Goal: Task Accomplishment & Management: Manage account settings

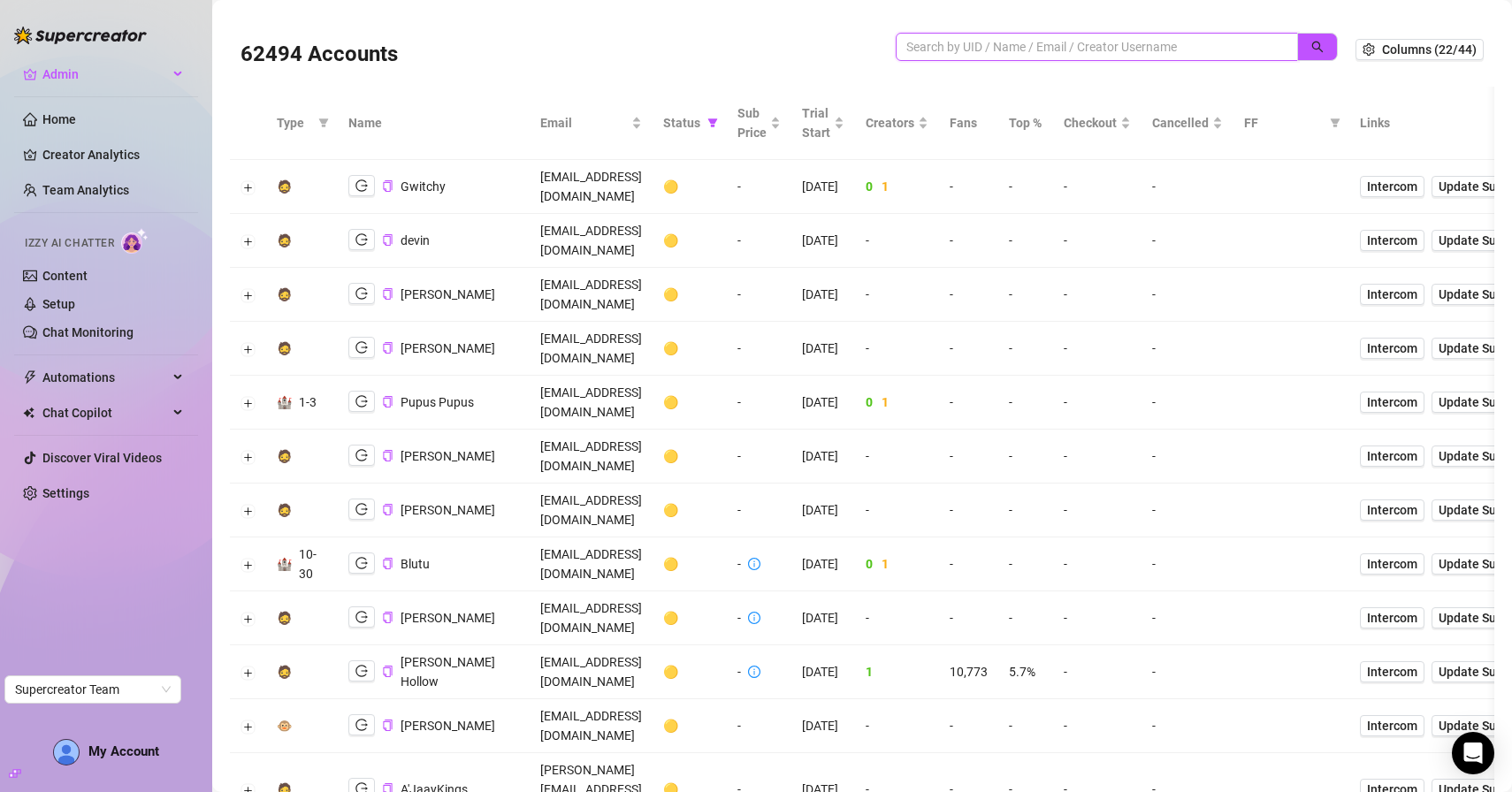
click at [935, 55] on input "search" at bounding box center [1091, 47] width 367 height 20
type input "jaylie"
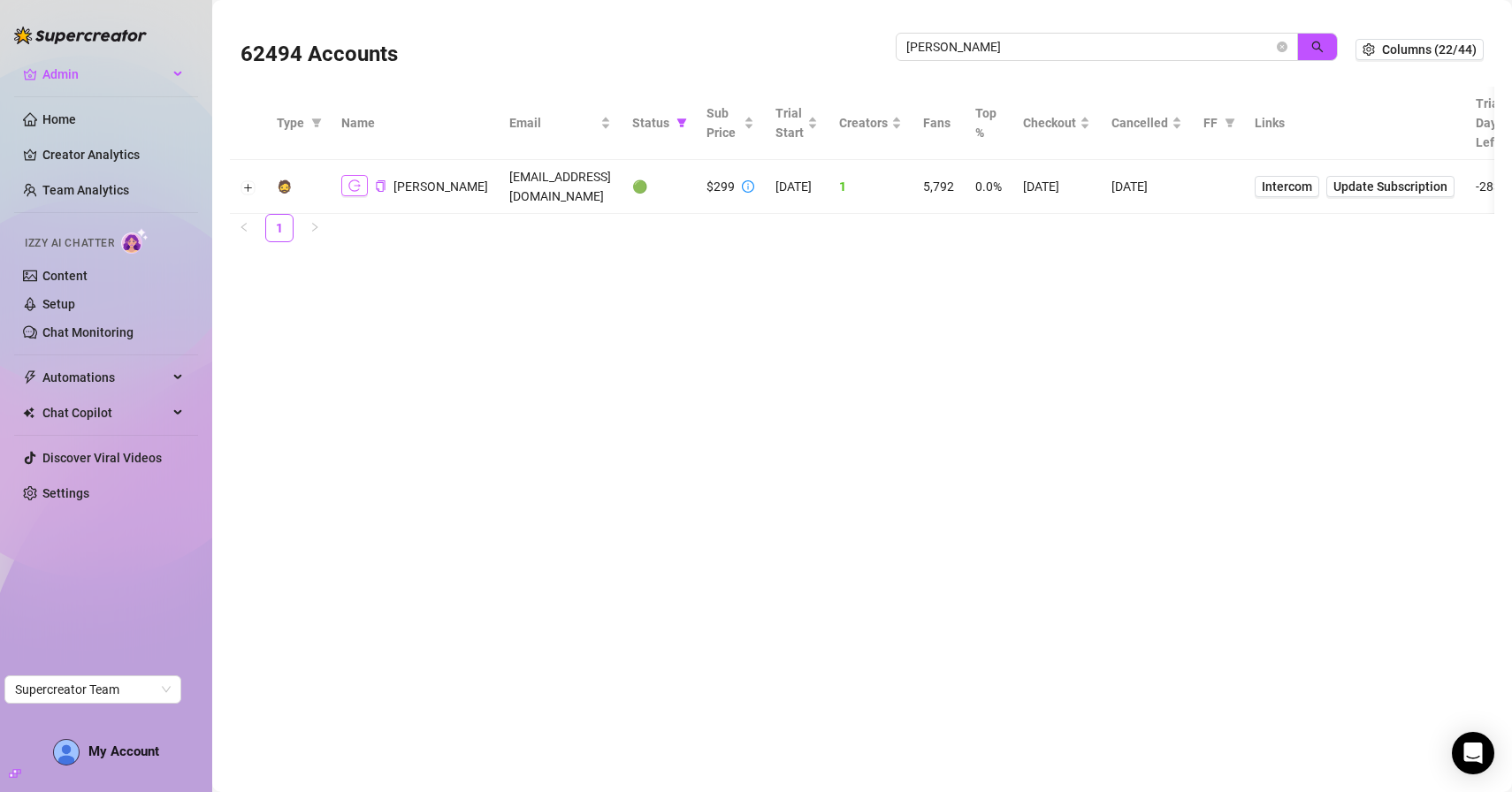
click at [352, 191] on icon "logout" at bounding box center [355, 185] width 13 height 13
click at [74, 58] on ul "Admin All Accounts Agent Metrics Home Creator Analytics Team Analytics Izzy AI …" at bounding box center [106, 283] width 184 height 461
click at [74, 65] on span "Admin" at bounding box center [105, 74] width 125 height 29
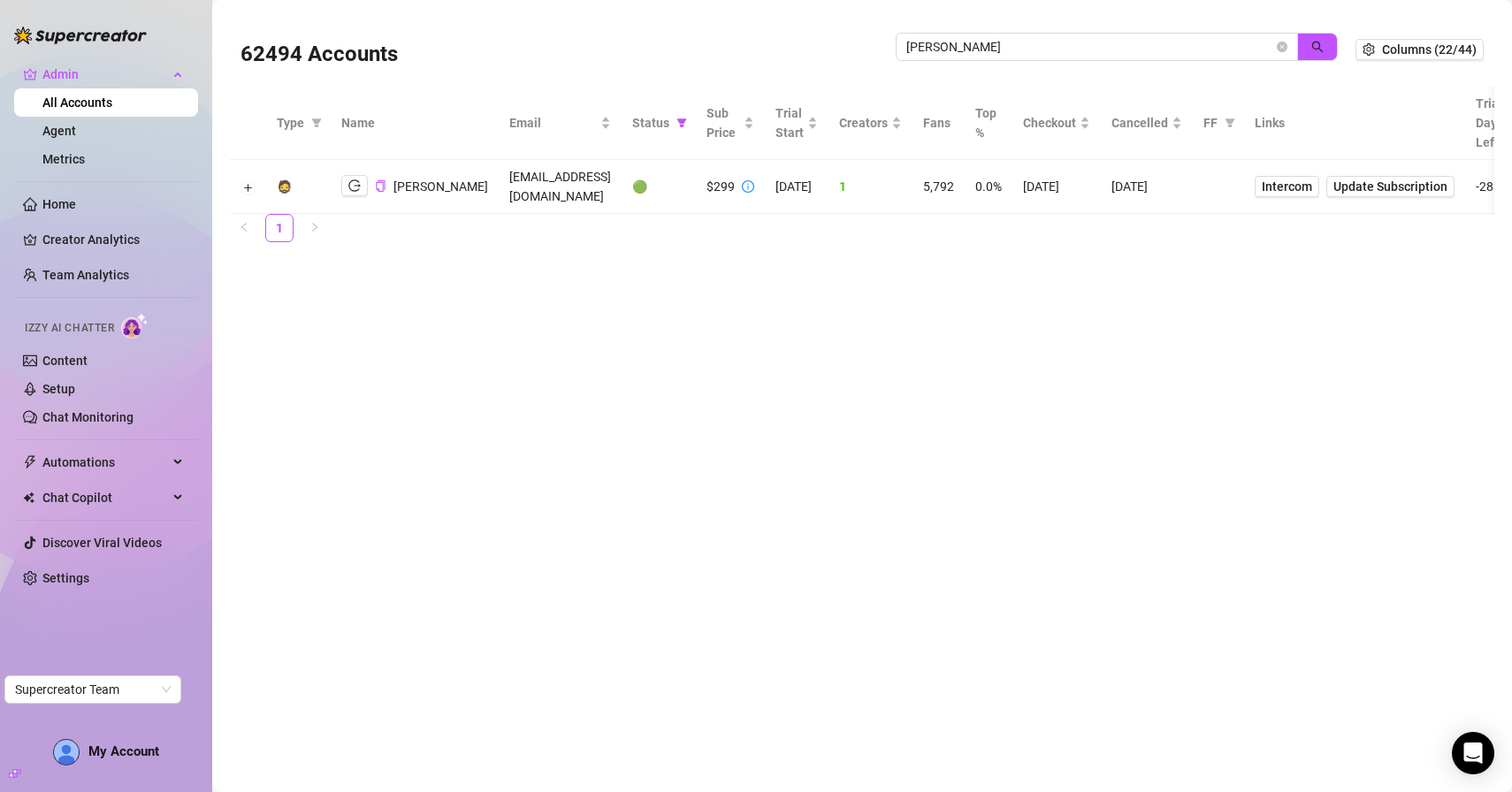
click at [74, 109] on link "All Accounts" at bounding box center [77, 103] width 70 height 14
click at [83, 103] on link "All Accounts" at bounding box center [77, 103] width 70 height 14
click at [96, 65] on span "Admin" at bounding box center [105, 74] width 125 height 29
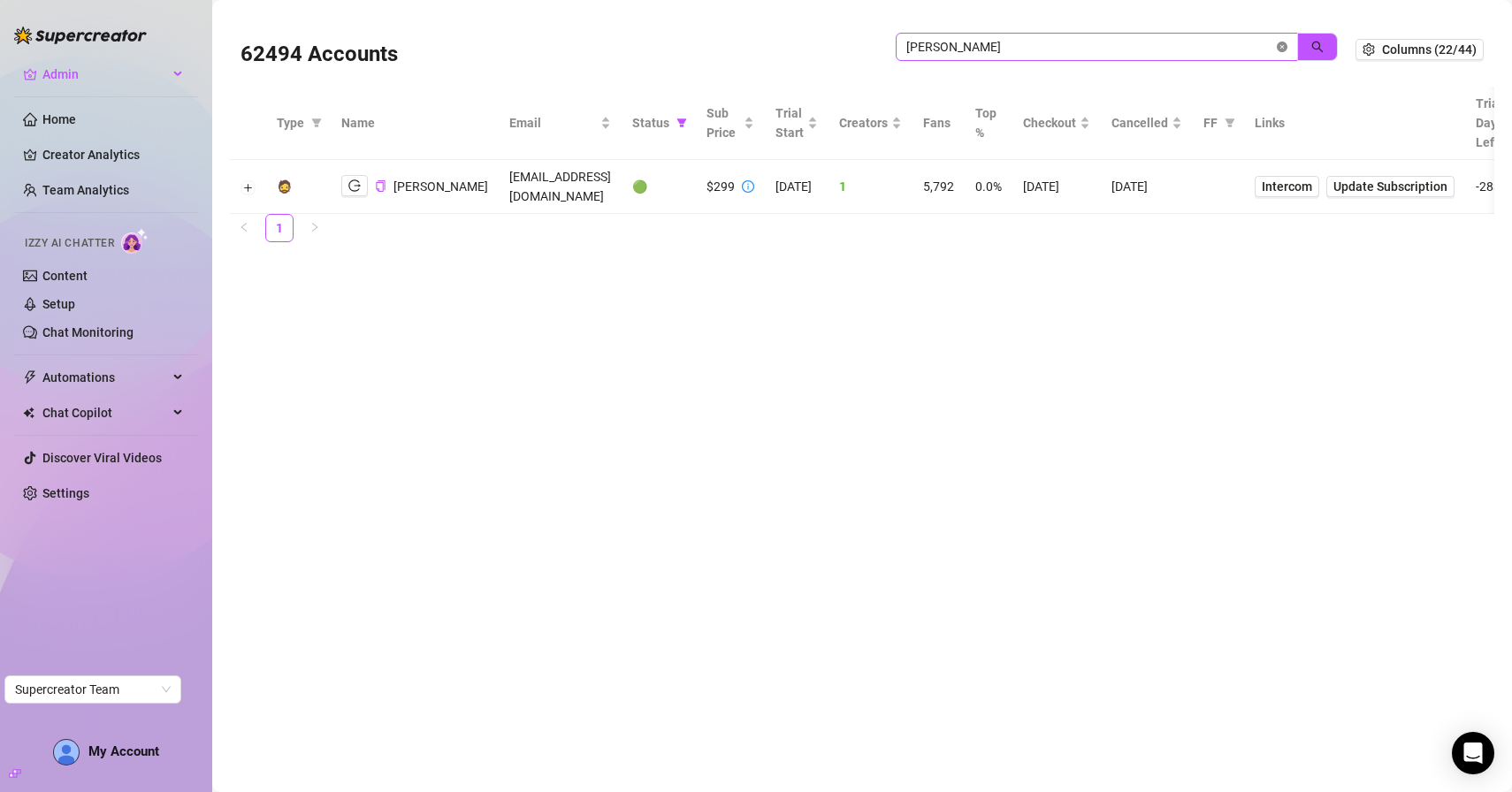
click at [1287, 47] on icon "close-circle" at bounding box center [1283, 47] width 11 height 11
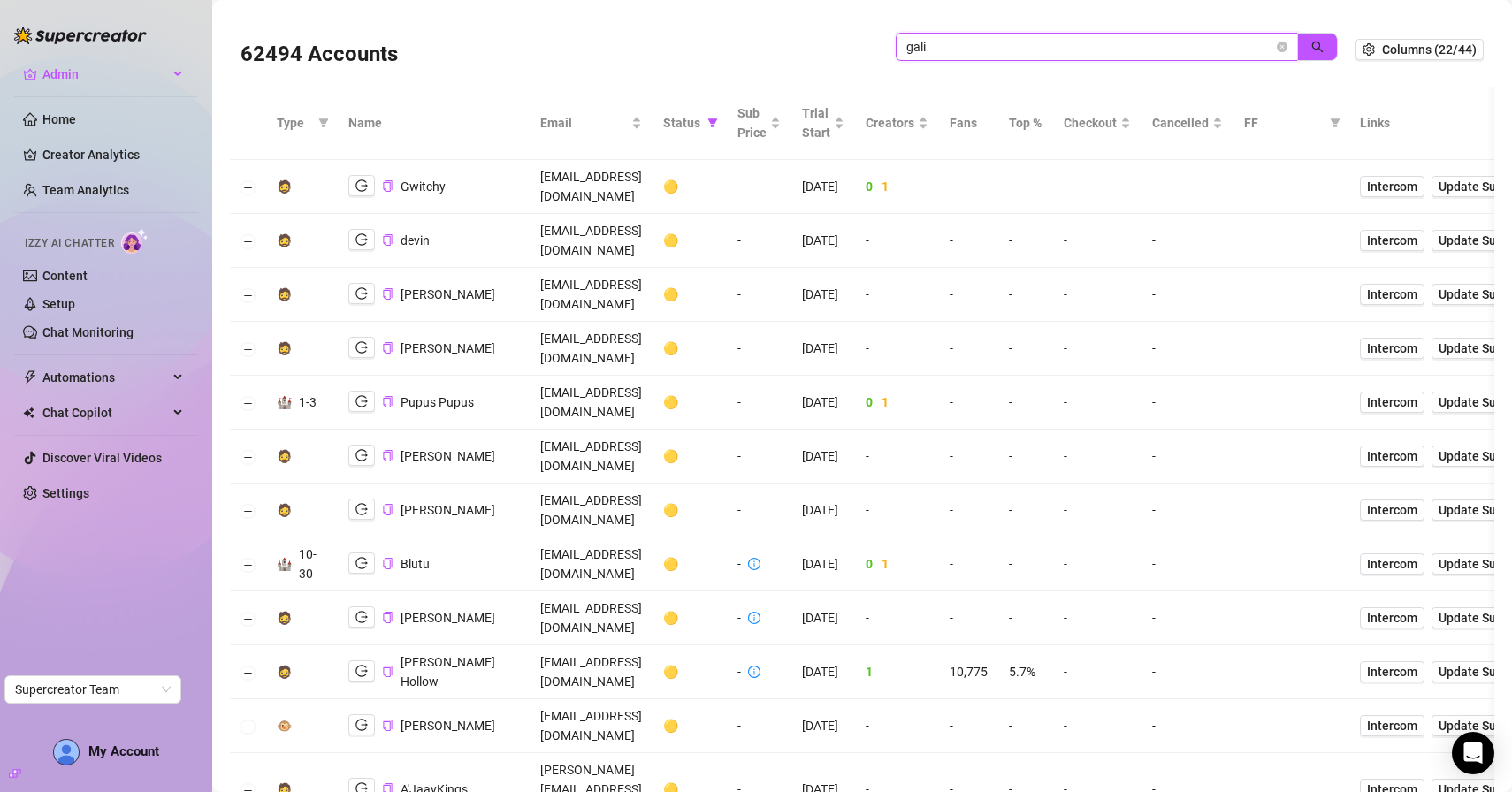
type input "gali"
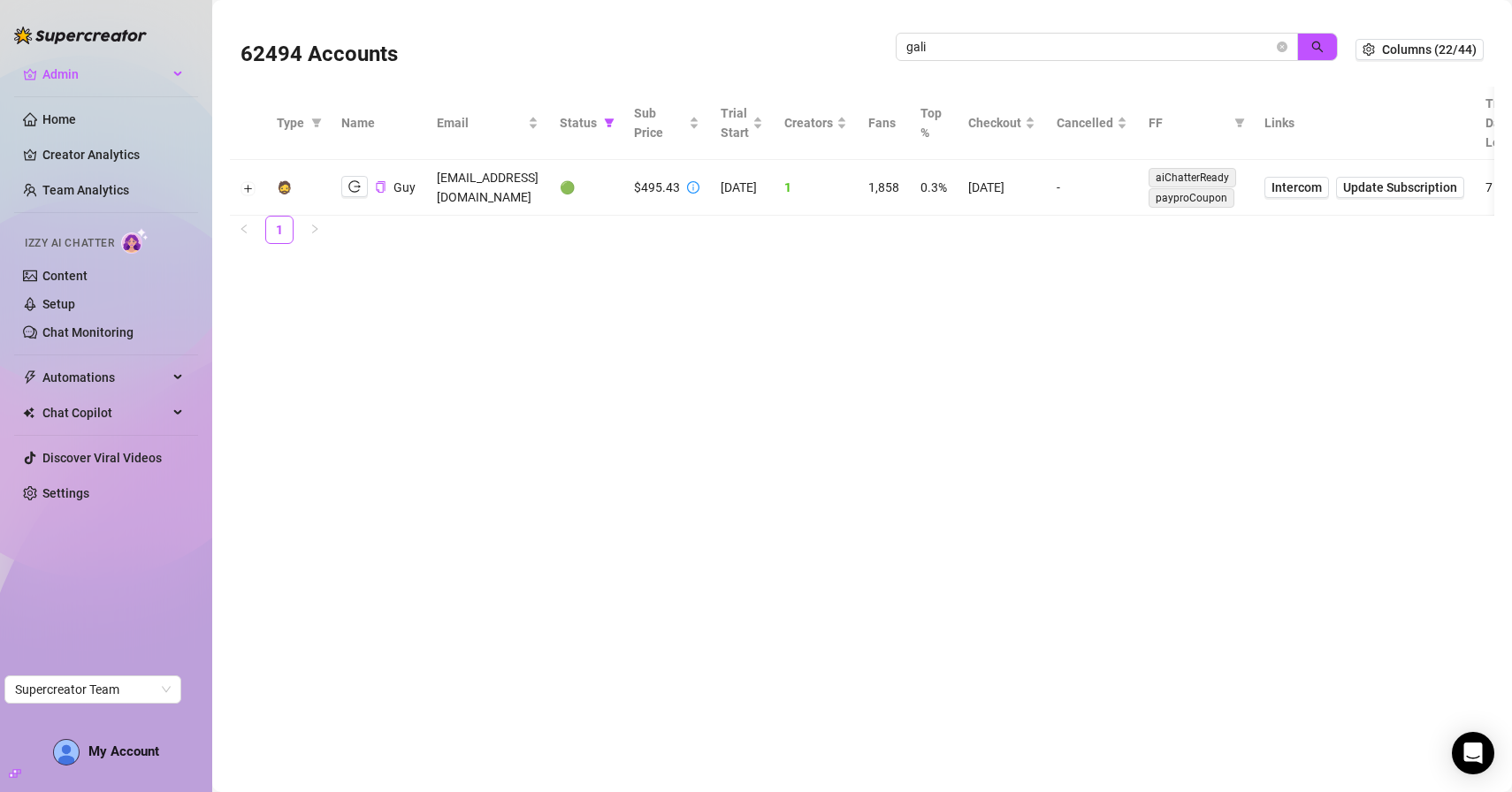
click at [786, 319] on main "62494 Accounts gali Columns (22/44) Type Name Email Status Sub Price Trial Star…" at bounding box center [862, 396] width 1300 height 792
click at [349, 181] on icon "logout" at bounding box center [355, 186] width 13 height 13
click at [1285, 50] on icon "close-circle" at bounding box center [1283, 47] width 11 height 11
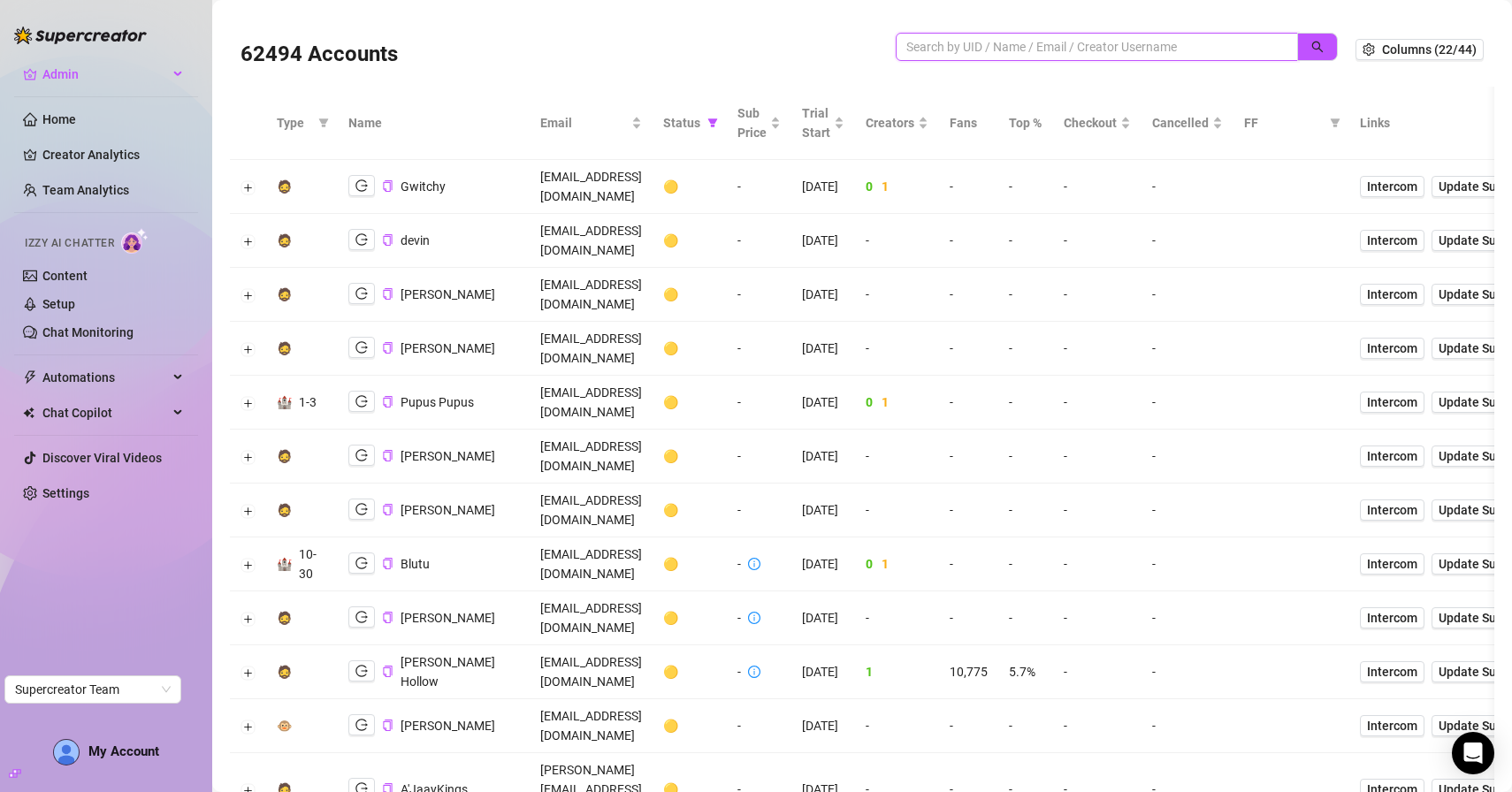
click at [958, 49] on input "search" at bounding box center [1091, 47] width 367 height 20
paste input "lexiepredator@gmail.com"
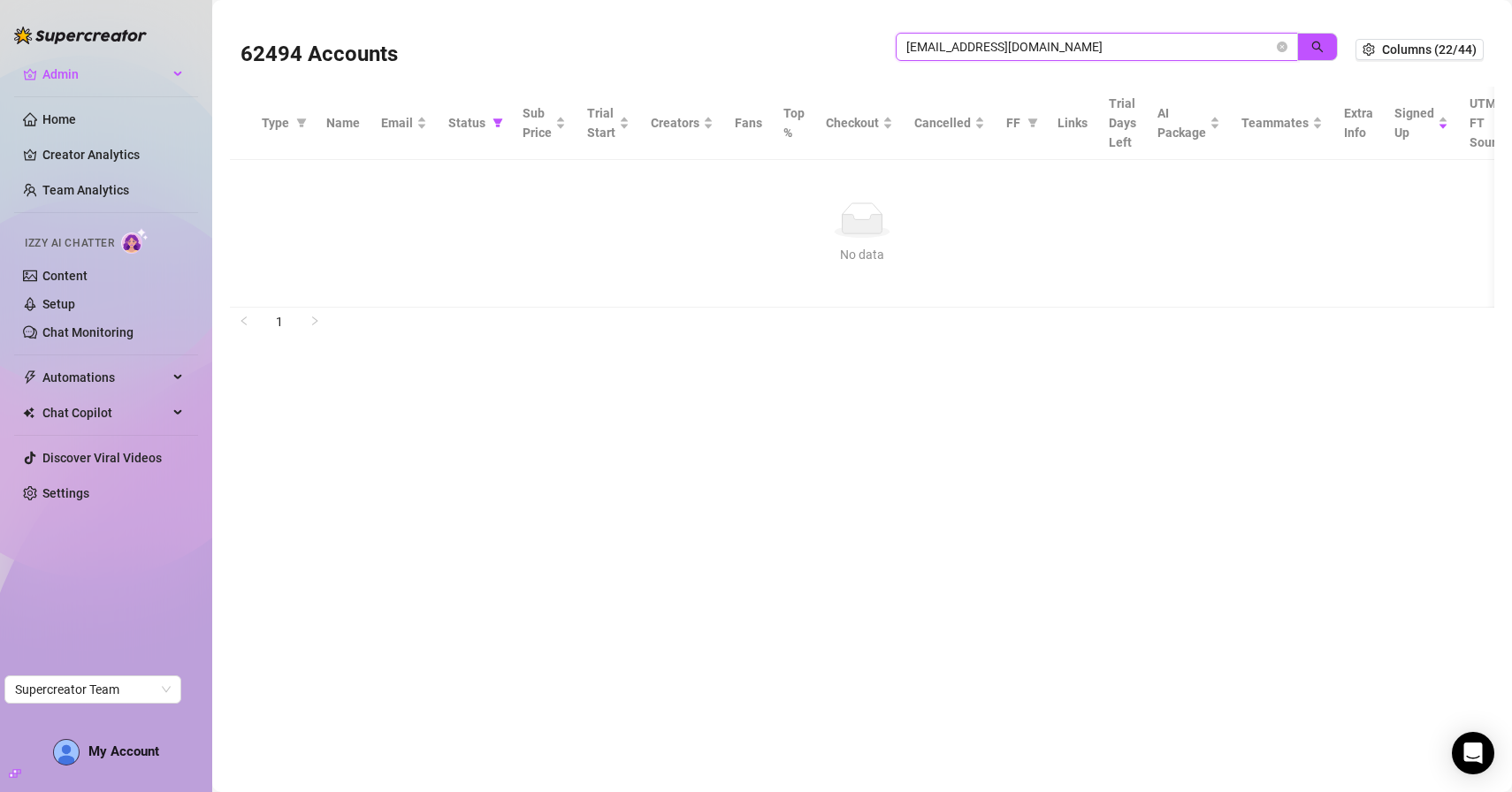
click at [1102, 45] on input "lexiepredator@gmail.com" at bounding box center [1091, 47] width 367 height 20
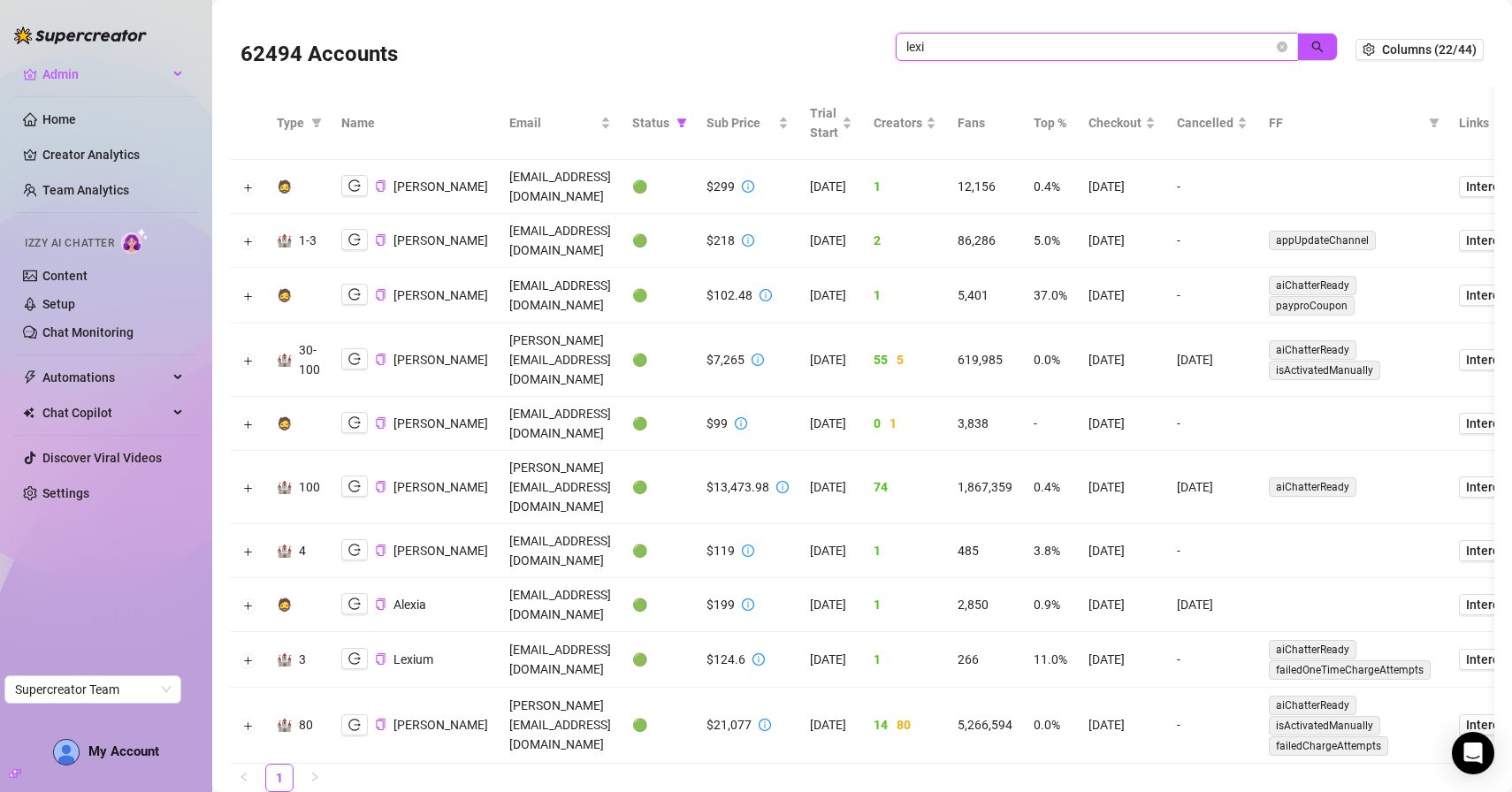
click at [1104, 52] on input "lexi" at bounding box center [1091, 47] width 367 height 20
type input "predator"
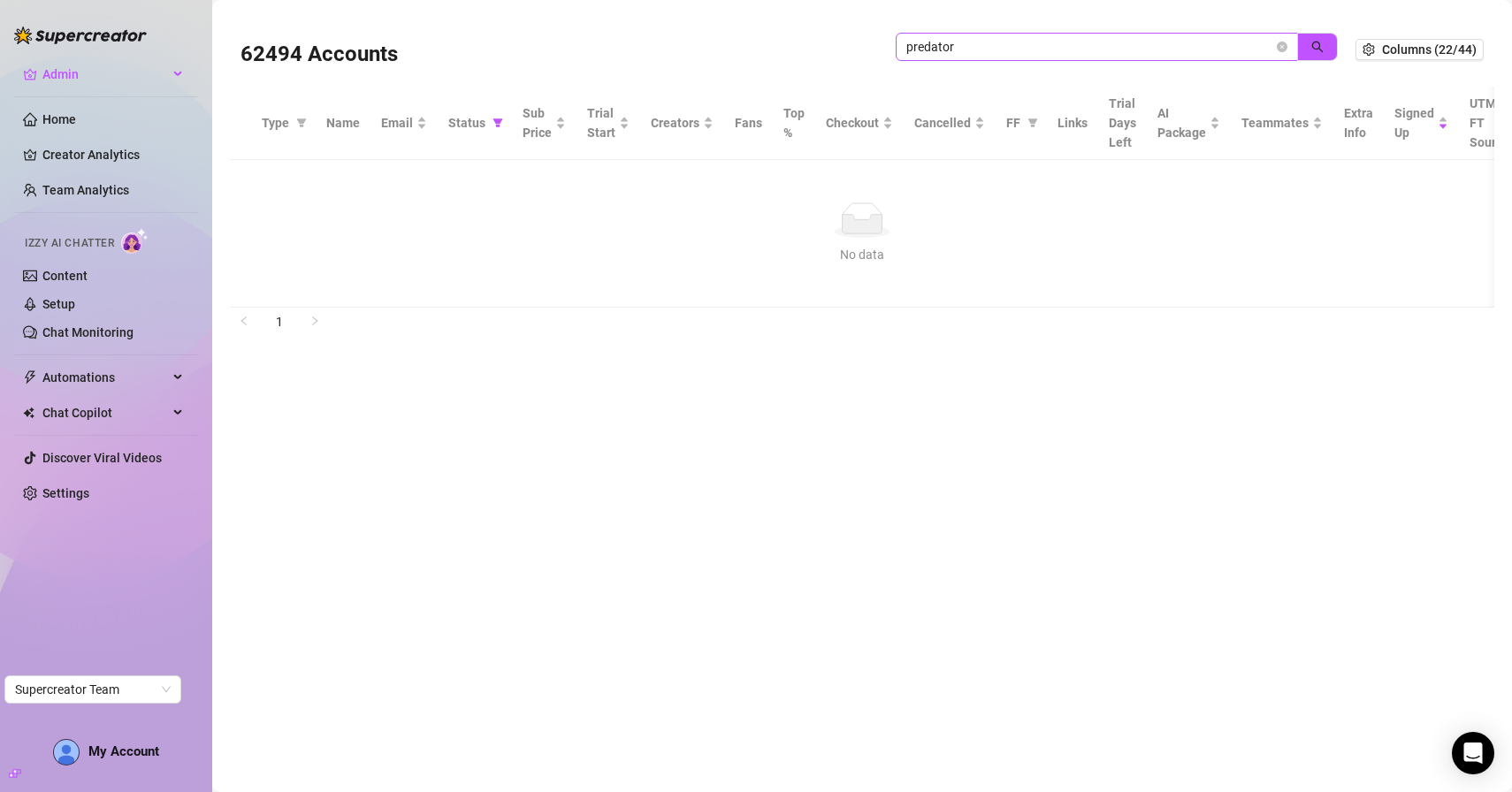
drag, startPoint x: 1071, startPoint y: 59, endPoint x: 1056, endPoint y: 56, distance: 15.3
click at [1057, 56] on span "predator" at bounding box center [1097, 47] width 402 height 29
click at [499, 126] on icon "filter" at bounding box center [498, 123] width 11 height 11
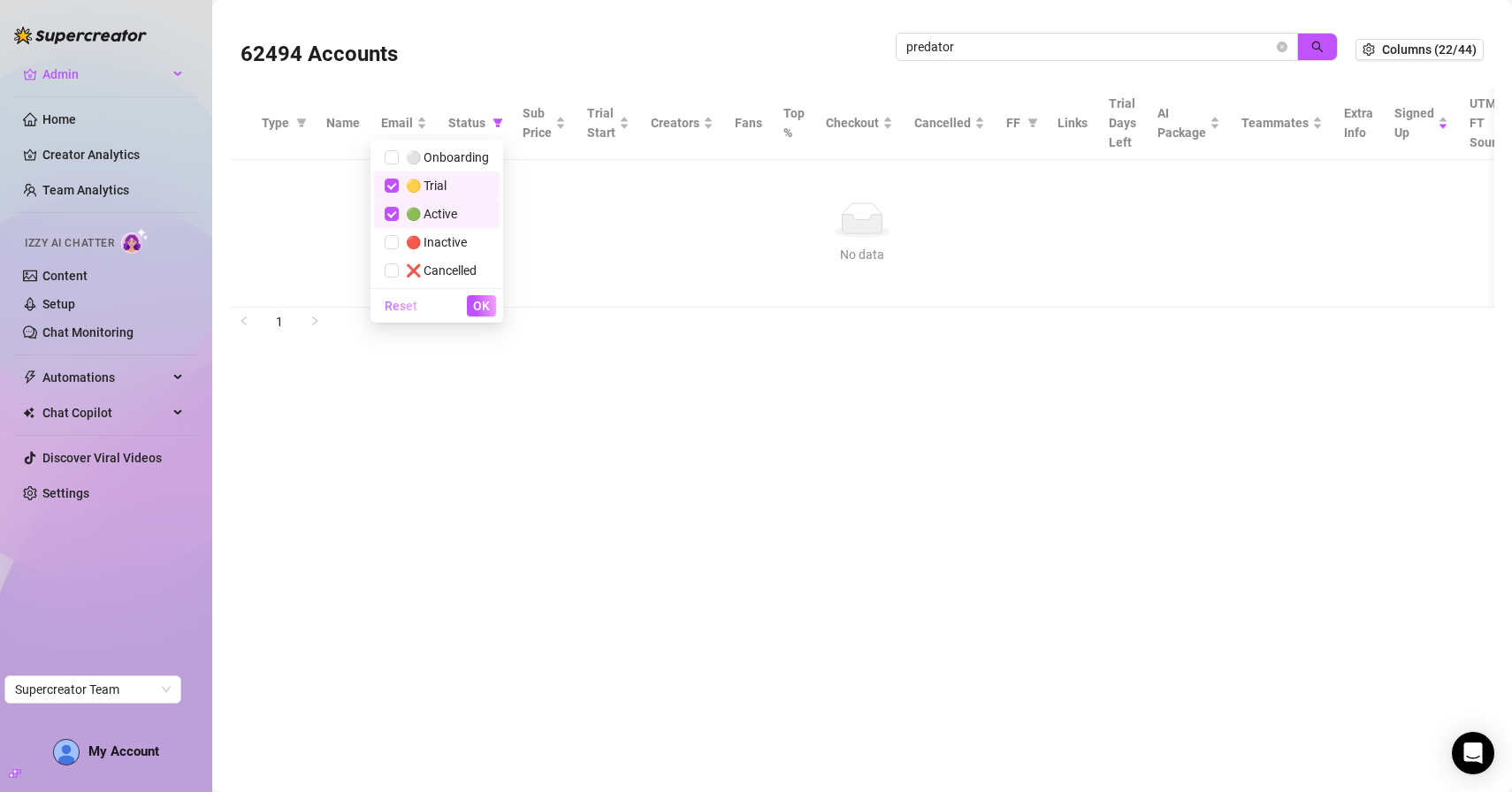
click at [403, 304] on span "Reset" at bounding box center [401, 306] width 33 height 14
checkbox input "false"
click at [488, 304] on span "OK" at bounding box center [481, 306] width 17 height 14
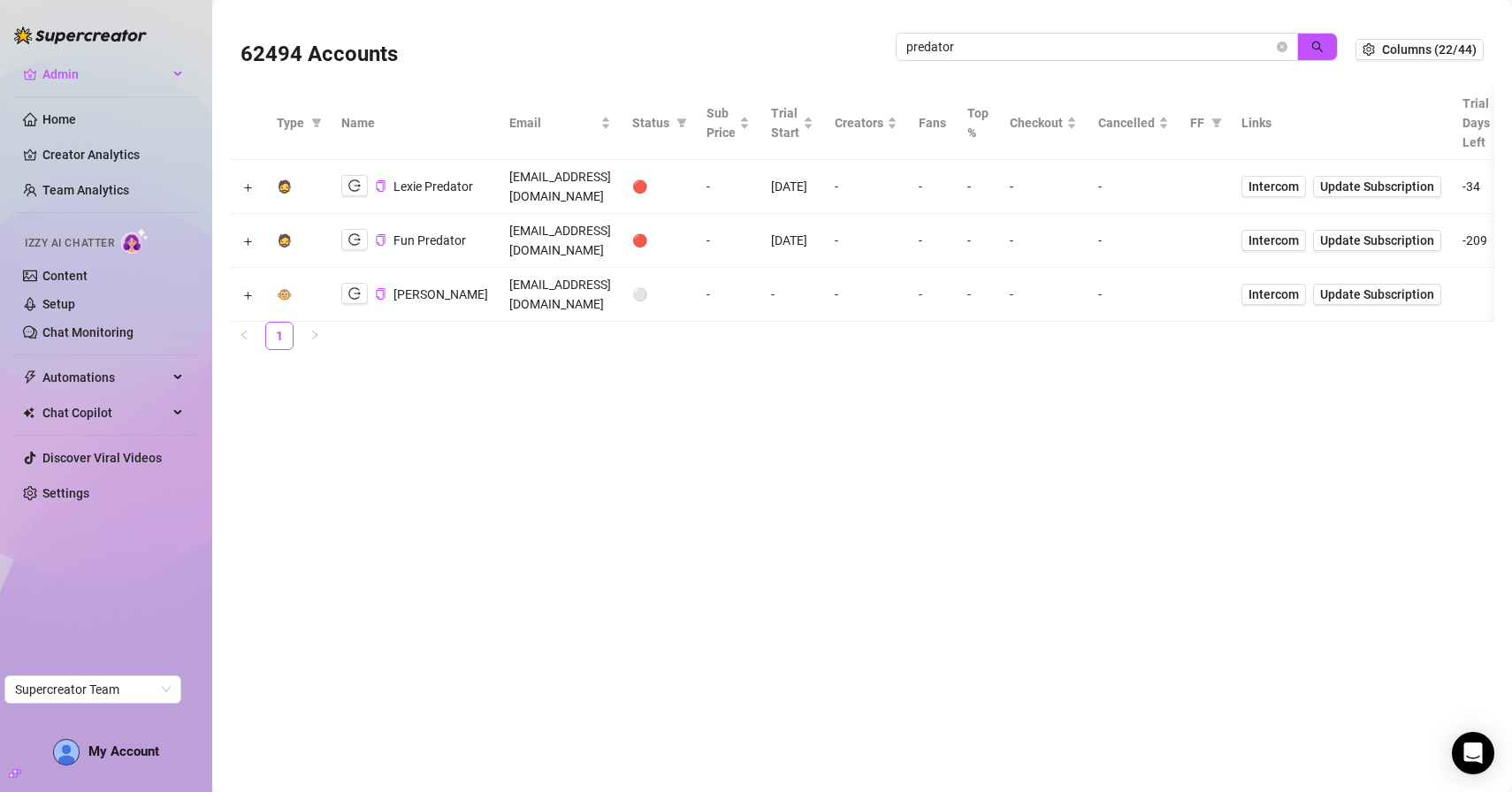
click at [353, 197] on div "Lexie Predator" at bounding box center [407, 185] width 132 height 22
click at [353, 187] on icon "logout" at bounding box center [355, 185] width 13 height 13
click at [687, 120] on icon "filter" at bounding box center [682, 123] width 10 height 9
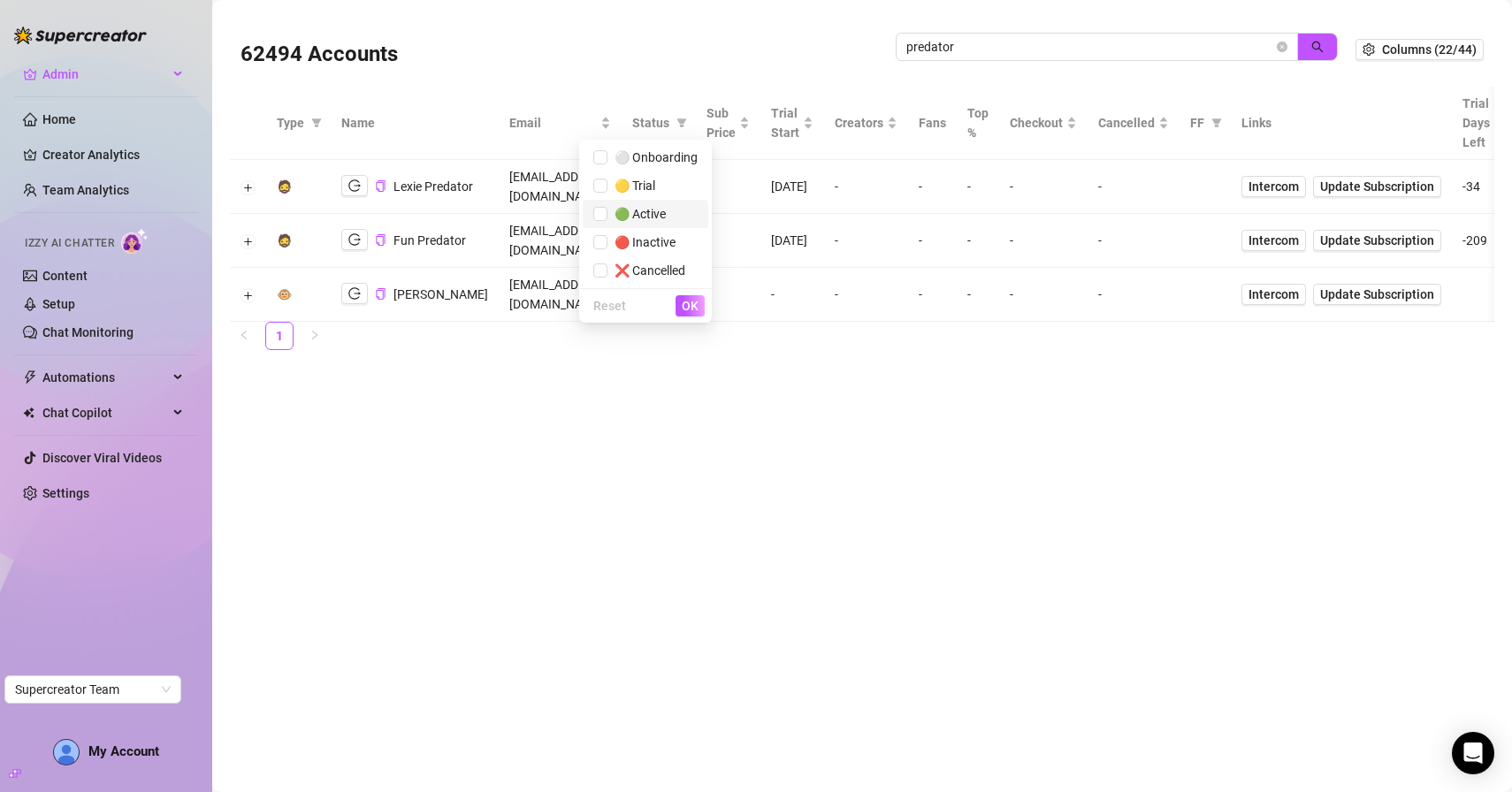
click at [613, 215] on span "🟢 Active" at bounding box center [636, 214] width 58 height 14
checkbox input "true"
click at [690, 309] on span "OK" at bounding box center [690, 306] width 17 height 14
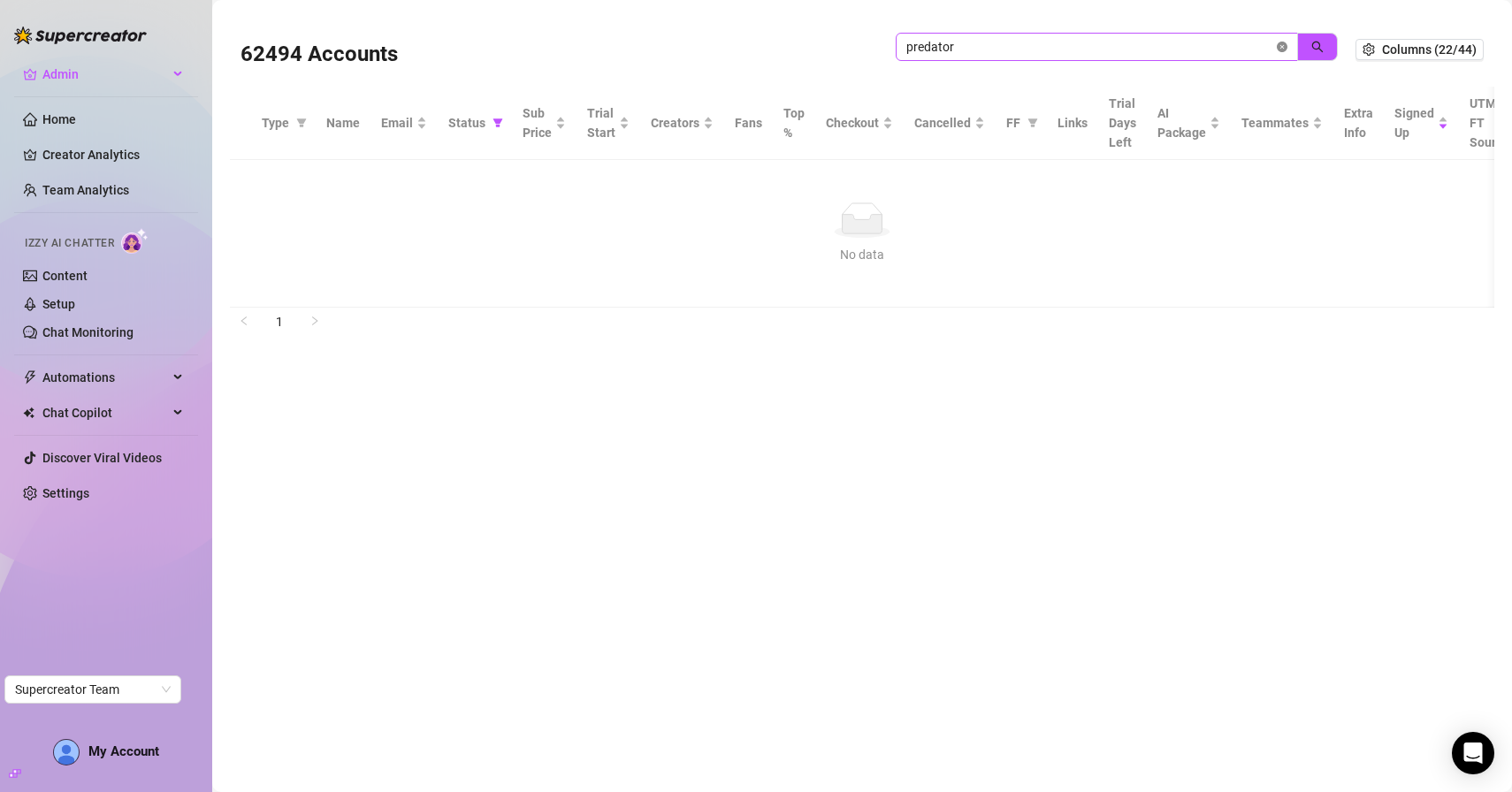
click at [1284, 47] on icon "close-circle" at bounding box center [1283, 47] width 11 height 11
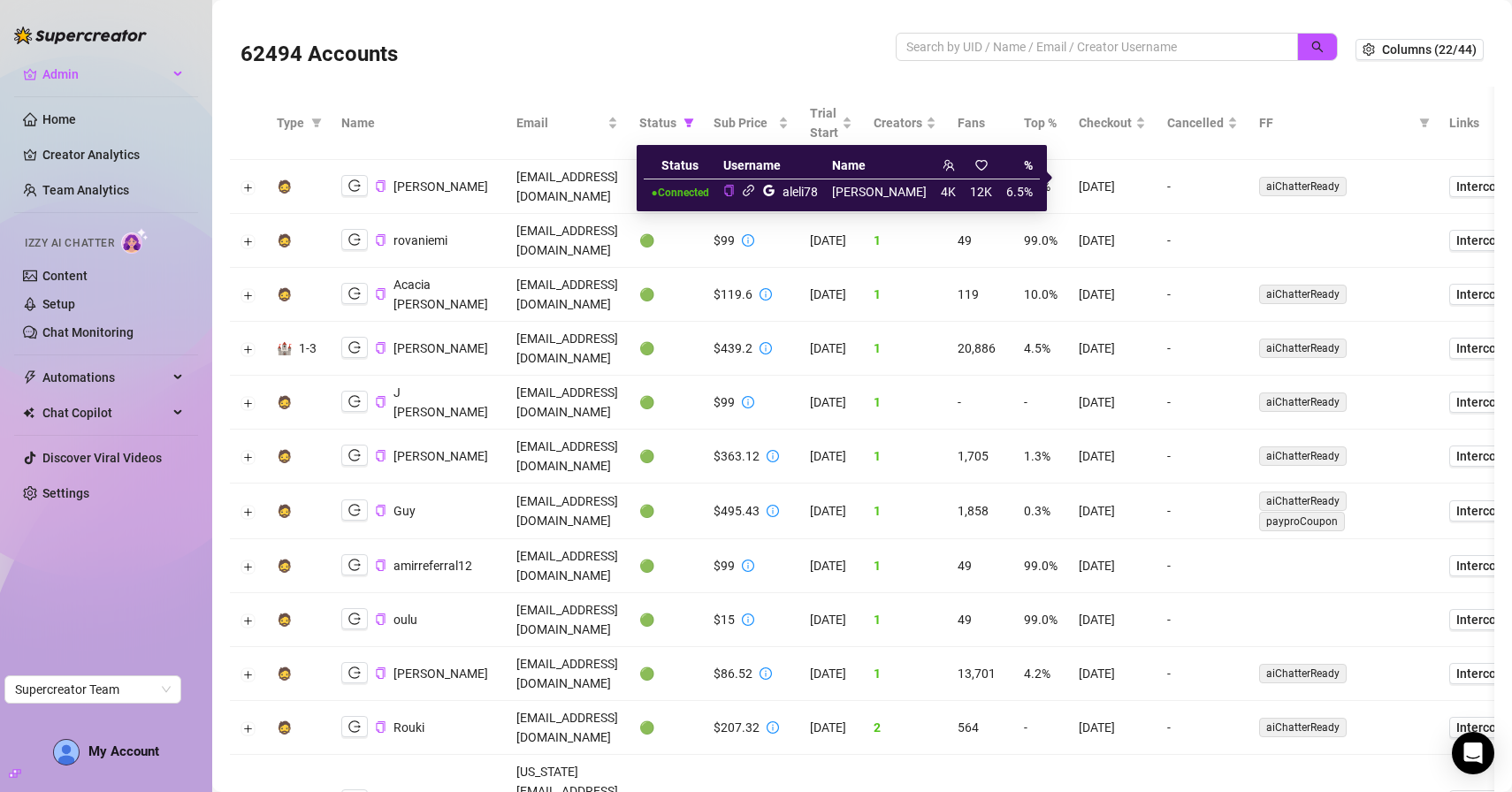
click at [756, 188] on icon "link" at bounding box center [748, 190] width 13 height 13
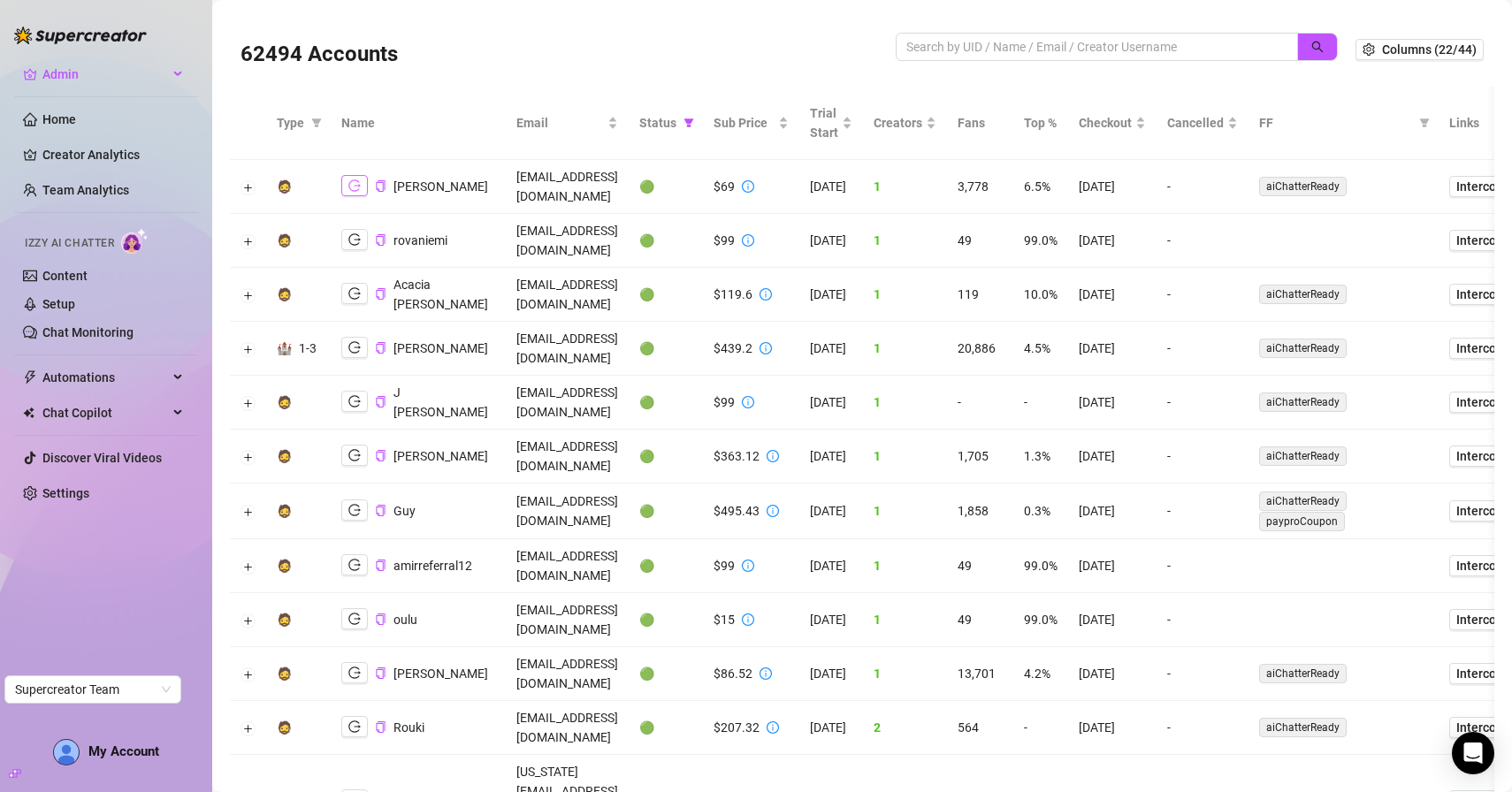
click at [361, 183] on button "button" at bounding box center [355, 185] width 27 height 22
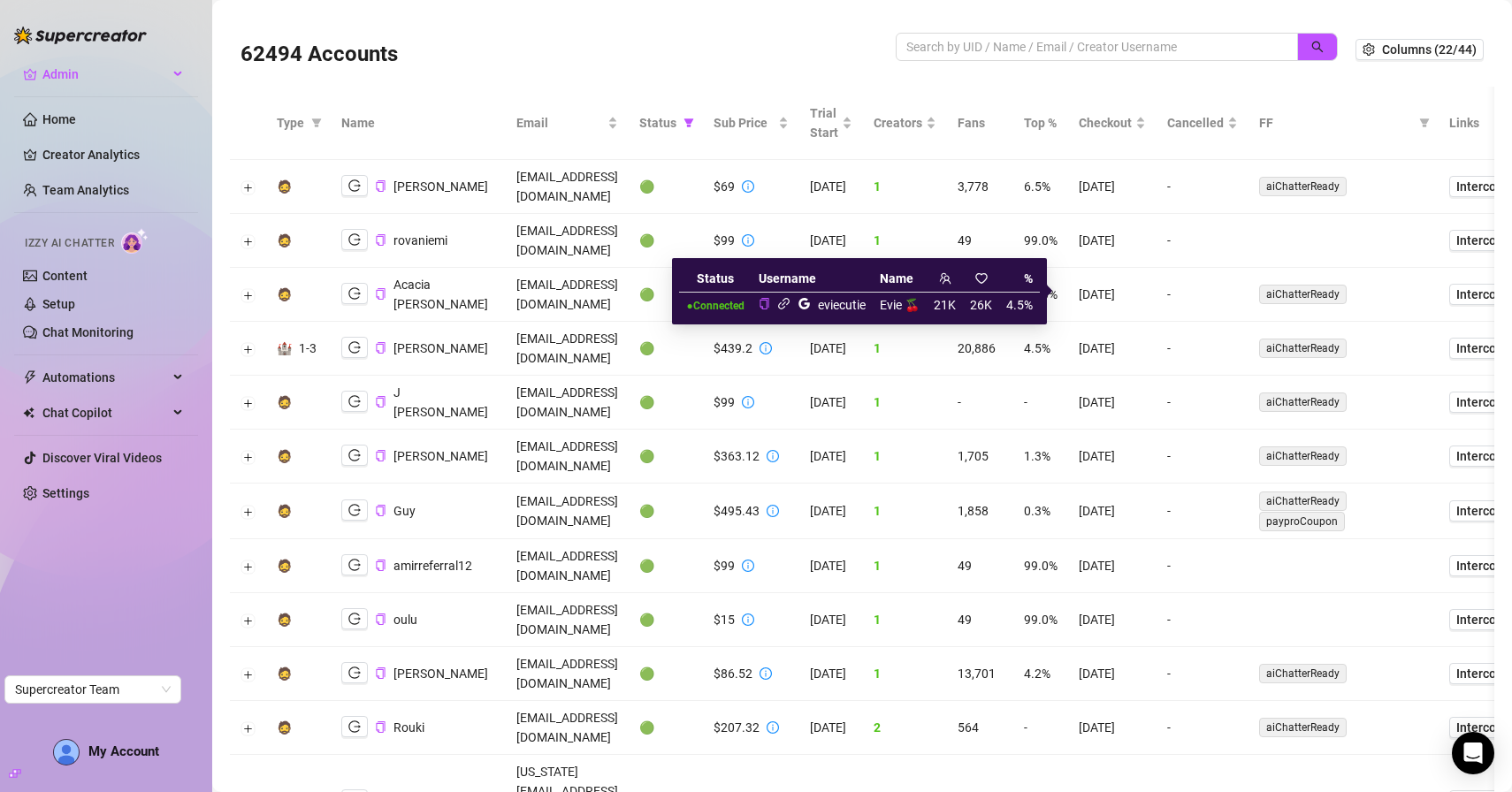
click at [782, 304] on icon "link" at bounding box center [783, 304] width 12 height 12
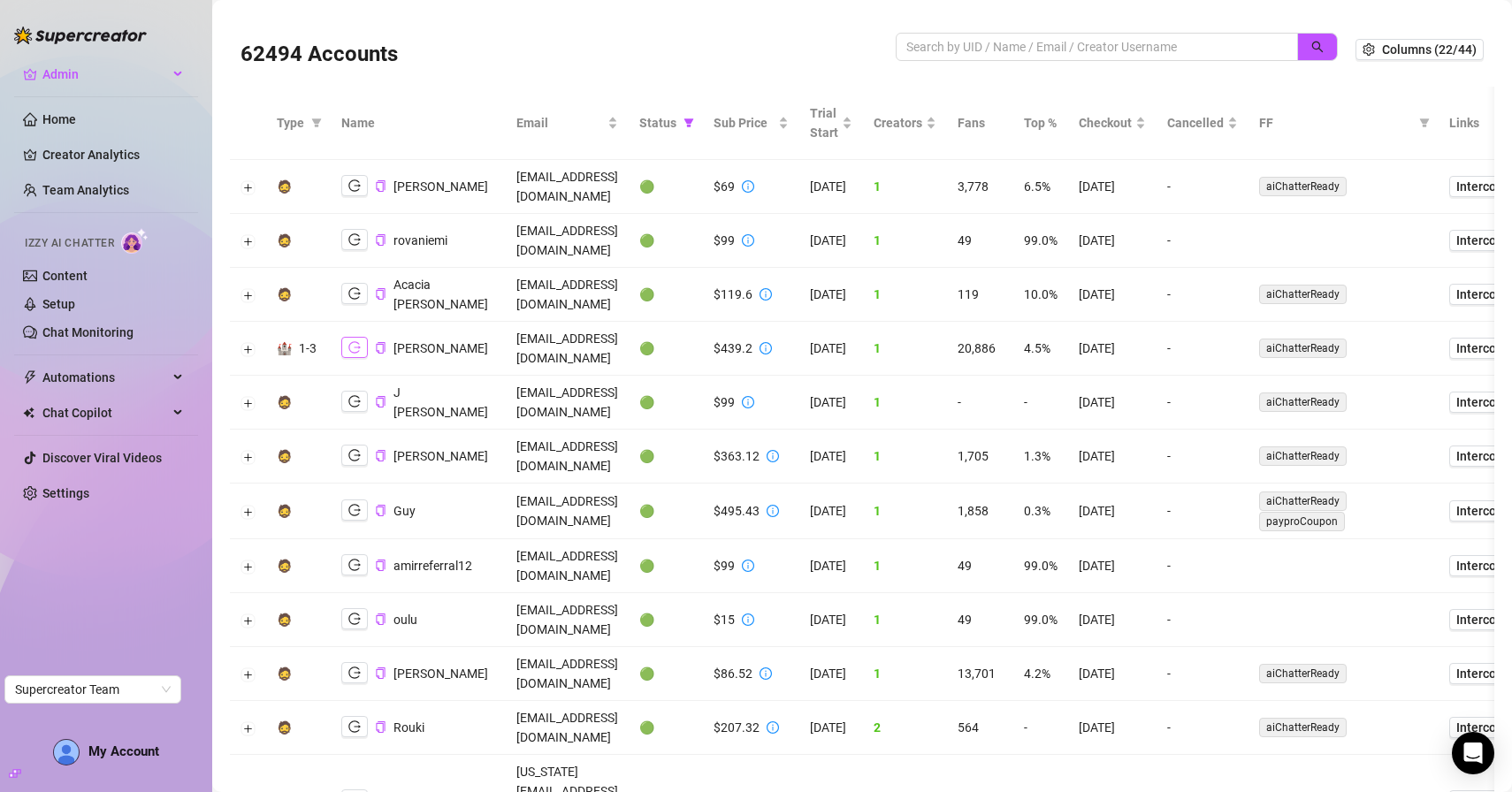
click at [354, 341] on icon "logout" at bounding box center [355, 348] width 13 height 13
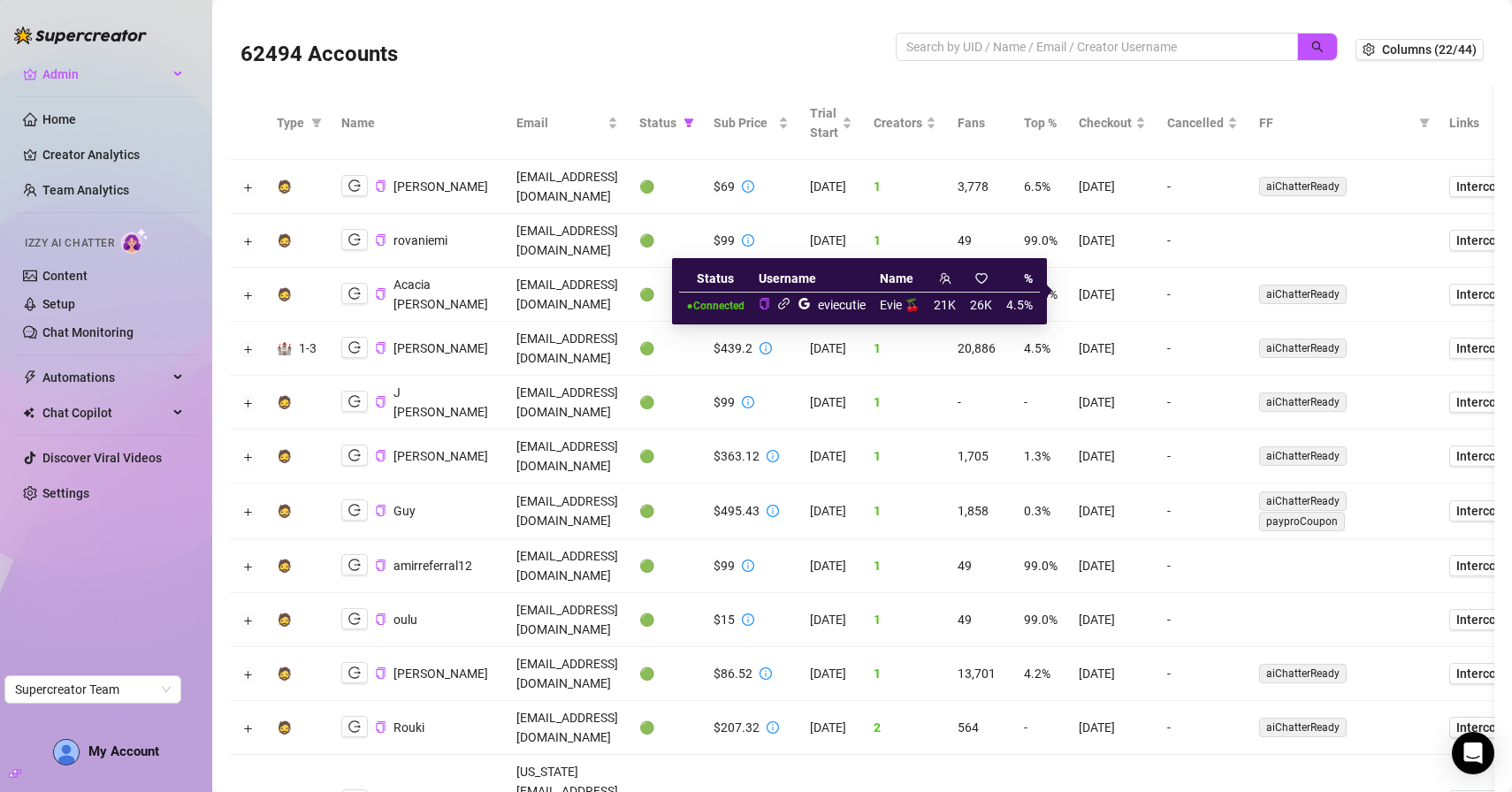
click at [785, 306] on icon "link" at bounding box center [783, 304] width 13 height 13
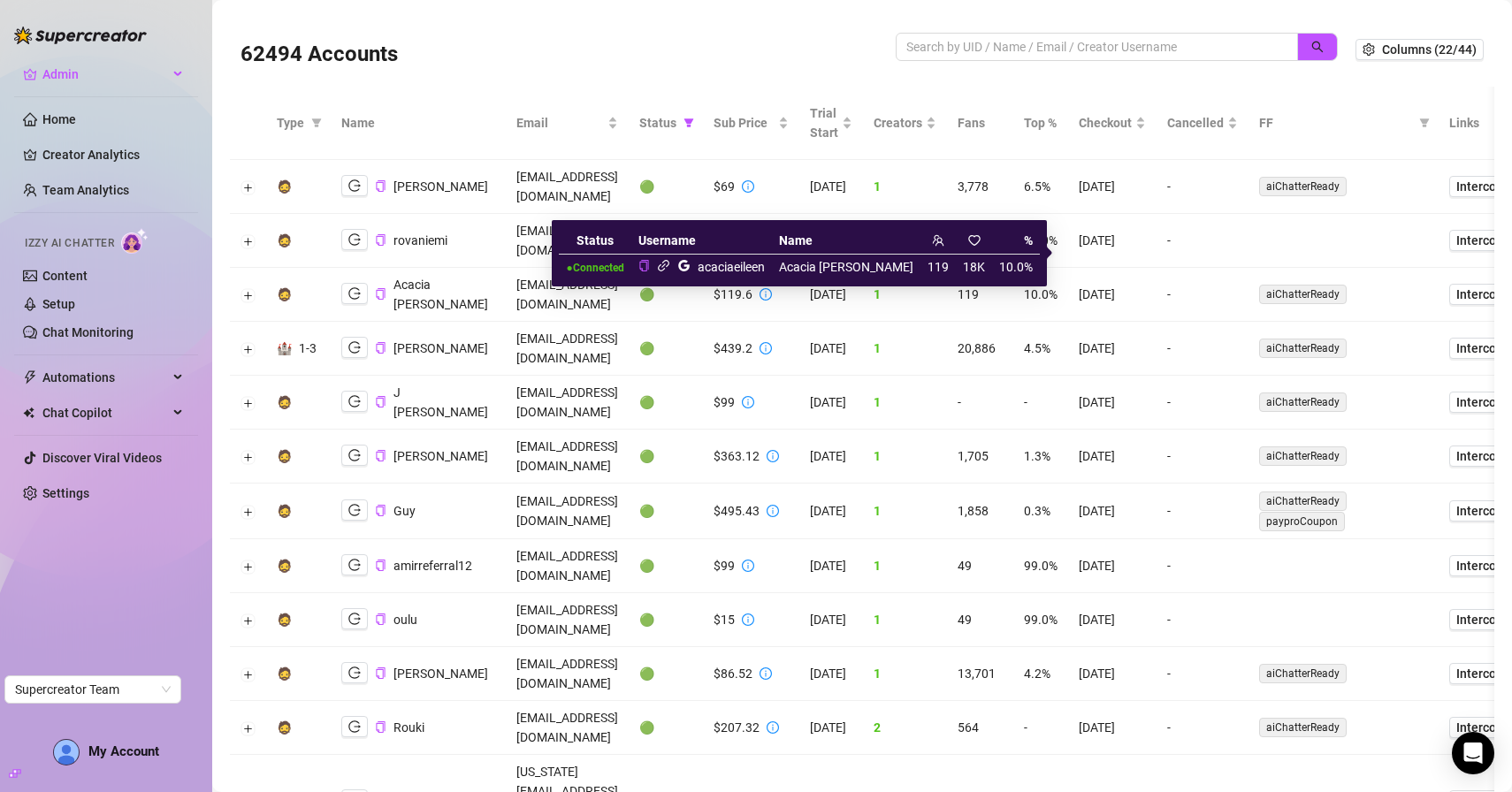
click at [670, 267] on icon "link" at bounding box center [663, 265] width 13 height 13
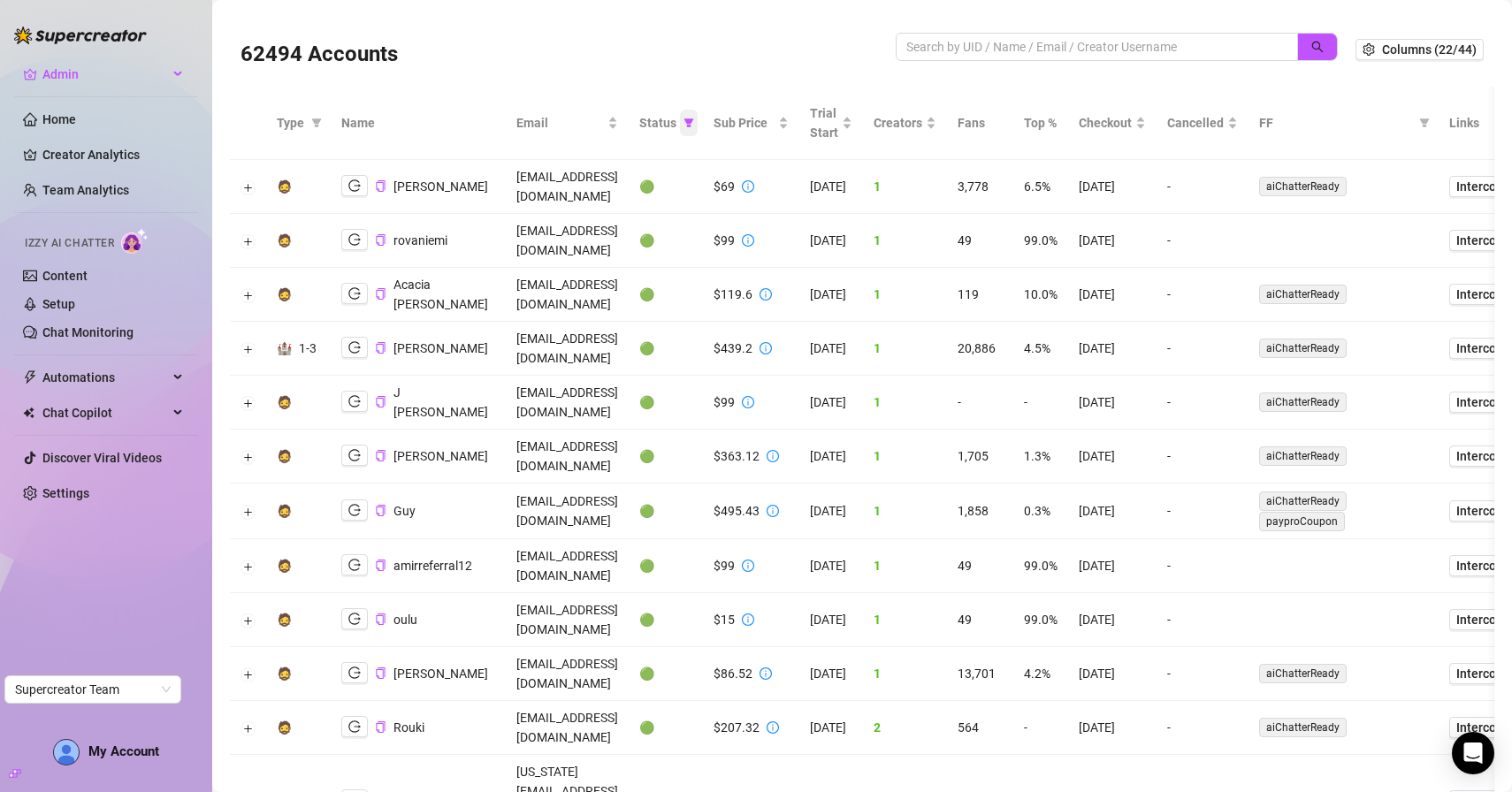
click at [695, 125] on icon "filter" at bounding box center [689, 123] width 11 height 11
click at [773, 207] on span "🟢 Active" at bounding box center [791, 214] width 58 height 14
checkbox input "false"
click at [851, 303] on span "OK" at bounding box center [845, 306] width 17 height 14
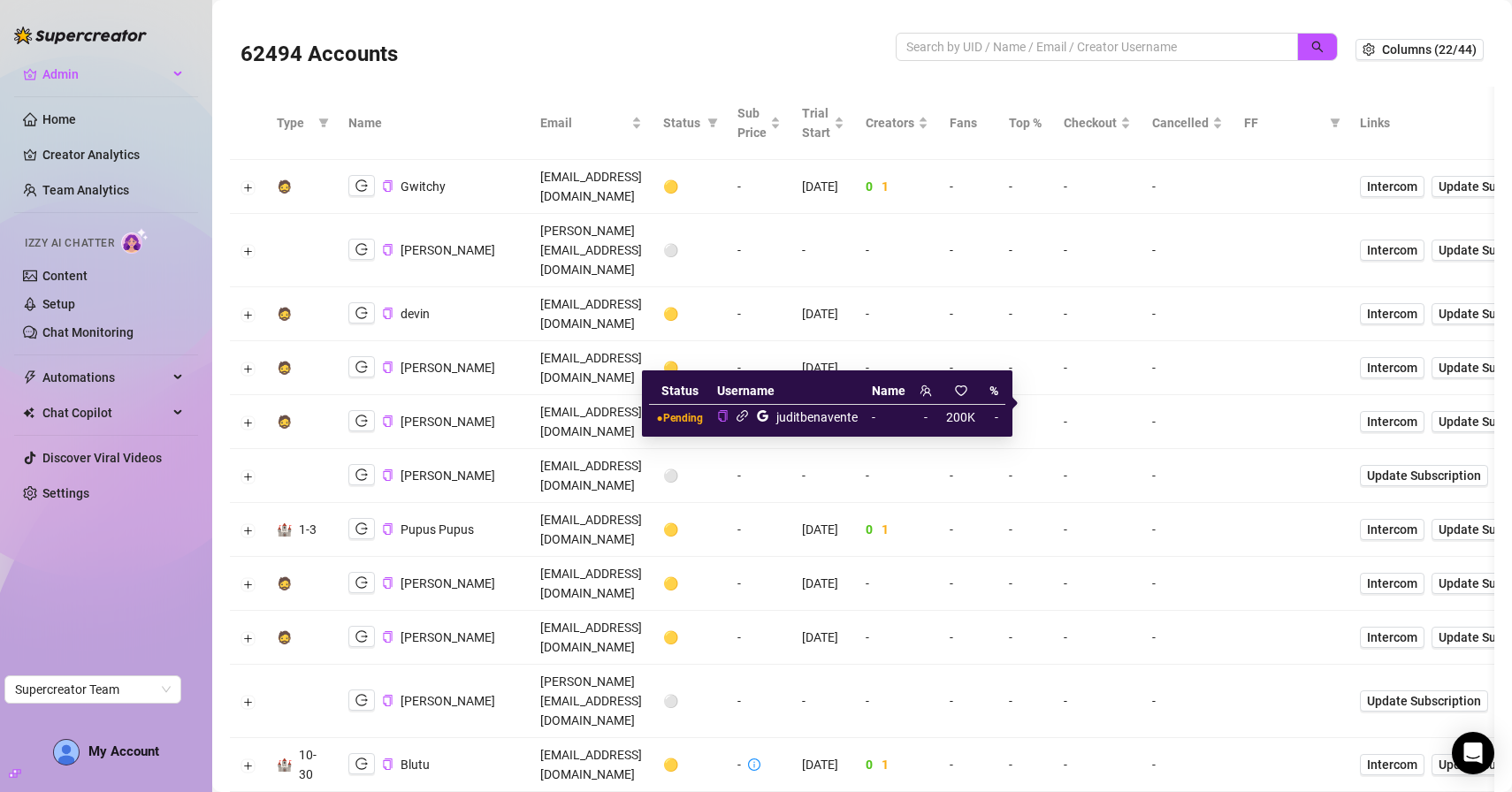
click at [742, 419] on icon "link" at bounding box center [742, 416] width 13 height 13
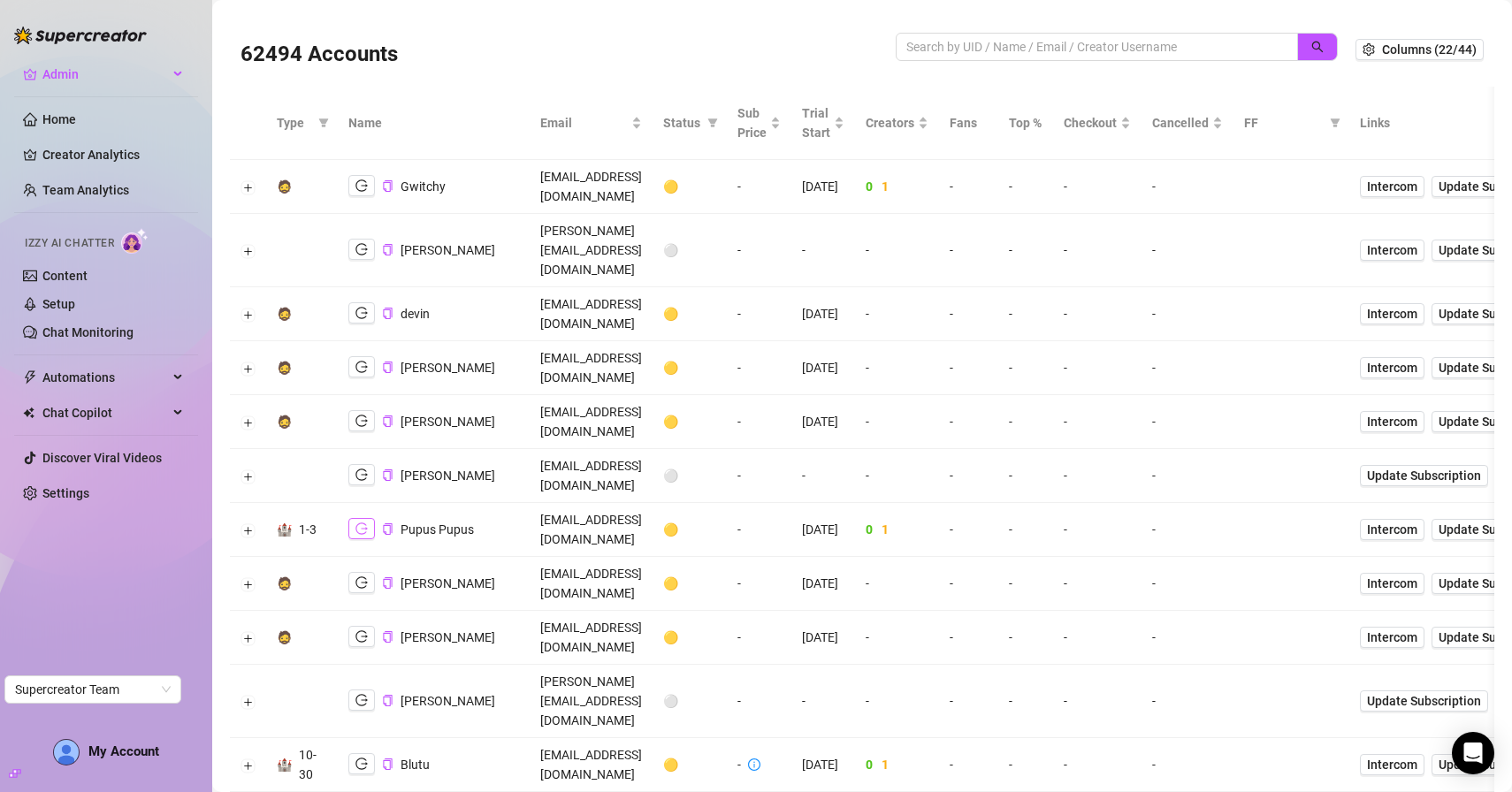
click at [361, 522] on icon "logout" at bounding box center [362, 529] width 13 height 13
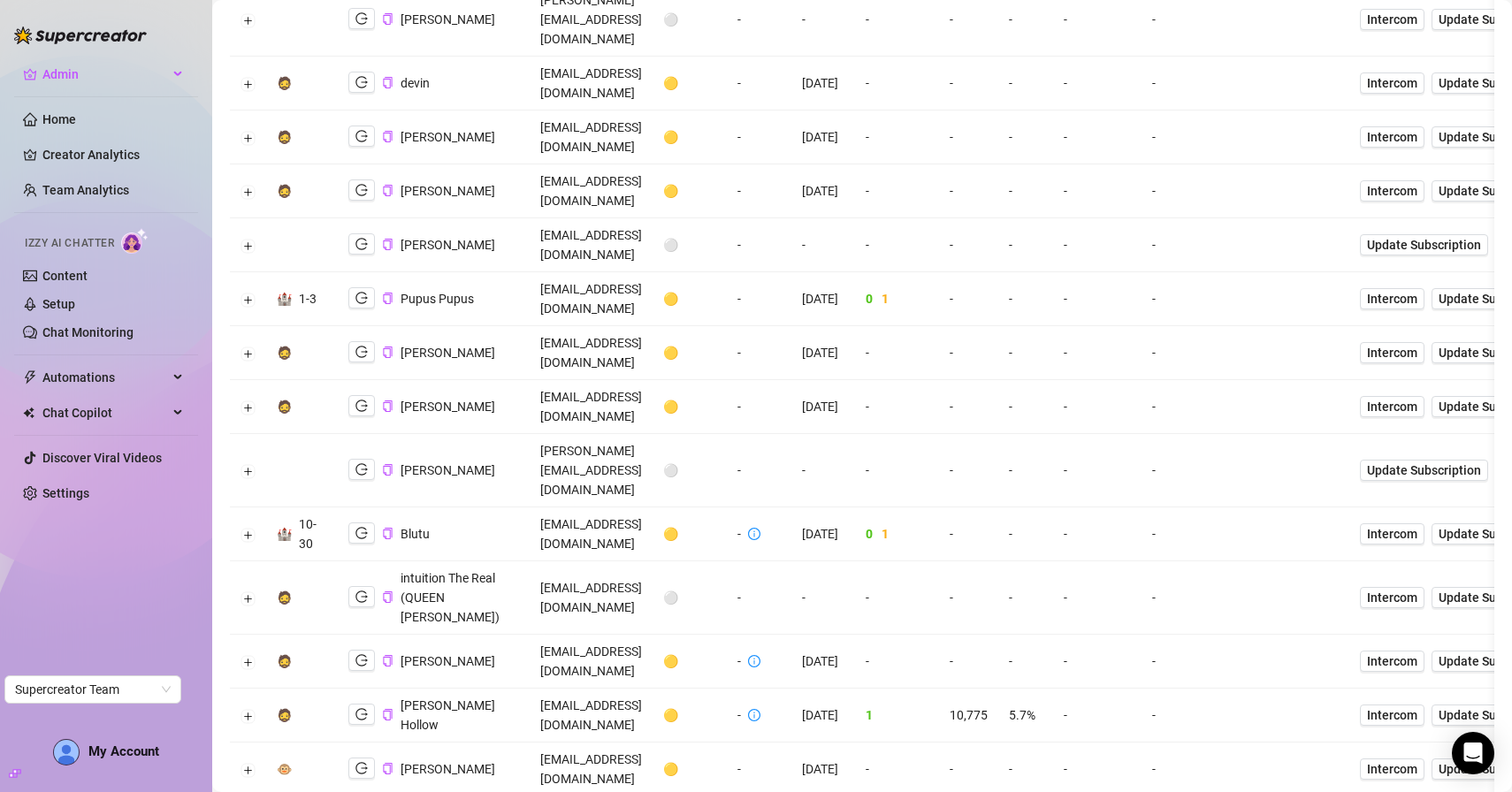
scroll to position [232, 0]
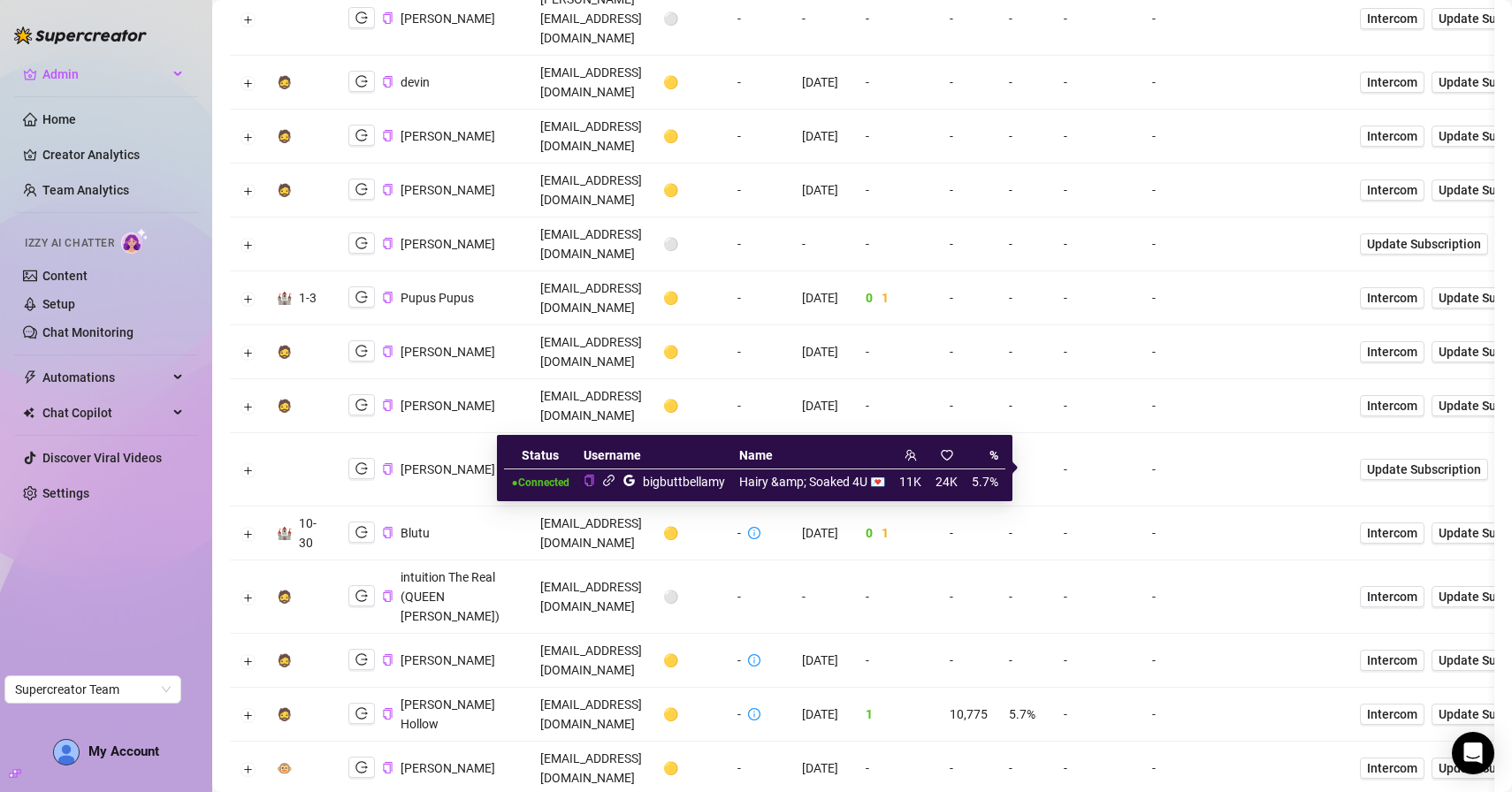
click at [609, 478] on icon "link" at bounding box center [609, 480] width 13 height 13
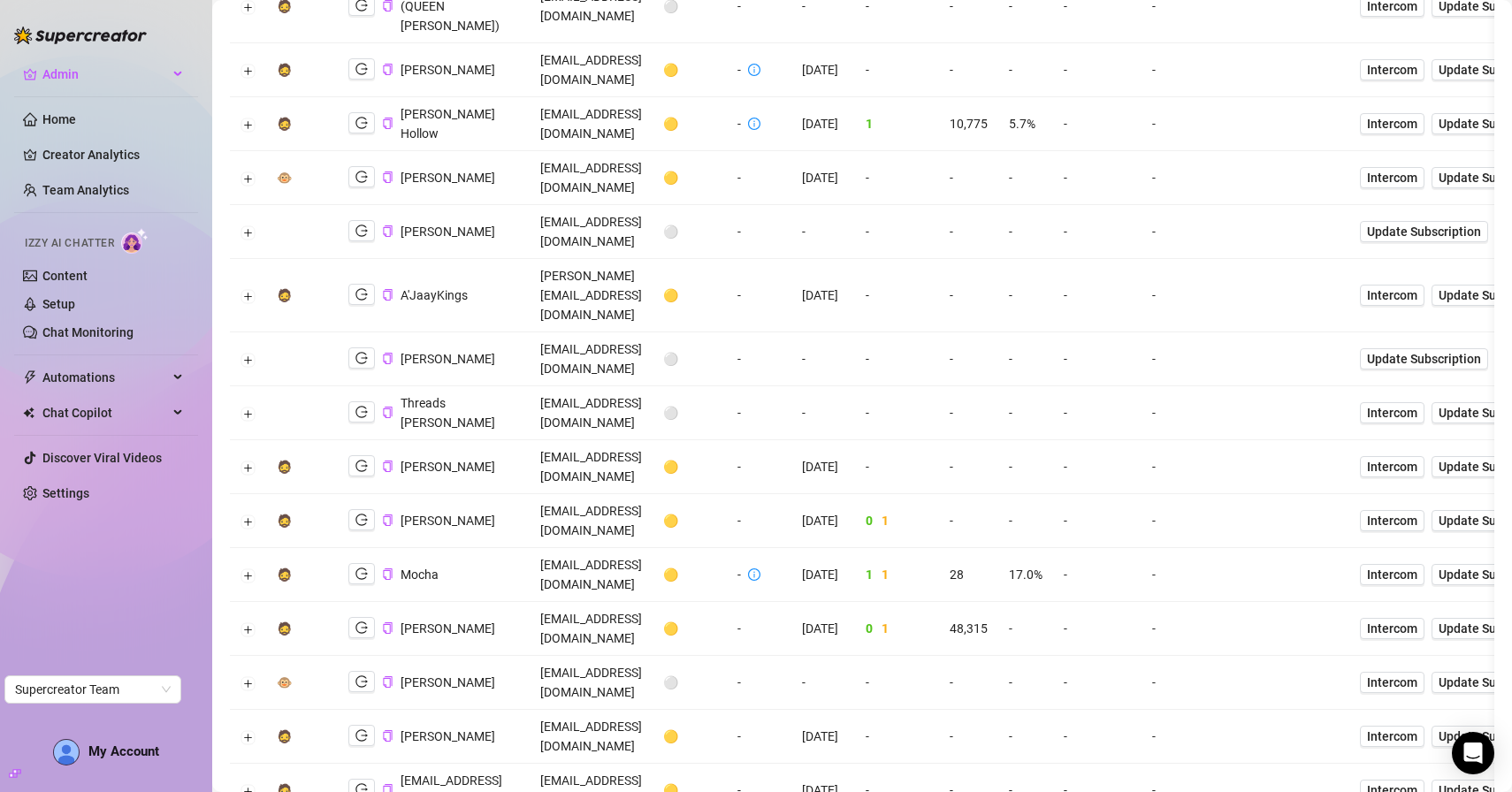
scroll to position [823, 0]
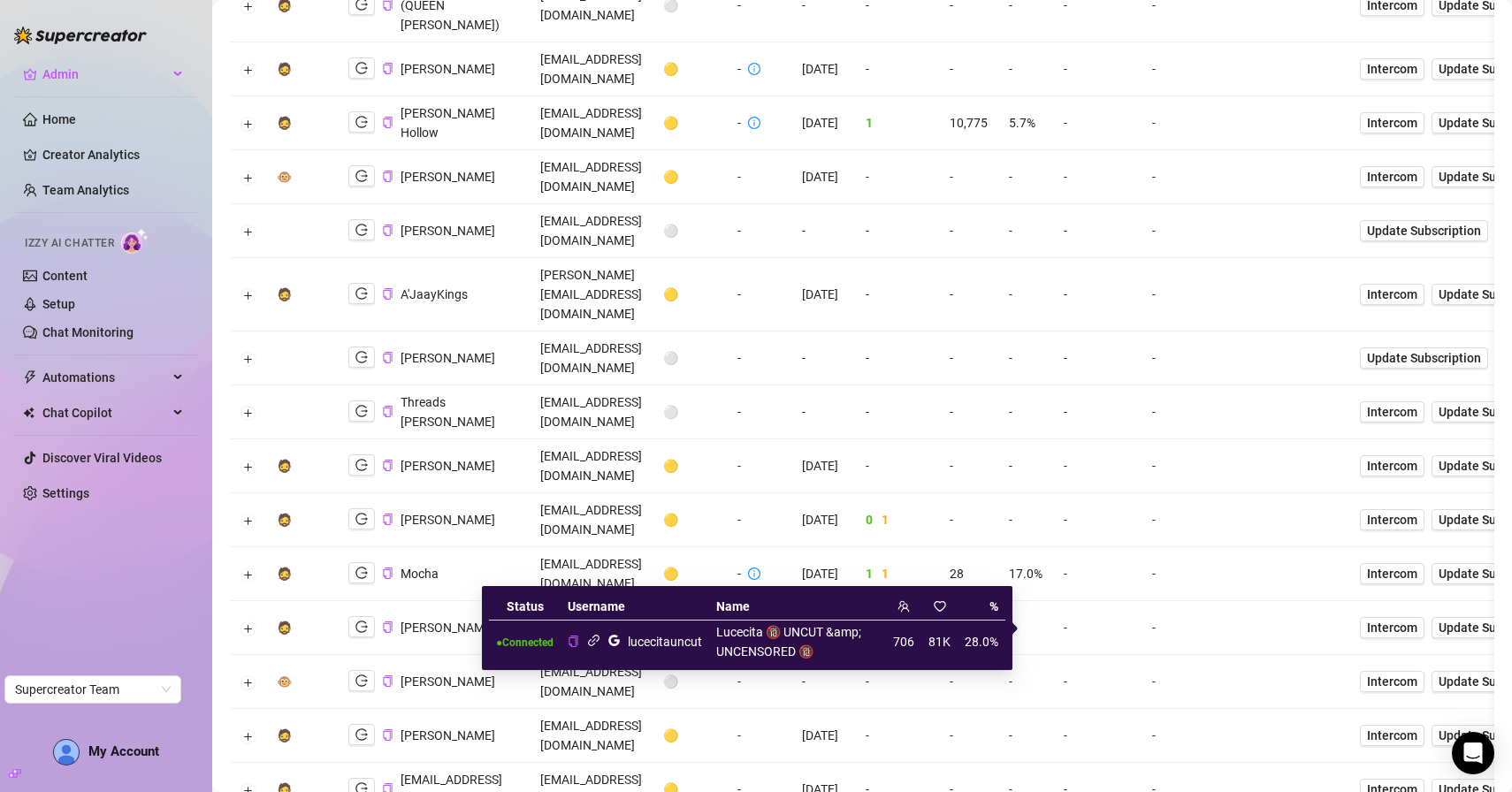
click at [599, 641] on icon "link" at bounding box center [593, 641] width 12 height 12
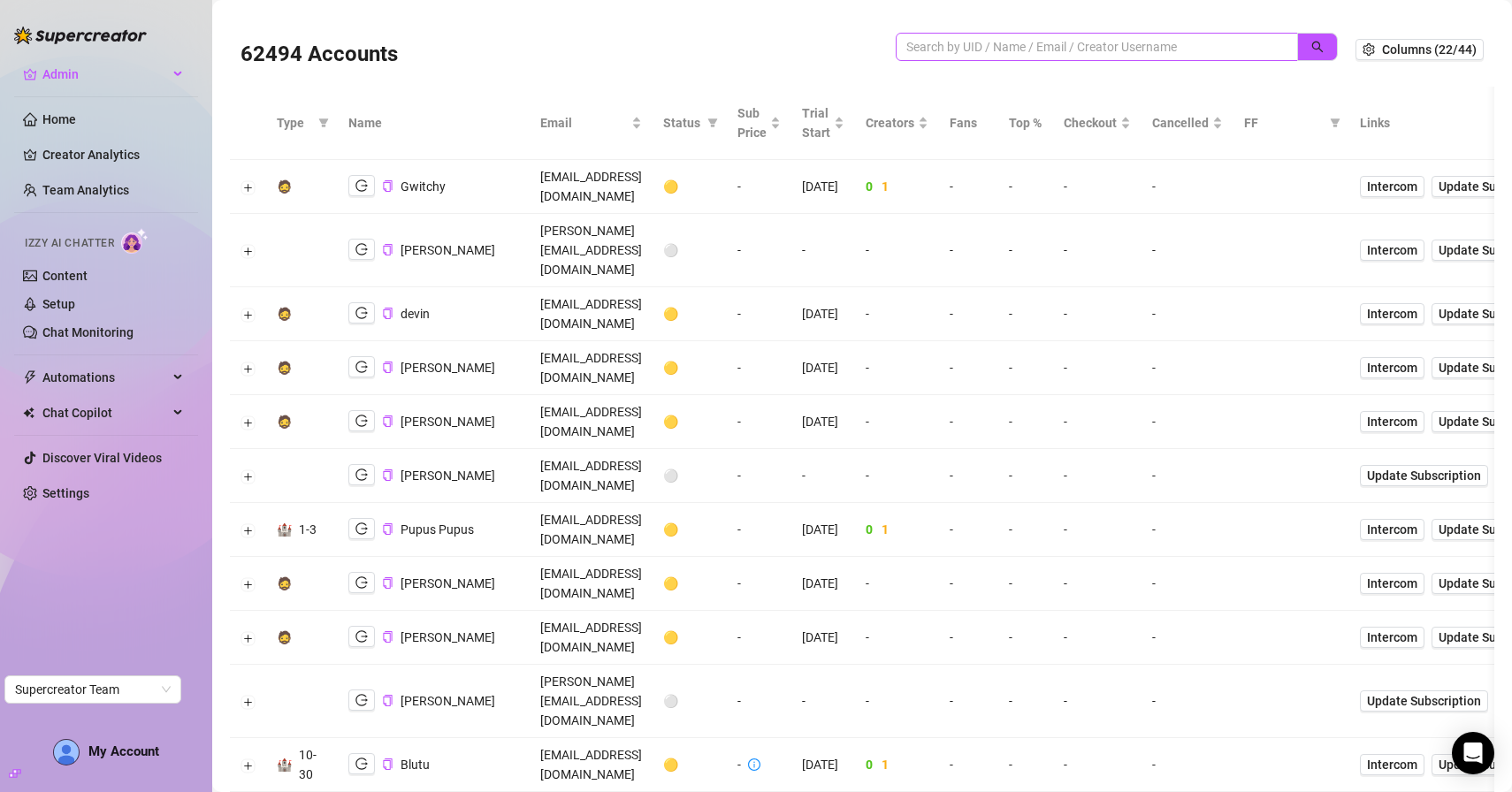
click at [1177, 59] on span at bounding box center [1097, 47] width 402 height 29
click at [1176, 53] on input "search" at bounding box center [1091, 47] width 367 height 20
type input "lexie"
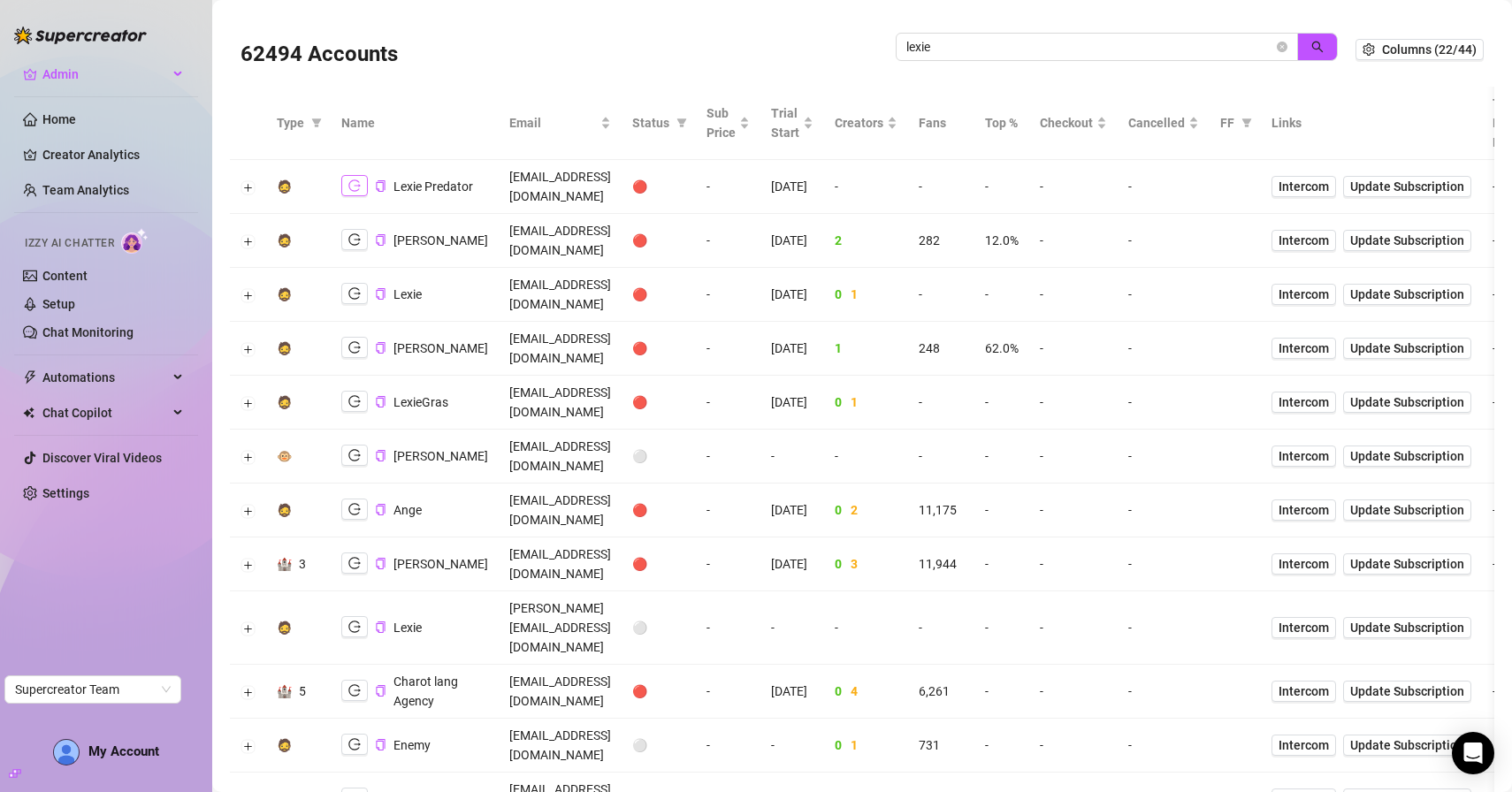
click at [358, 190] on icon "logout" at bounding box center [355, 185] width 13 height 12
click at [1280, 55] on span at bounding box center [1283, 47] width 11 height 20
click at [1283, 47] on icon "close-circle" at bounding box center [1283, 47] width 11 height 11
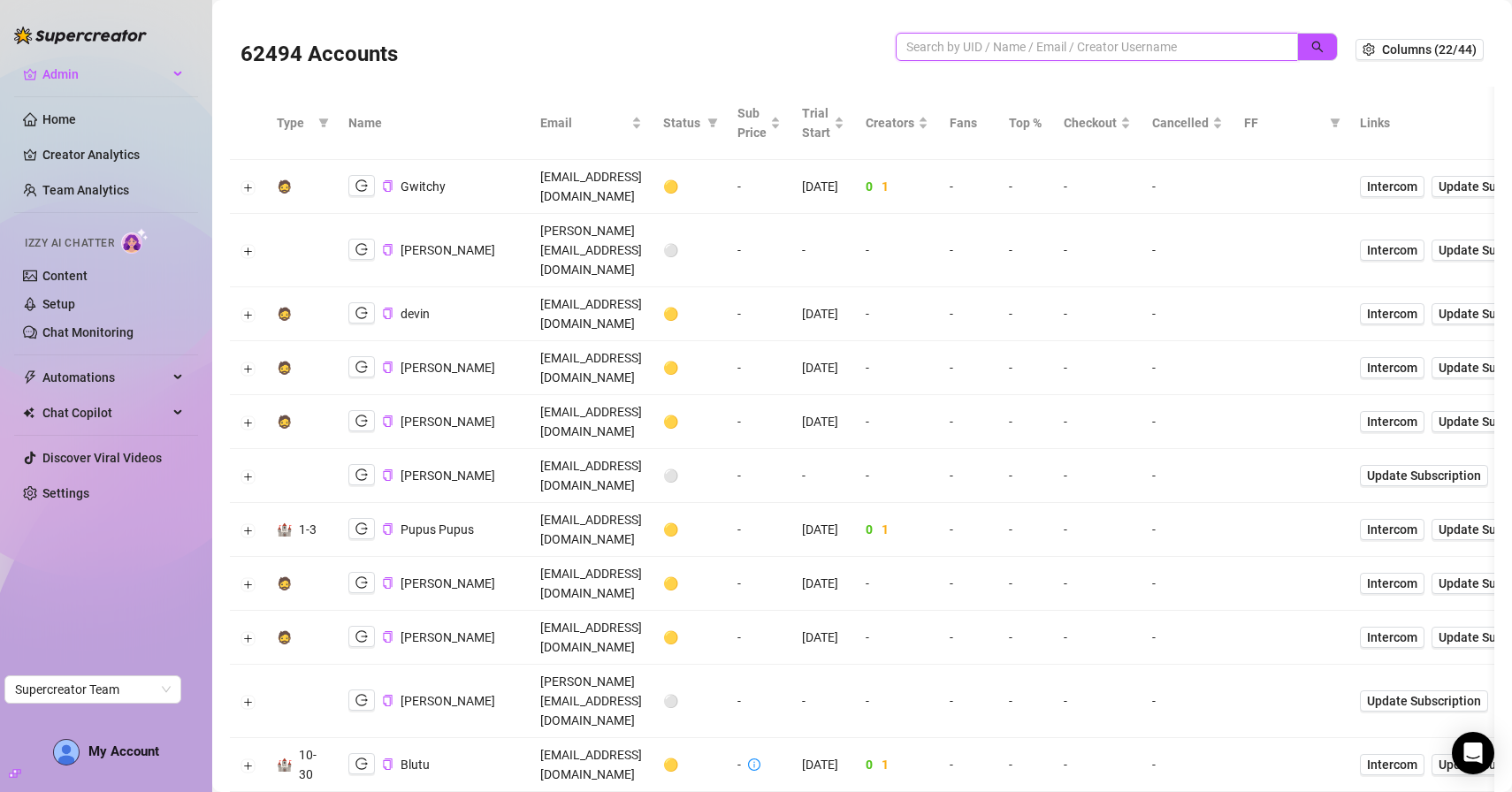
click at [942, 40] on input "search" at bounding box center [1091, 47] width 367 height 20
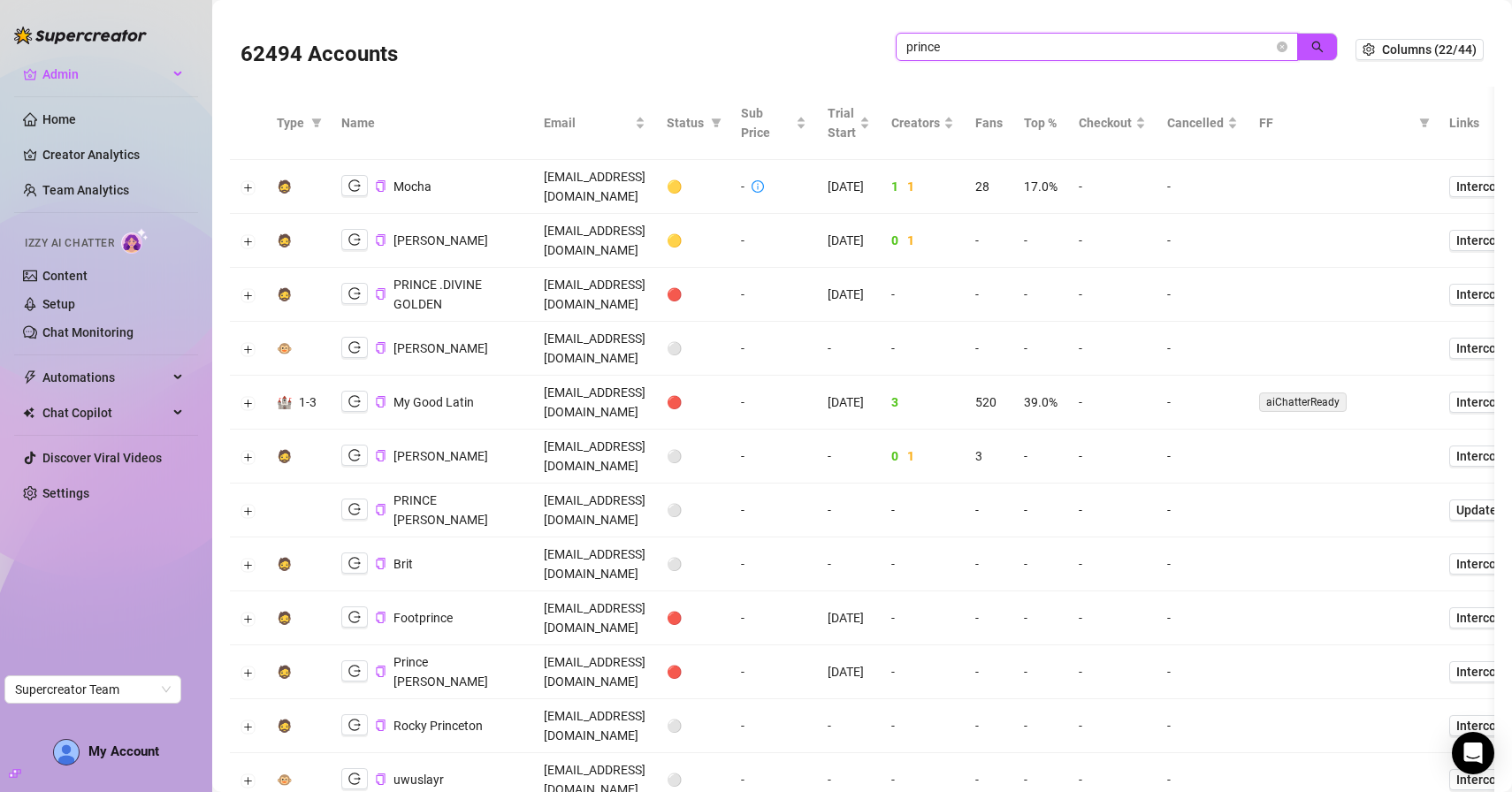
drag, startPoint x: 1014, startPoint y: 51, endPoint x: 815, endPoint y: 39, distance: 199.4
click at [816, 39] on div "62494 Accounts prince" at bounding box center [798, 49] width 1115 height 60
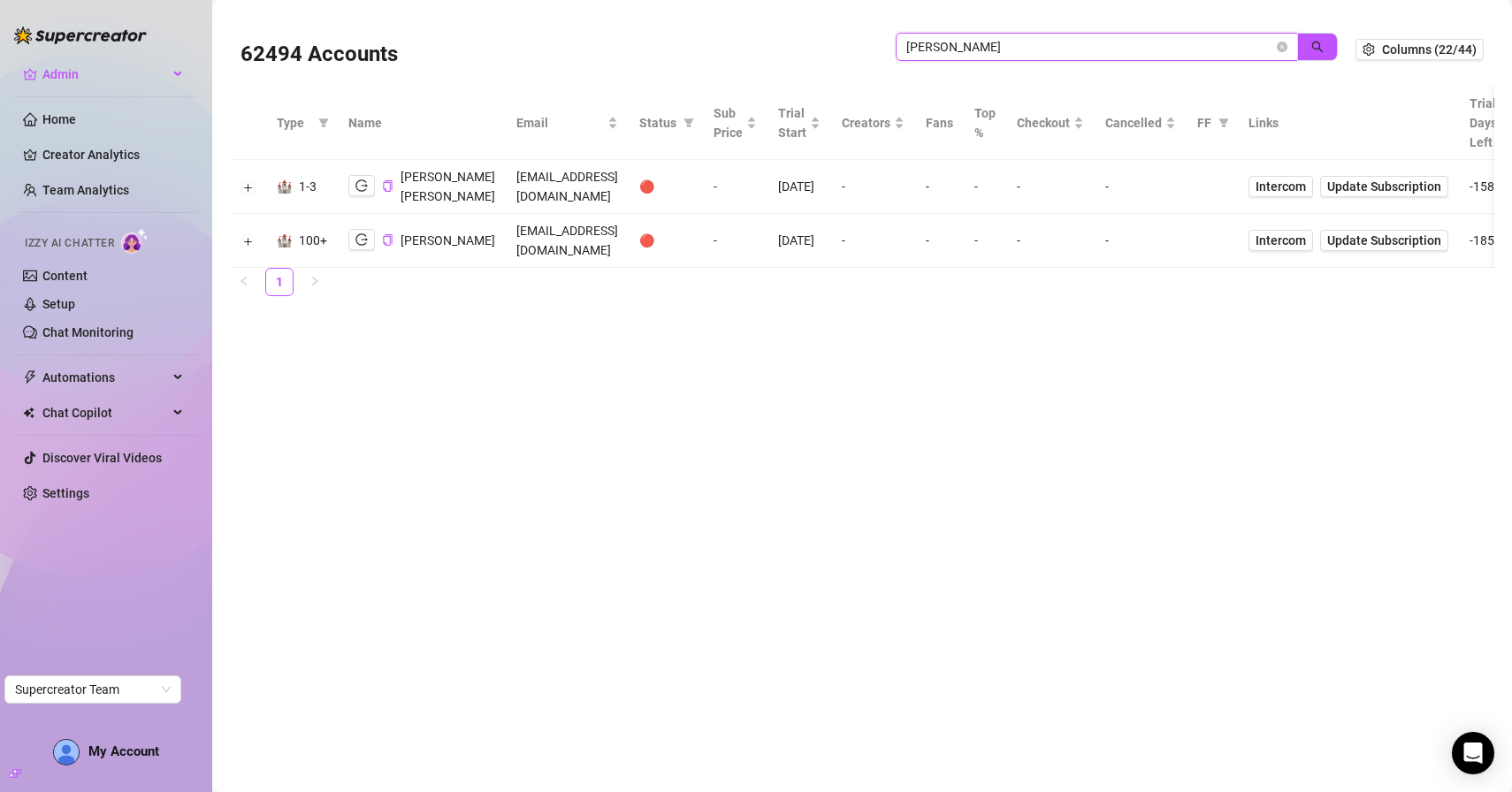
click at [968, 47] on input "opoku" at bounding box center [1091, 47] width 367 height 20
paste input "90prince@gmail.com"
type input "opoku90prince@gmail.com"
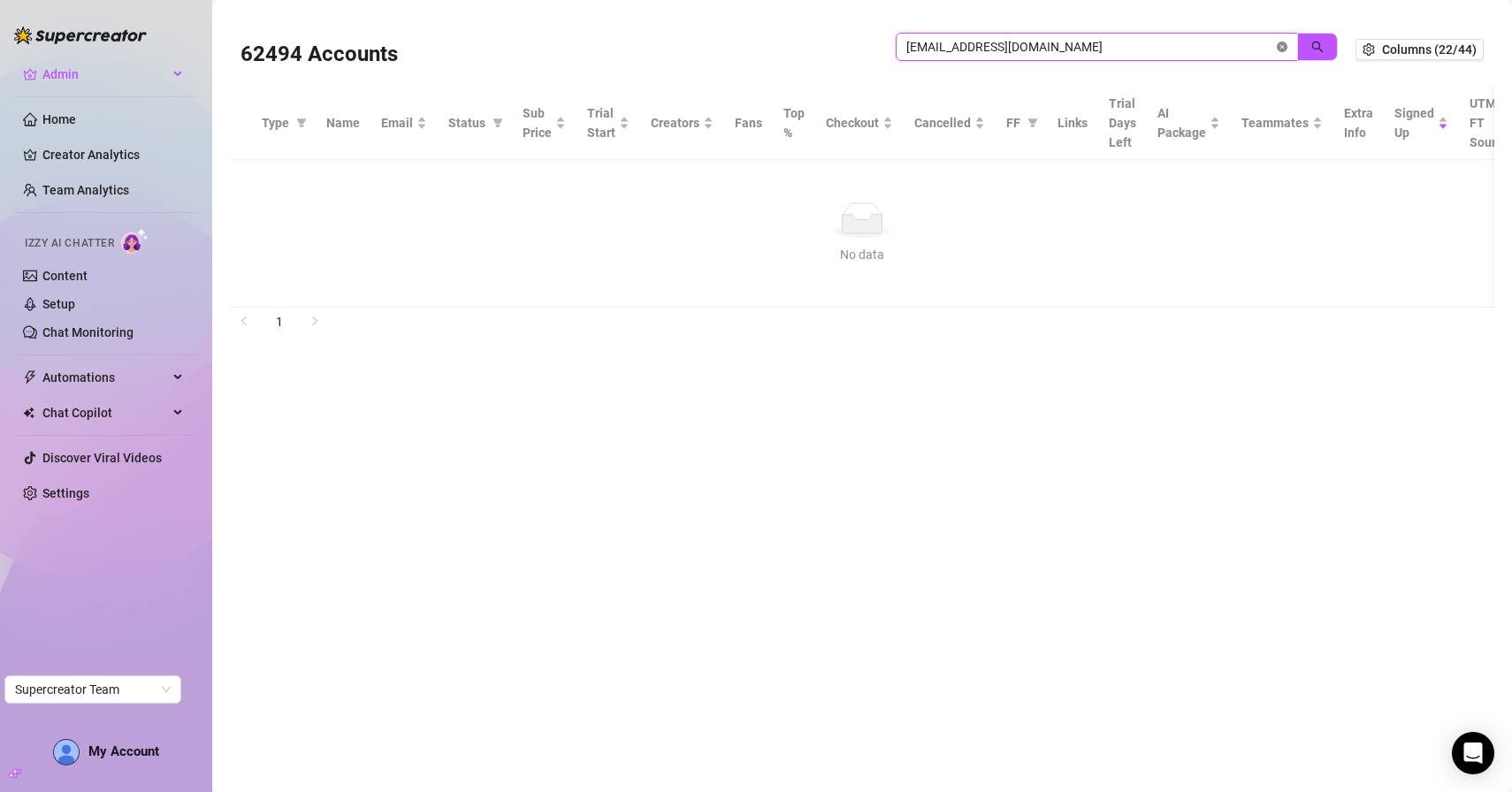
click at [1281, 47] on icon "close-circle" at bounding box center [1283, 47] width 11 height 11
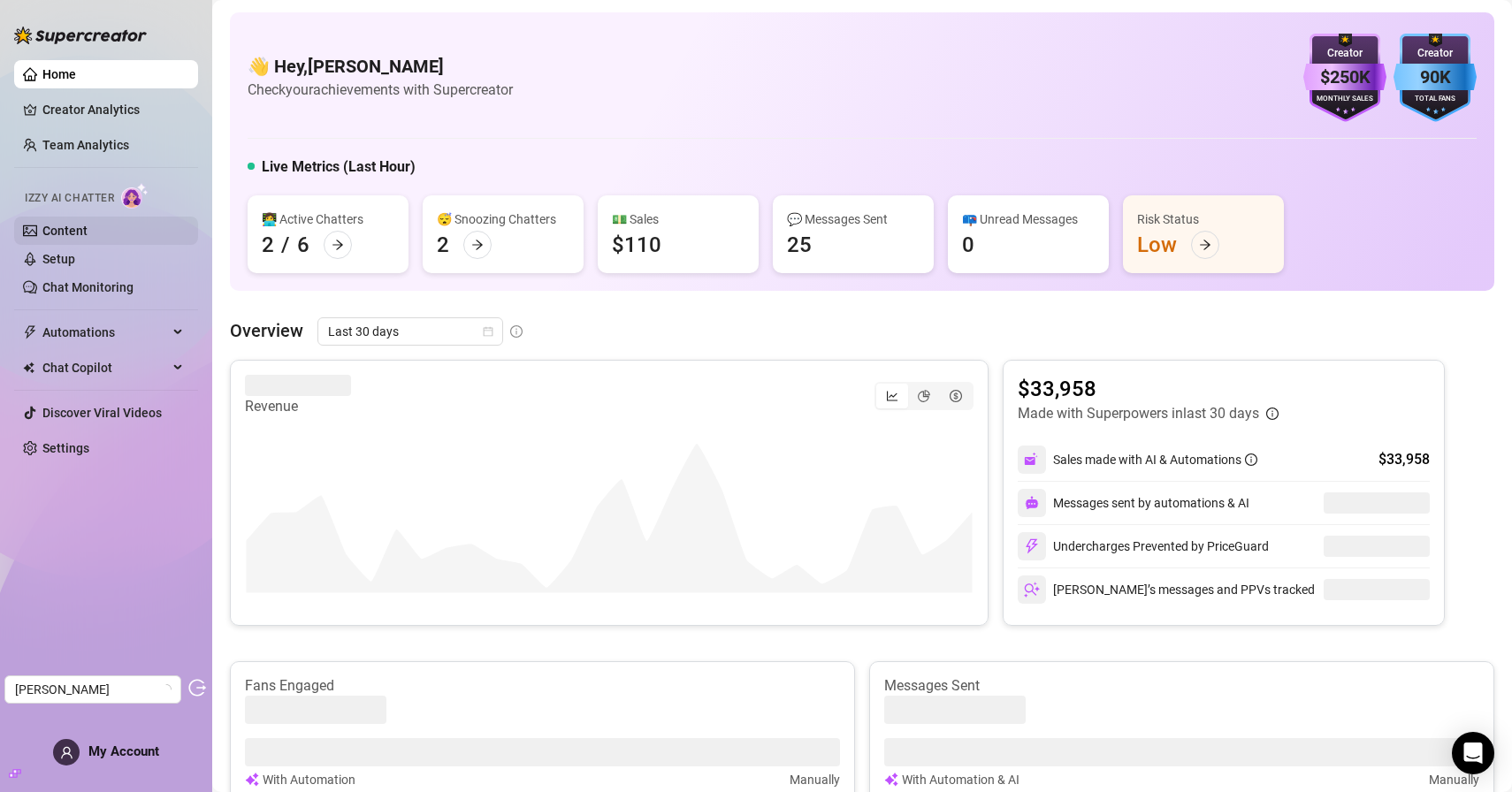
click at [88, 230] on link "Content" at bounding box center [65, 231] width 45 height 14
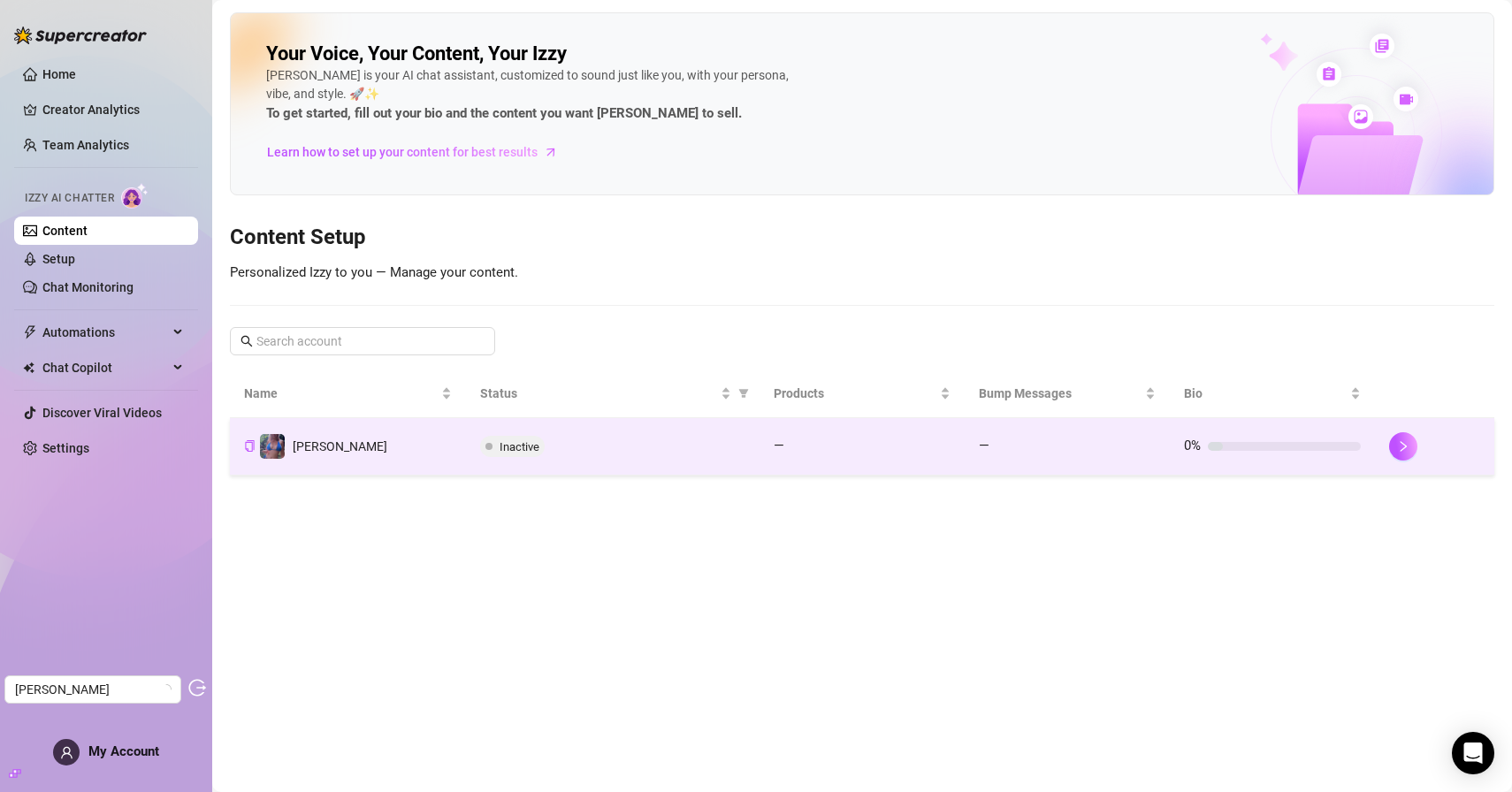
click at [433, 474] on td "Jaylie" at bounding box center [348, 447] width 236 height 57
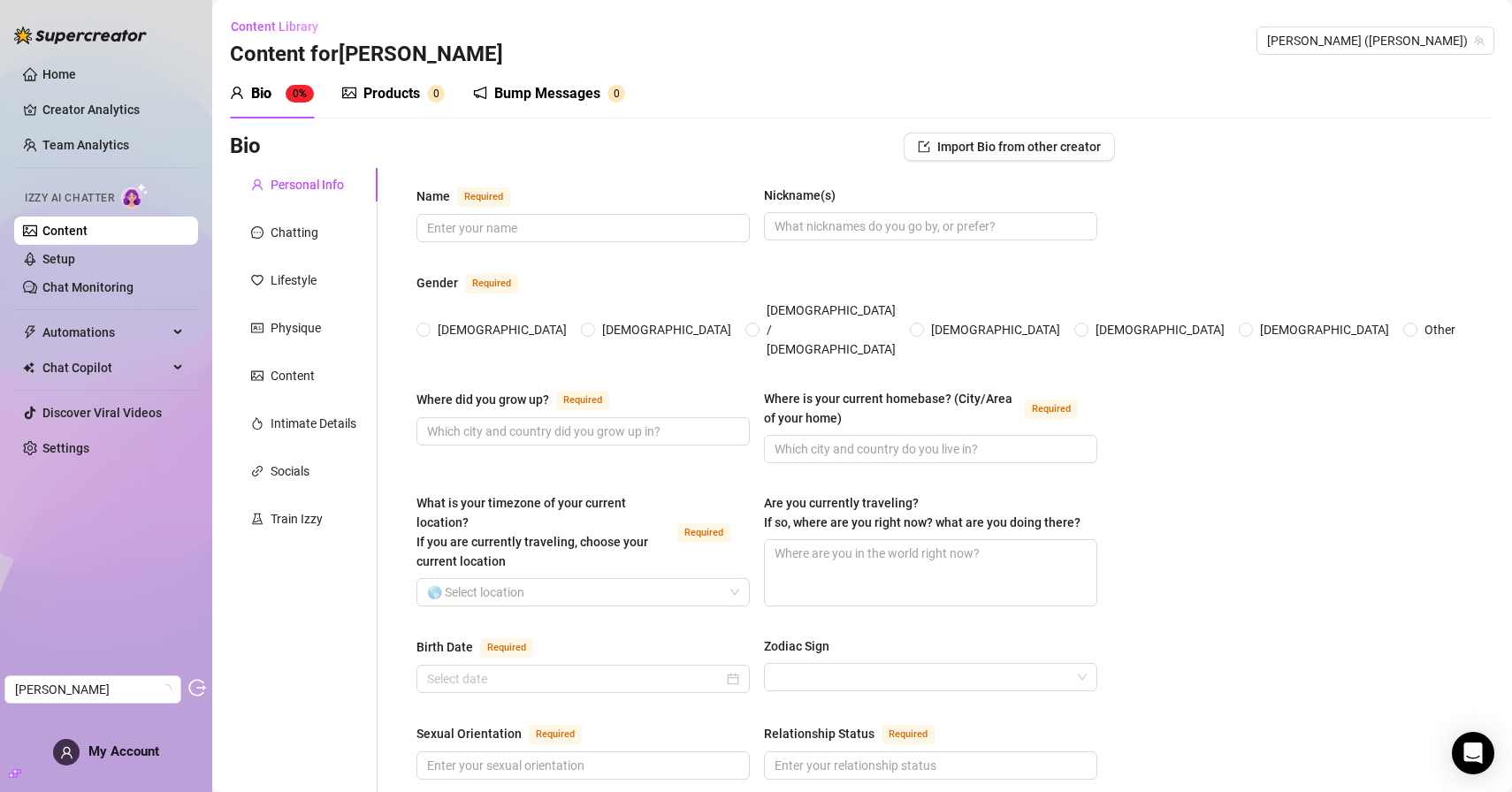
click at [383, 82] on div "Products 0" at bounding box center [393, 93] width 102 height 49
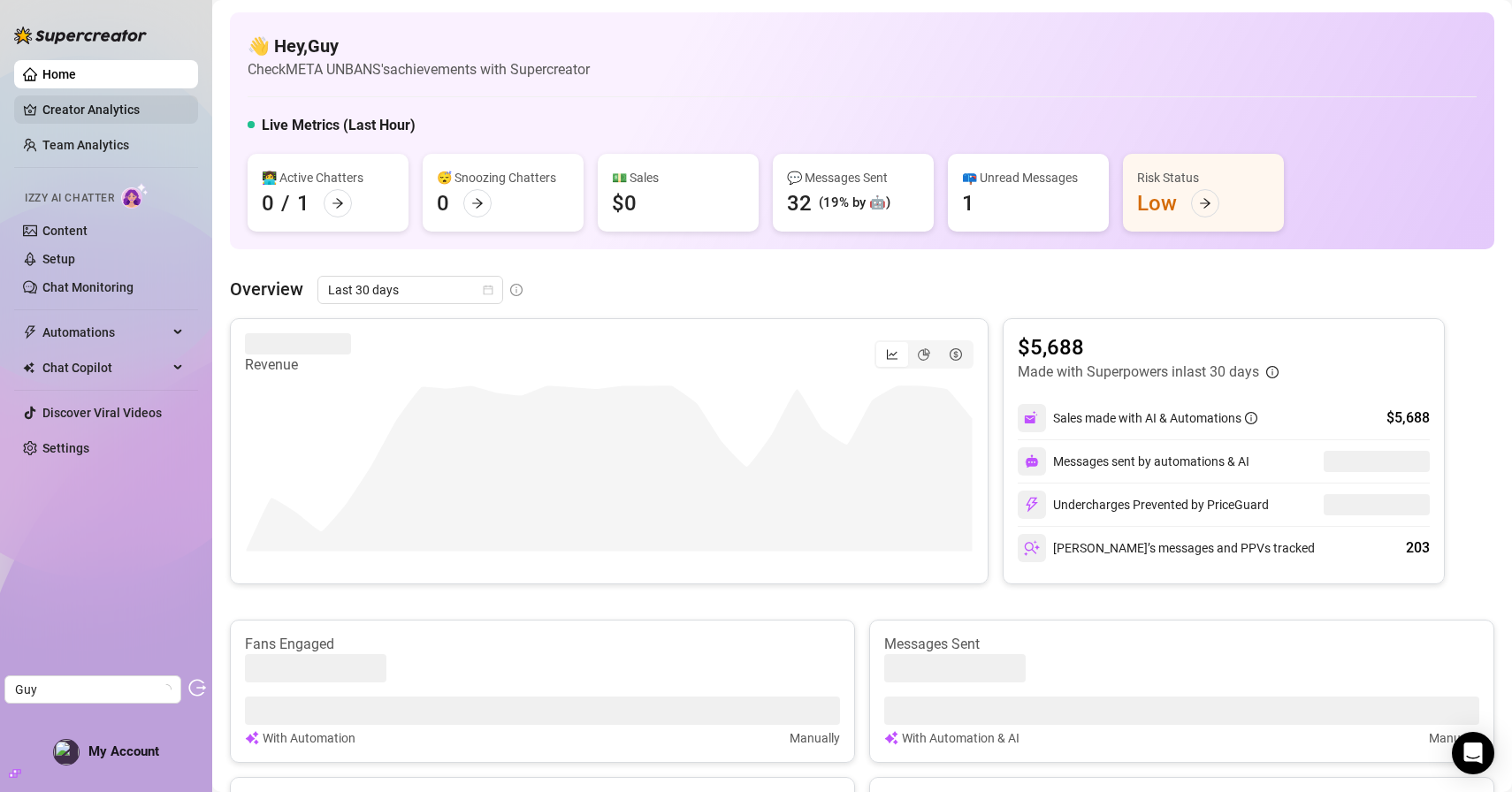
click at [108, 111] on link "Creator Analytics" at bounding box center [113, 110] width 142 height 29
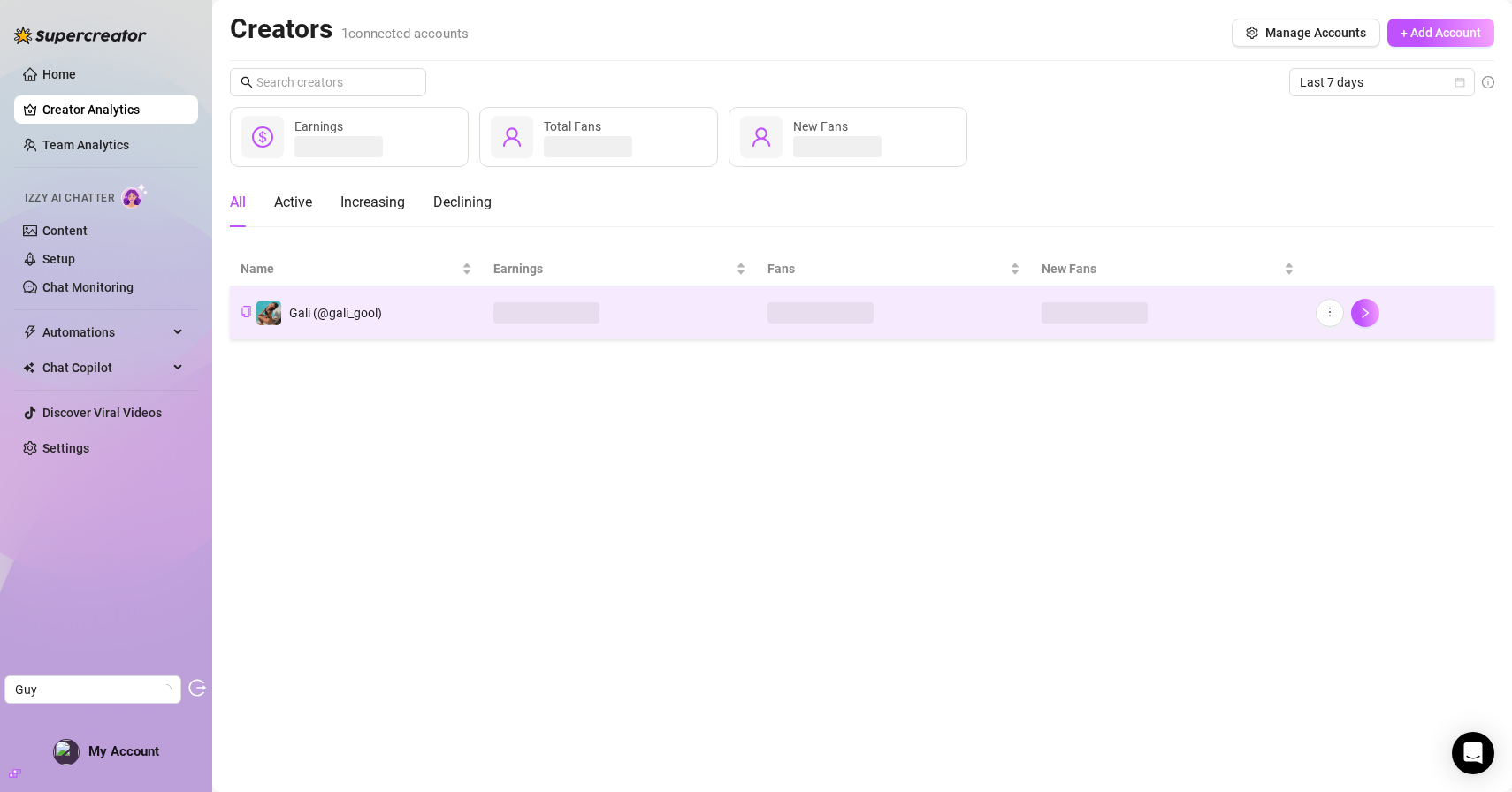
click at [422, 304] on td "Gali (@gali_gool)" at bounding box center [357, 313] width 253 height 53
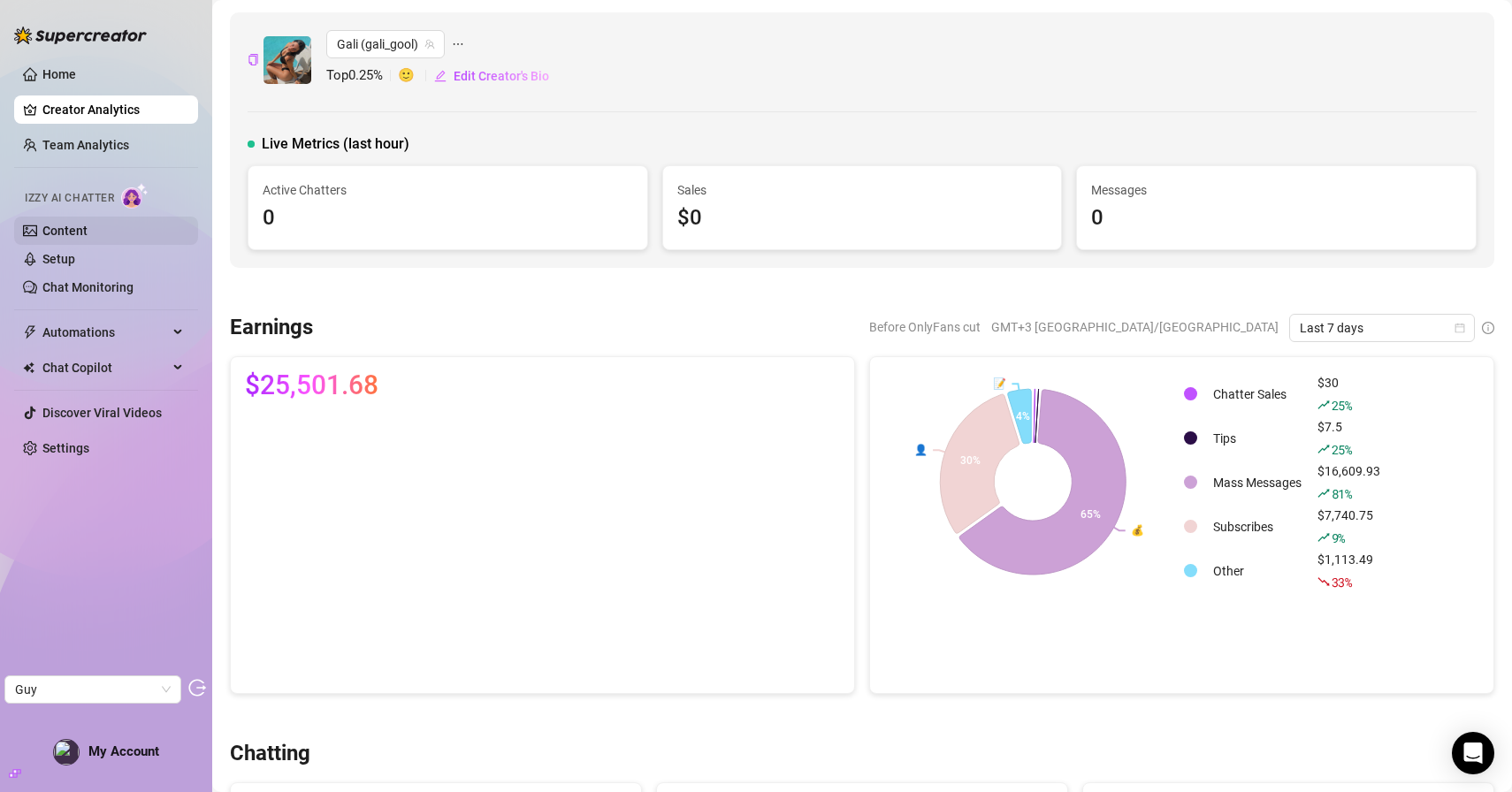
click at [88, 232] on link "Content" at bounding box center [65, 231] width 45 height 14
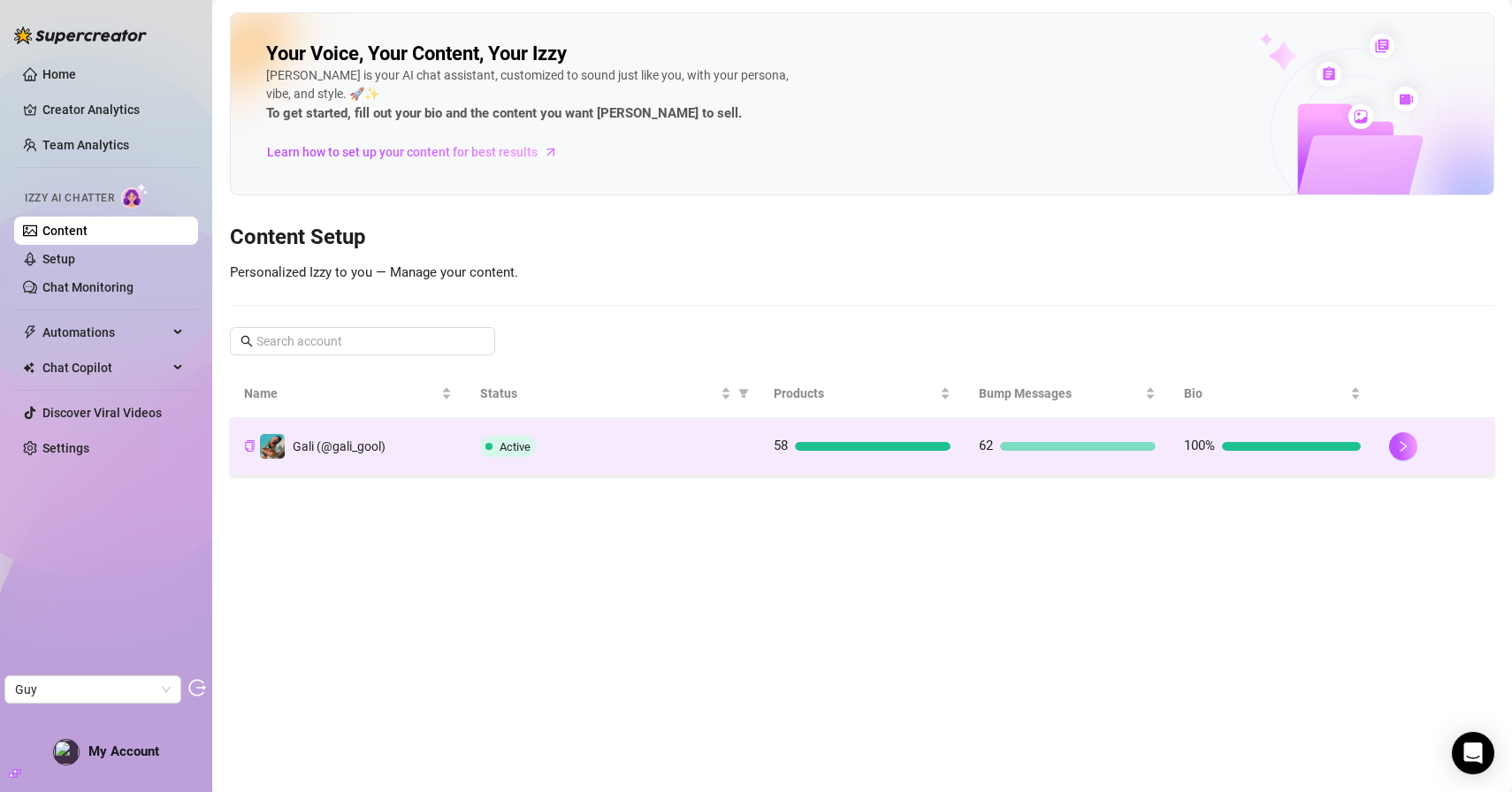
click at [609, 446] on div "Active" at bounding box center [613, 447] width 265 height 22
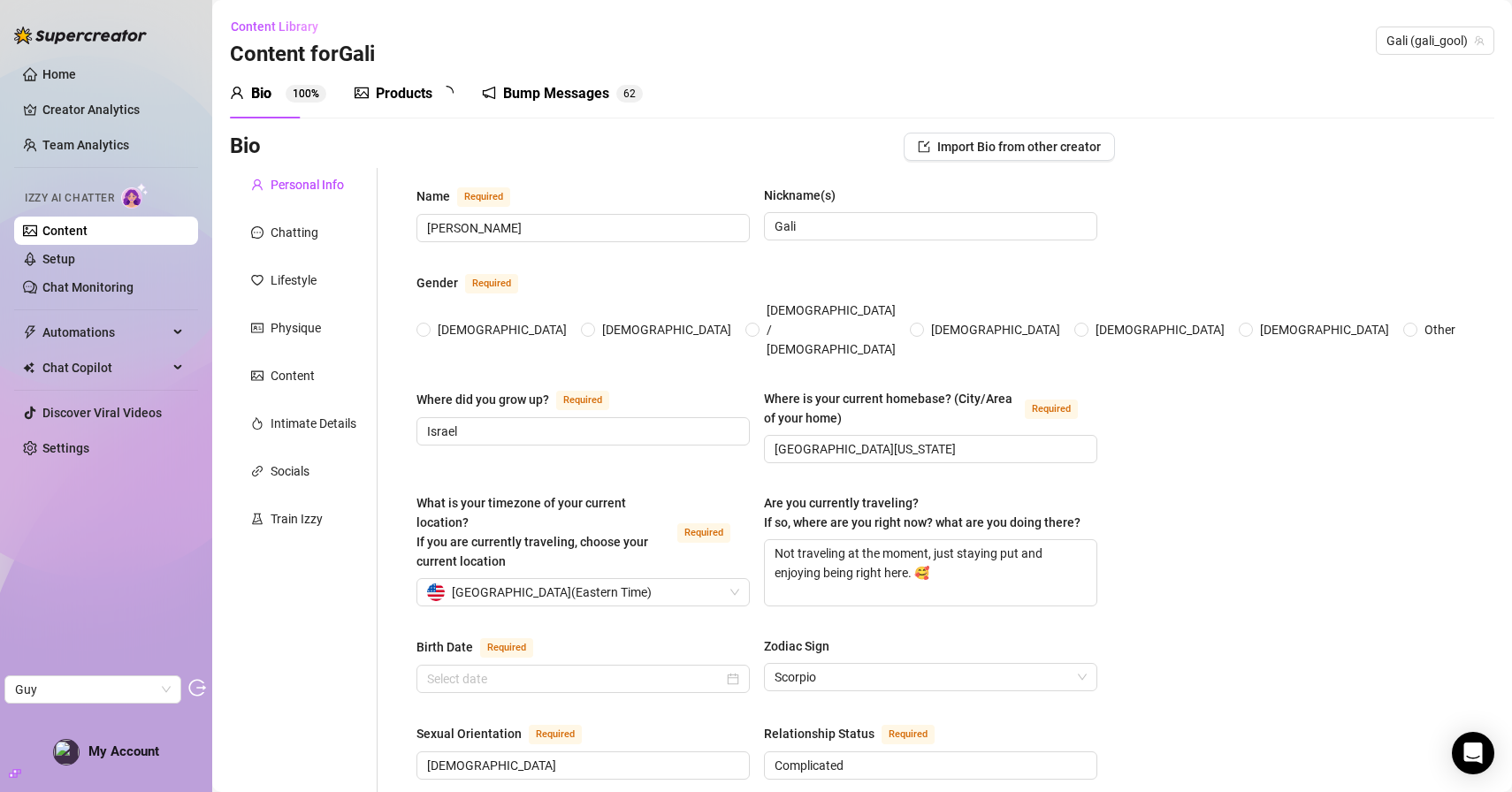
radio input "true"
type input "February 17th, 2000"
click at [438, 99] on div "Products 5 8" at bounding box center [410, 94] width 111 height 22
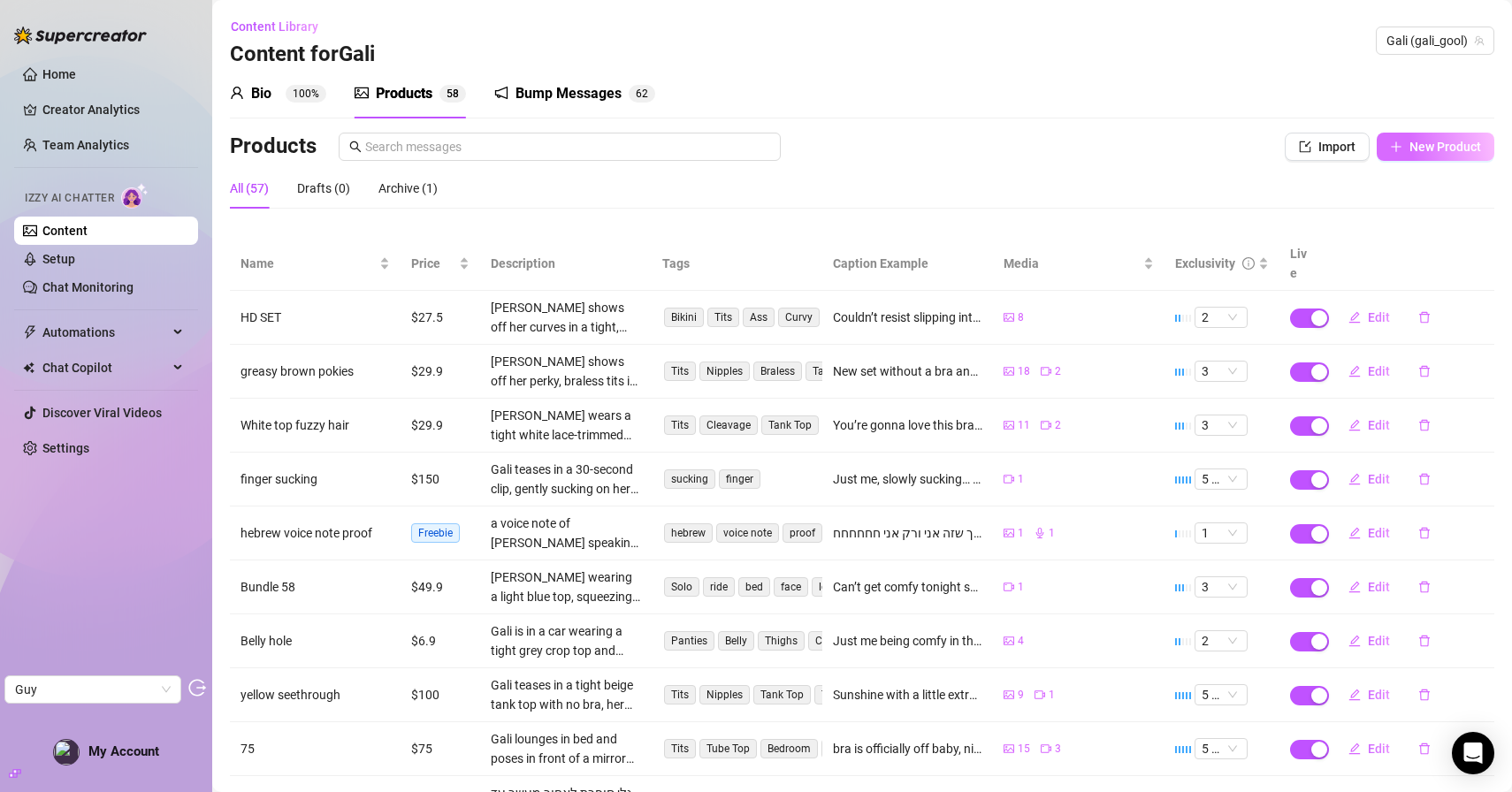
click at [1418, 146] on span "New Product" at bounding box center [1446, 147] width 72 height 14
type textarea "Type your message here..."
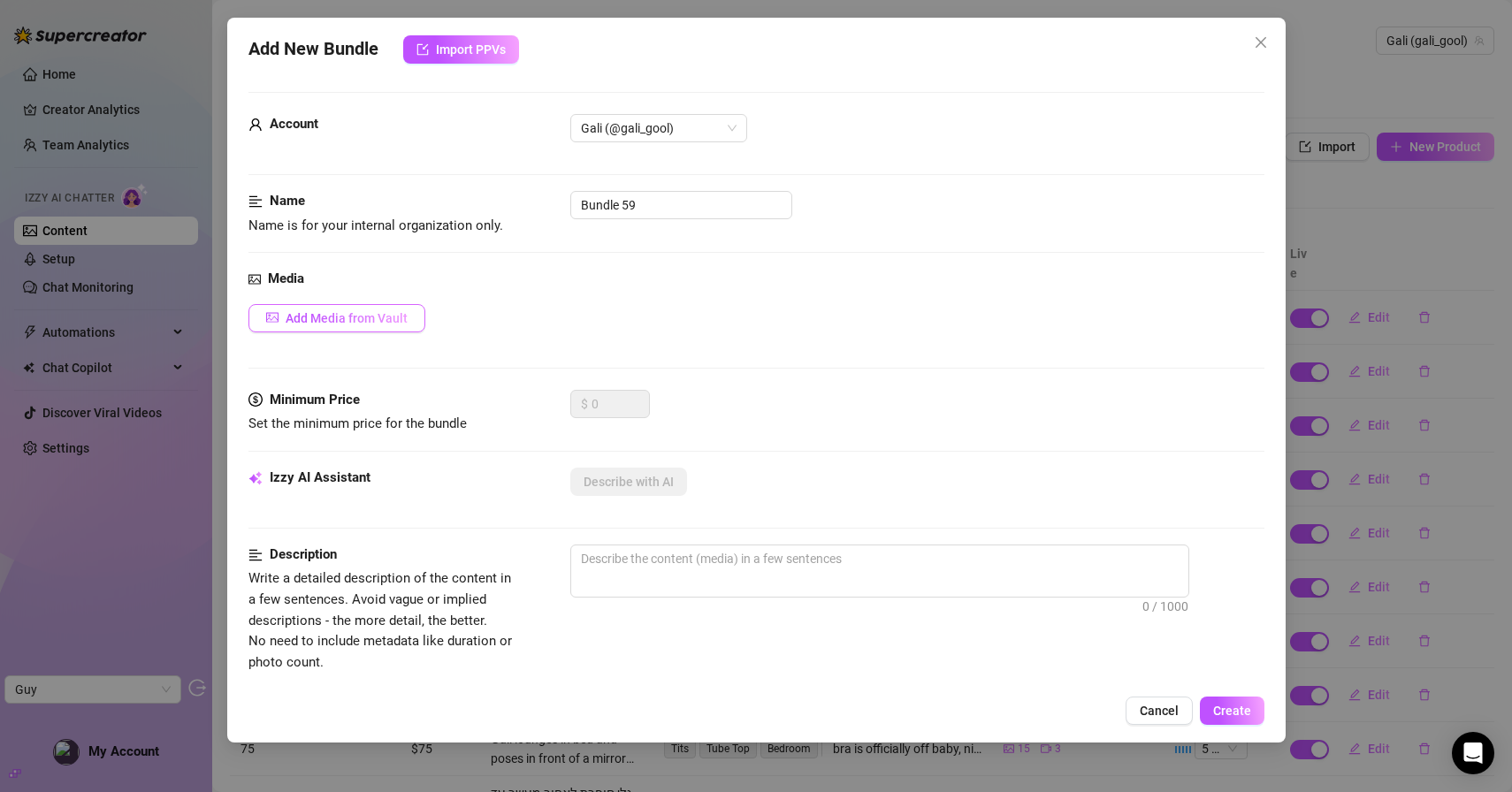
click at [356, 318] on span "Add Media from Vault" at bounding box center [347, 318] width 122 height 14
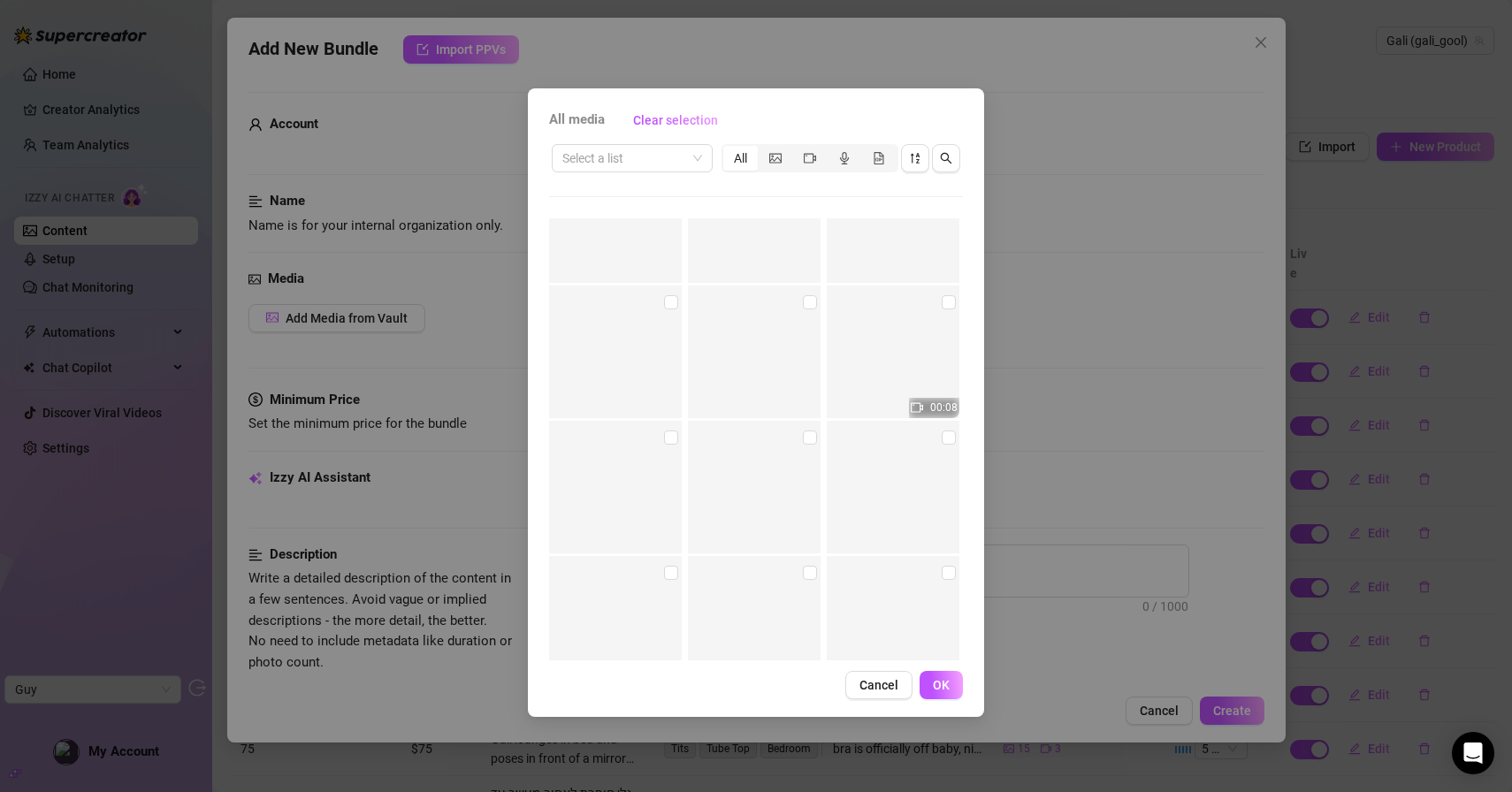
scroll to position [8242, 0]
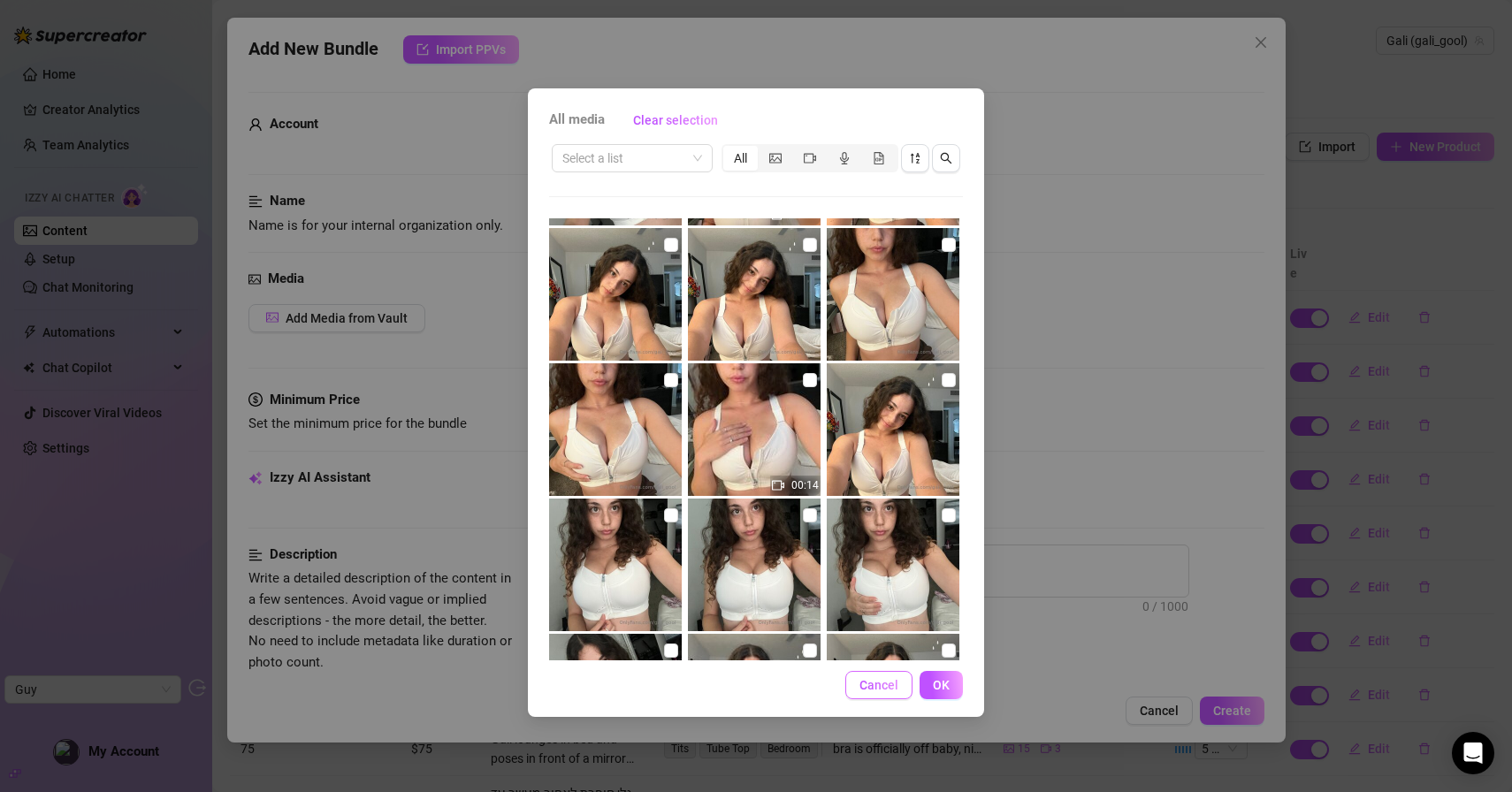
click at [894, 688] on span "Cancel" at bounding box center [878, 685] width 39 height 14
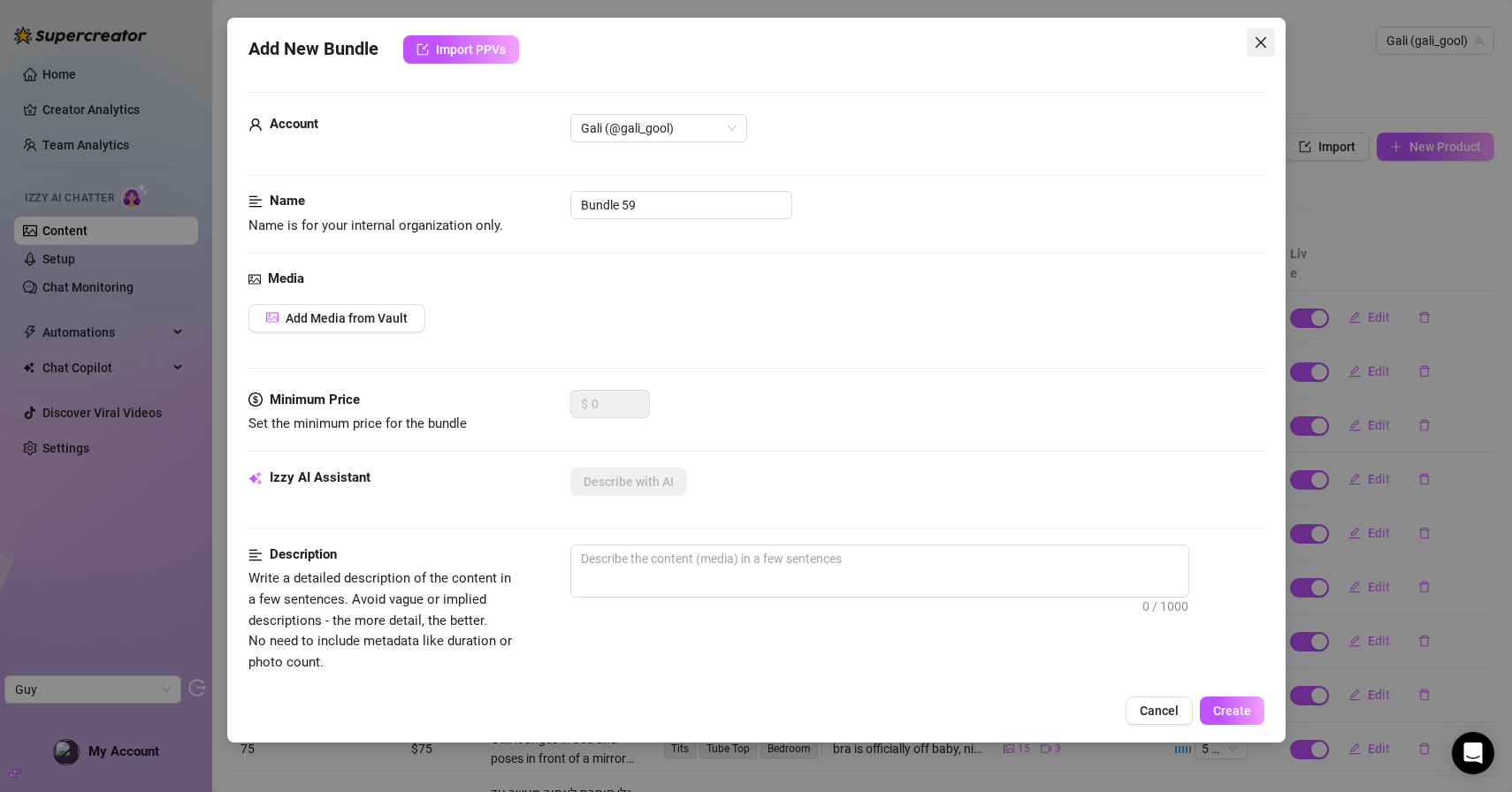
click at [1256, 39] on icon "close" at bounding box center [1261, 42] width 14 height 14
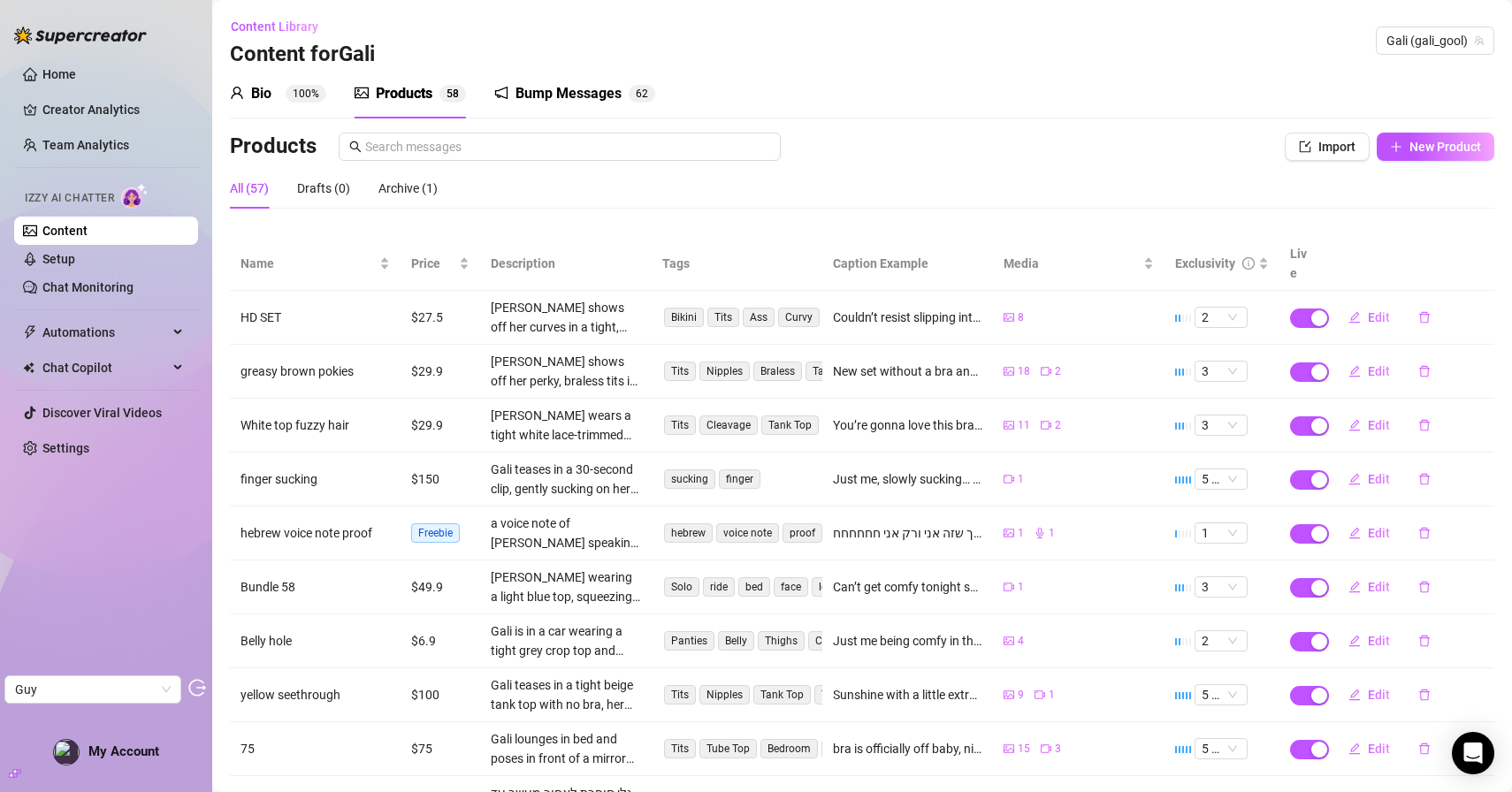
click at [242, 90] on icon "user" at bounding box center [238, 93] width 14 height 14
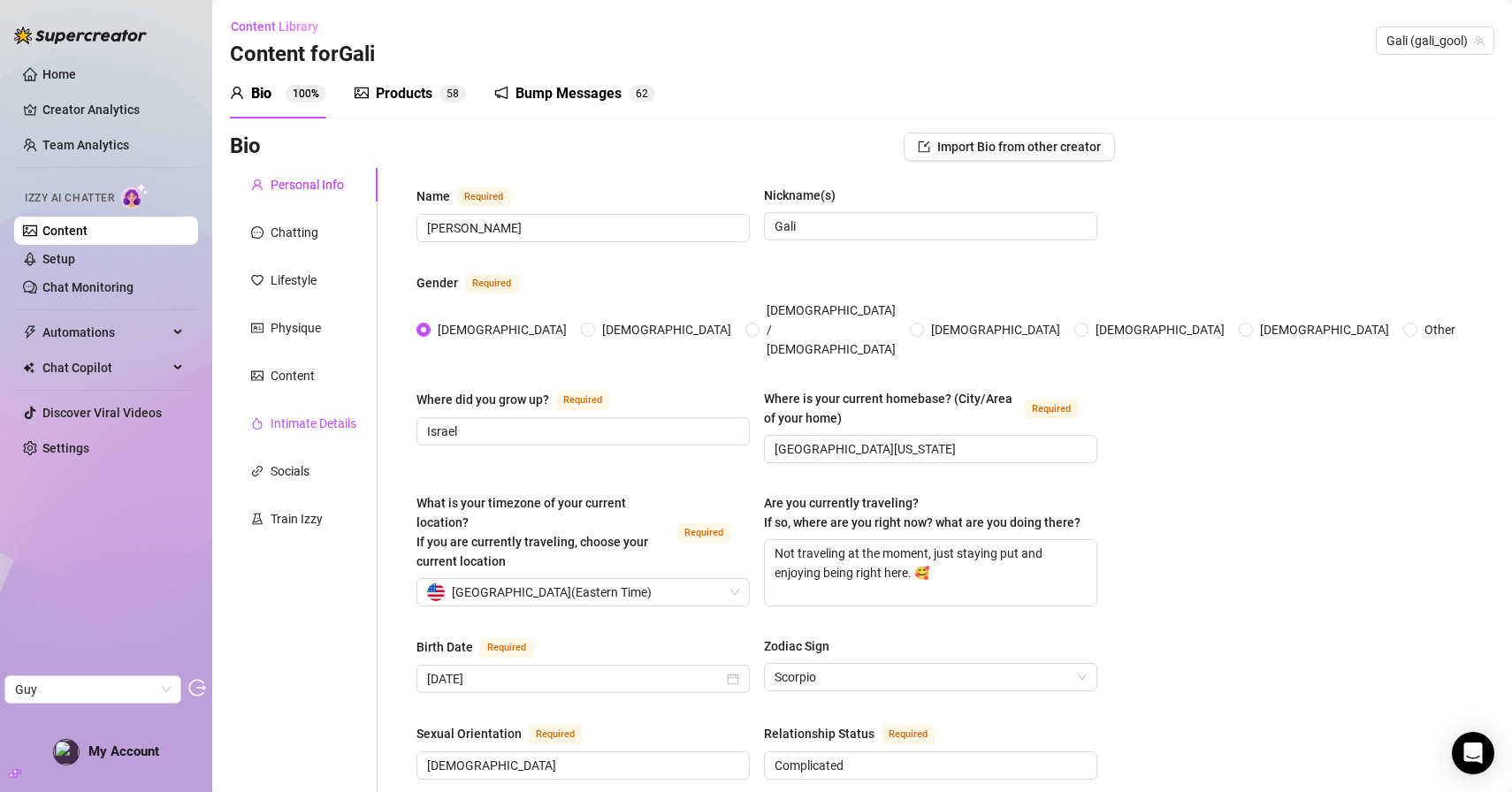
click at [312, 431] on div "Intimate Details" at bounding box center [314, 424] width 86 height 20
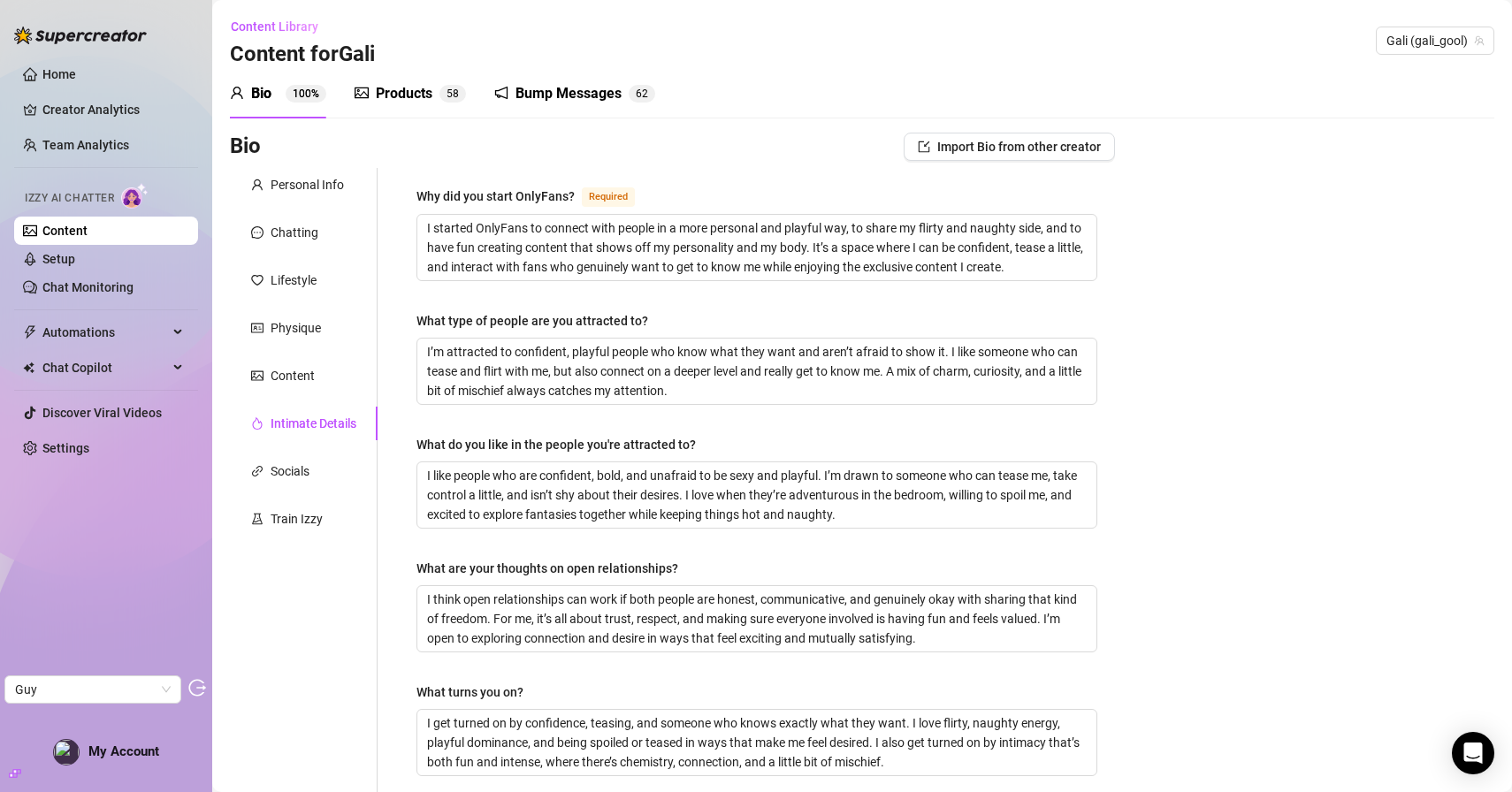
click at [309, 491] on div "Personal Info Chatting Lifestyle Physique Content Intimate Details Socials Trai…" at bounding box center [304, 622] width 148 height 908
click at [290, 486] on div "Socials" at bounding box center [304, 470] width 148 height 33
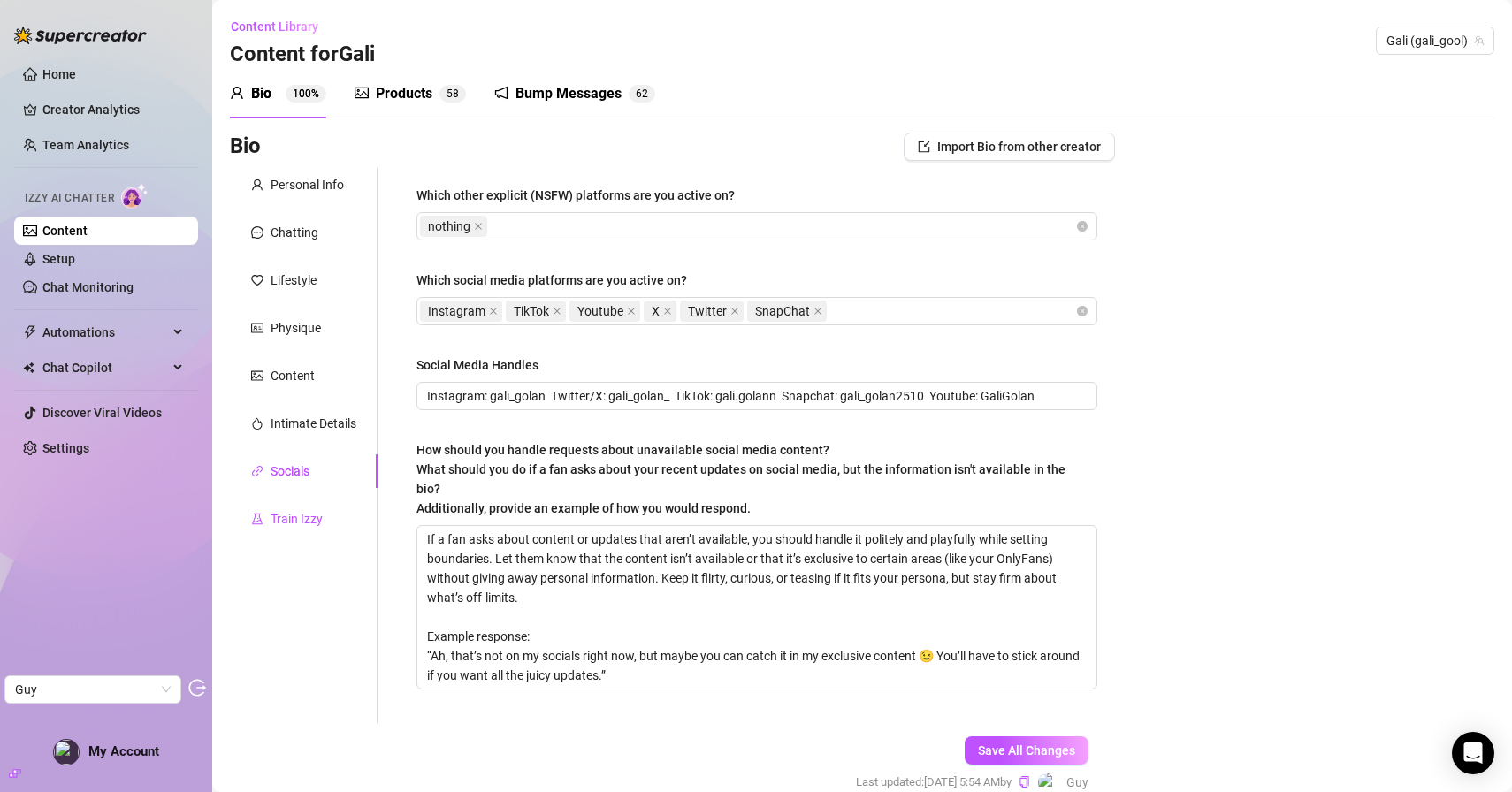
click at [308, 517] on div "Train Izzy" at bounding box center [297, 519] width 52 height 20
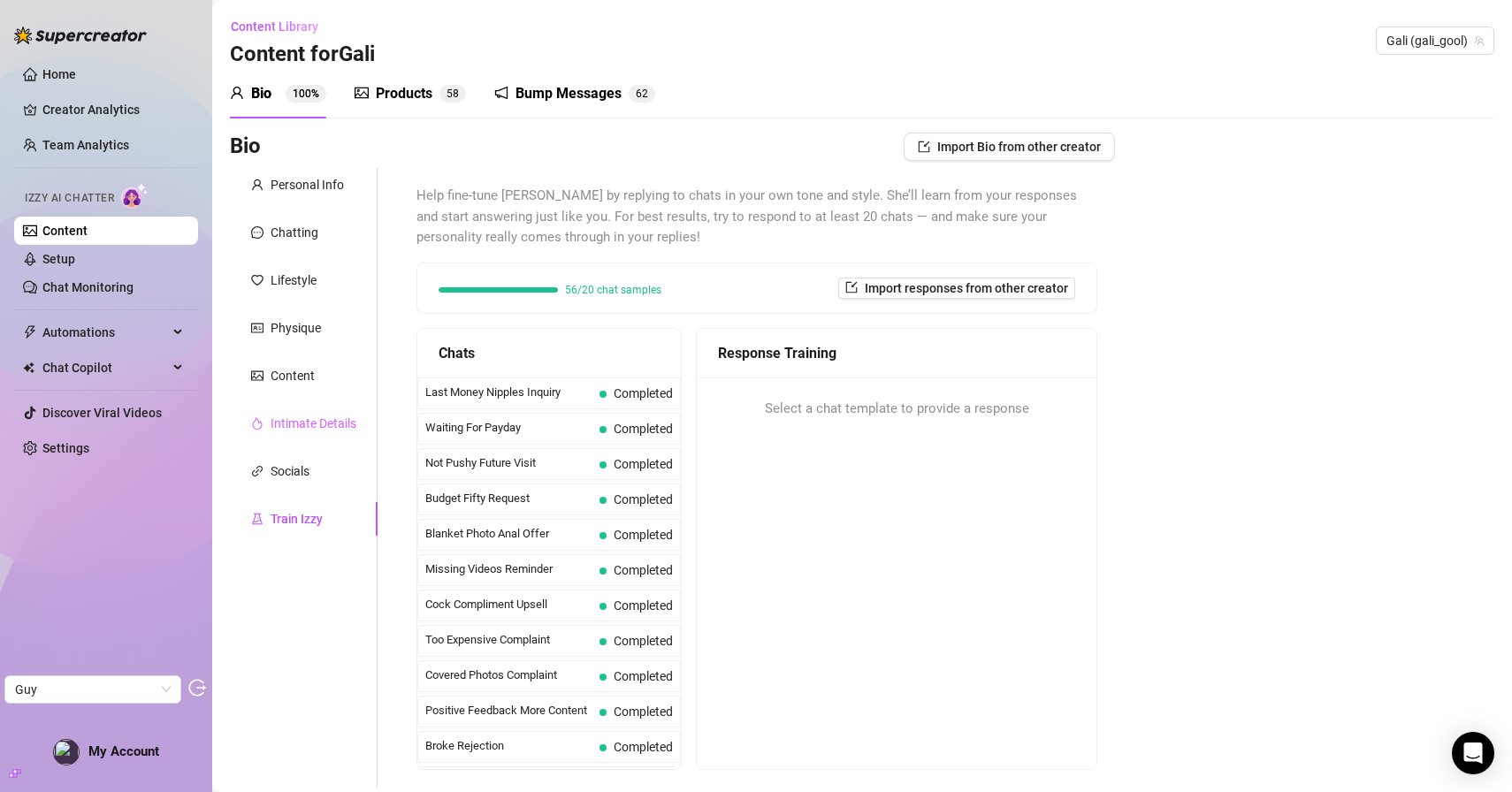
click at [300, 435] on div "Intimate Details" at bounding box center [304, 423] width 148 height 33
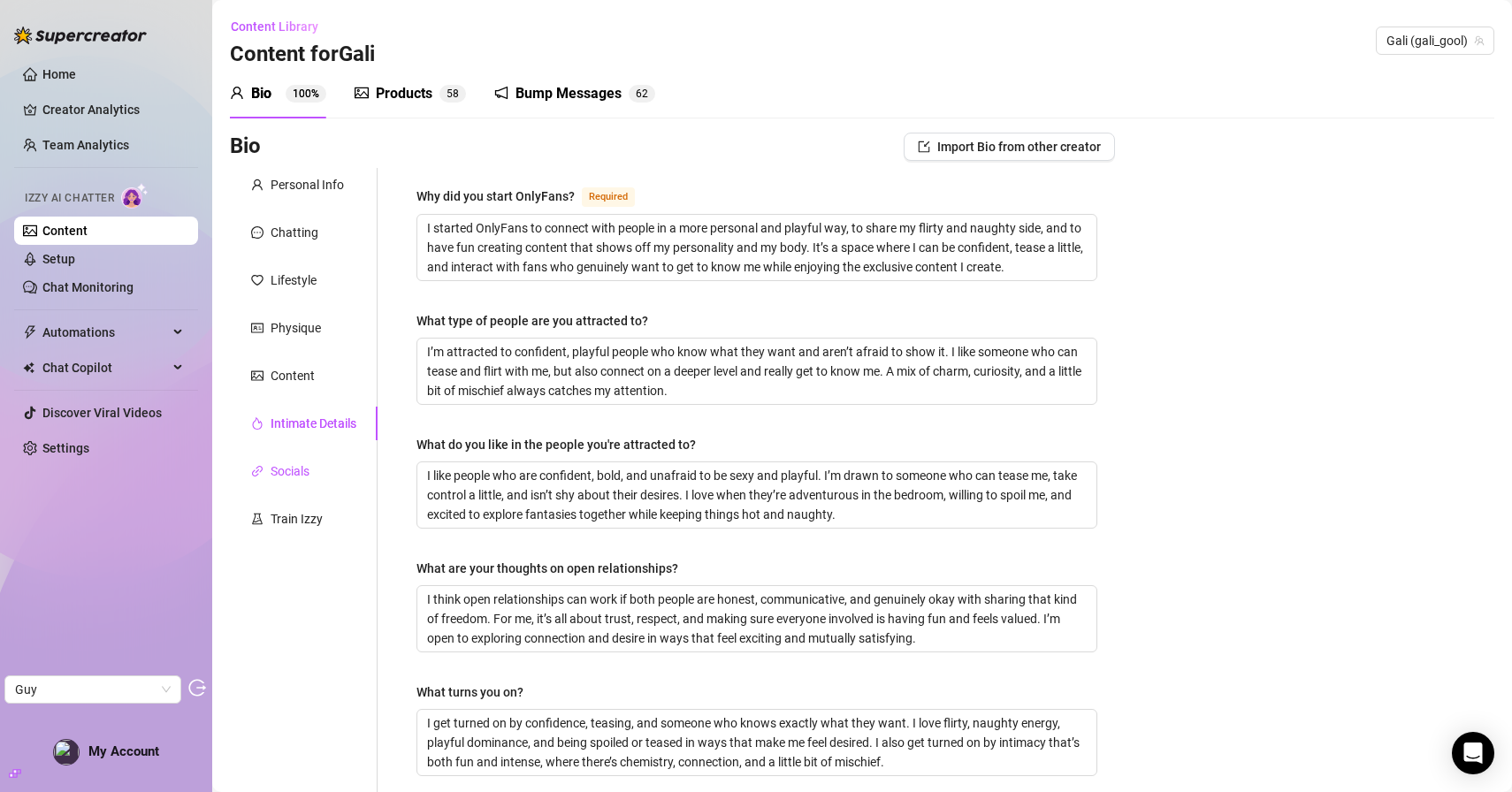
click at [301, 474] on div "Socials" at bounding box center [289, 471] width 39 height 20
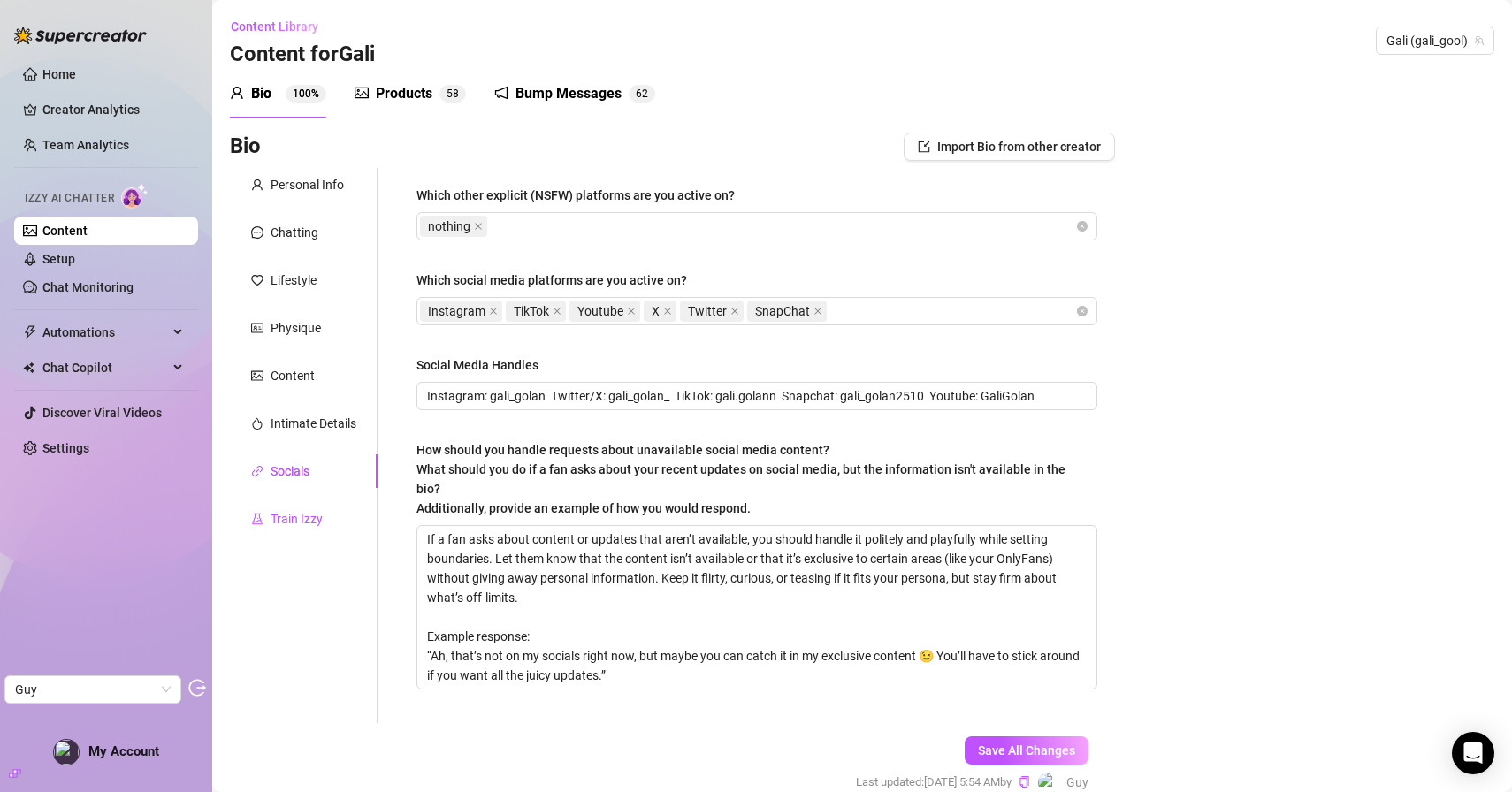
click at [301, 515] on div "Train Izzy" at bounding box center [297, 519] width 52 height 20
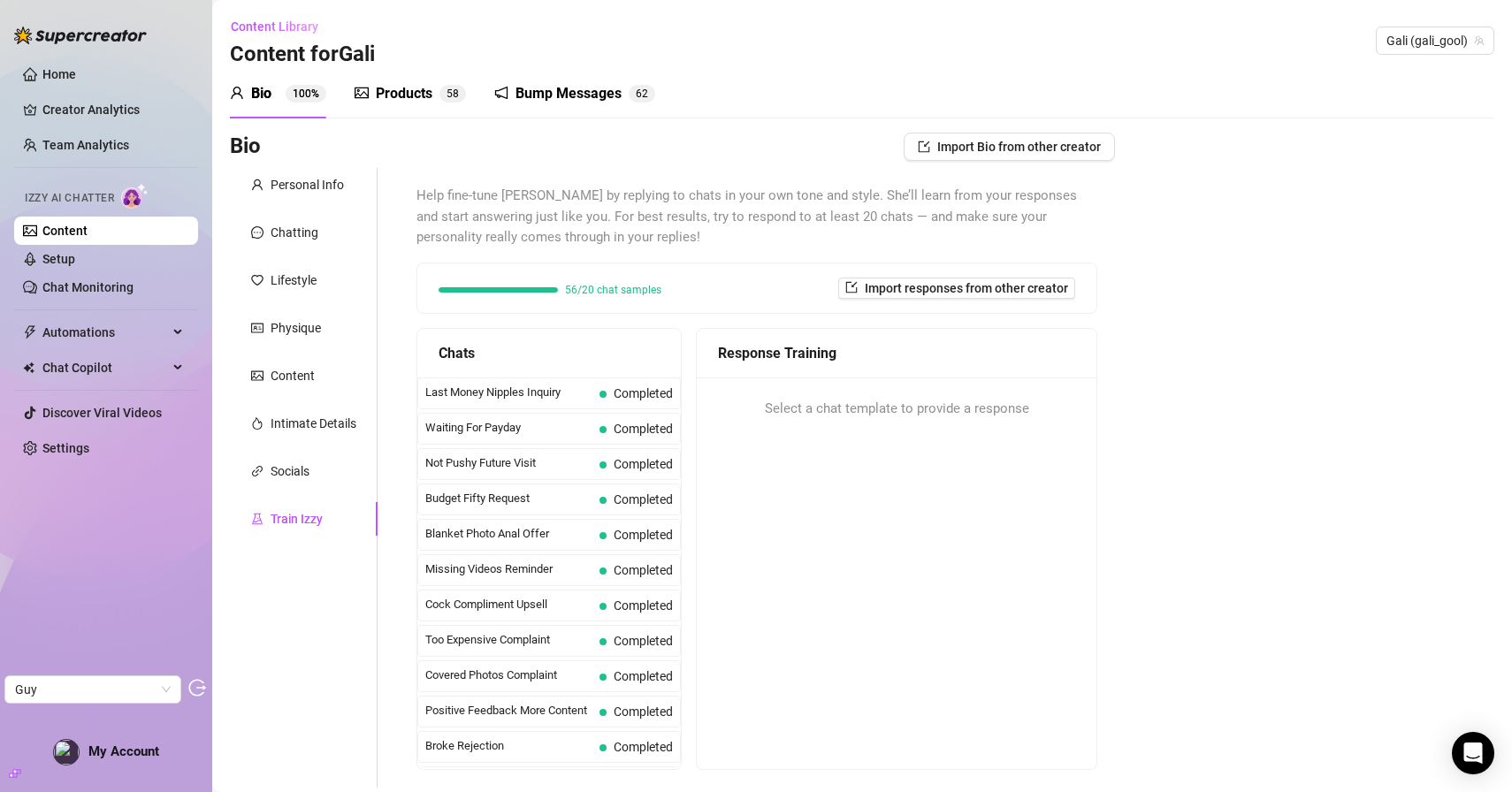
click at [307, 489] on div "Personal Info Chatting Lifestyle Physique Content Intimate Details Socials Trai…" at bounding box center [304, 478] width 148 height 620
click at [307, 474] on div "Socials" at bounding box center [289, 471] width 39 height 20
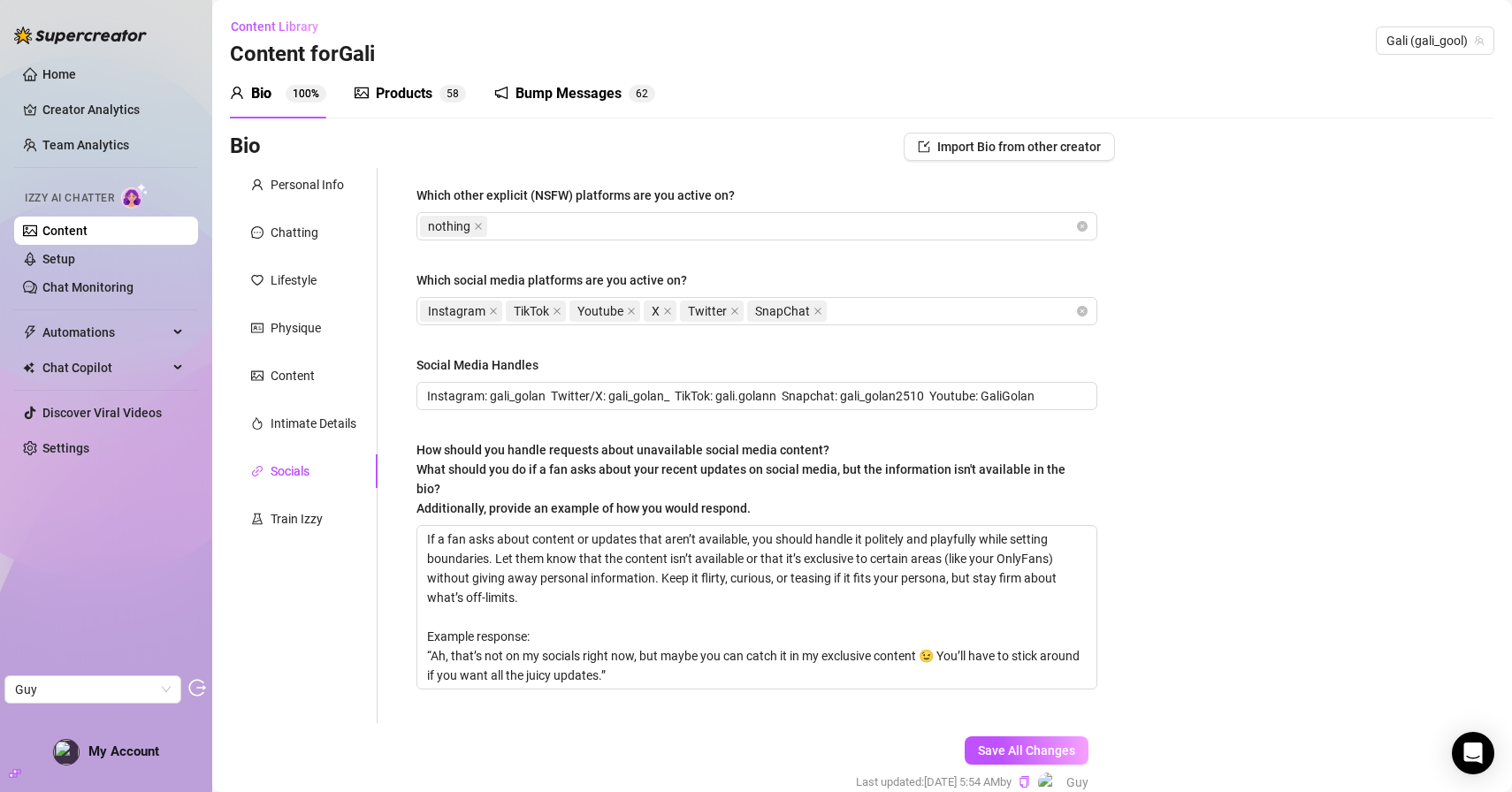
drag, startPoint x: 503, startPoint y: 194, endPoint x: 575, endPoint y: 194, distance: 72.0
click at [516, 194] on div "Which other explicit (NSFW) platforms are you active on?" at bounding box center [575, 195] width 318 height 20
click at [574, 196] on div "Which other explicit (NSFW) platforms are you active on?" at bounding box center [575, 195] width 318 height 20
click at [495, 216] on input "Which other explicit (NSFW) platforms are you active on?" at bounding box center [493, 227] width 4 height 22
click at [315, 506] on div "Train Izzy" at bounding box center [304, 519] width 148 height 33
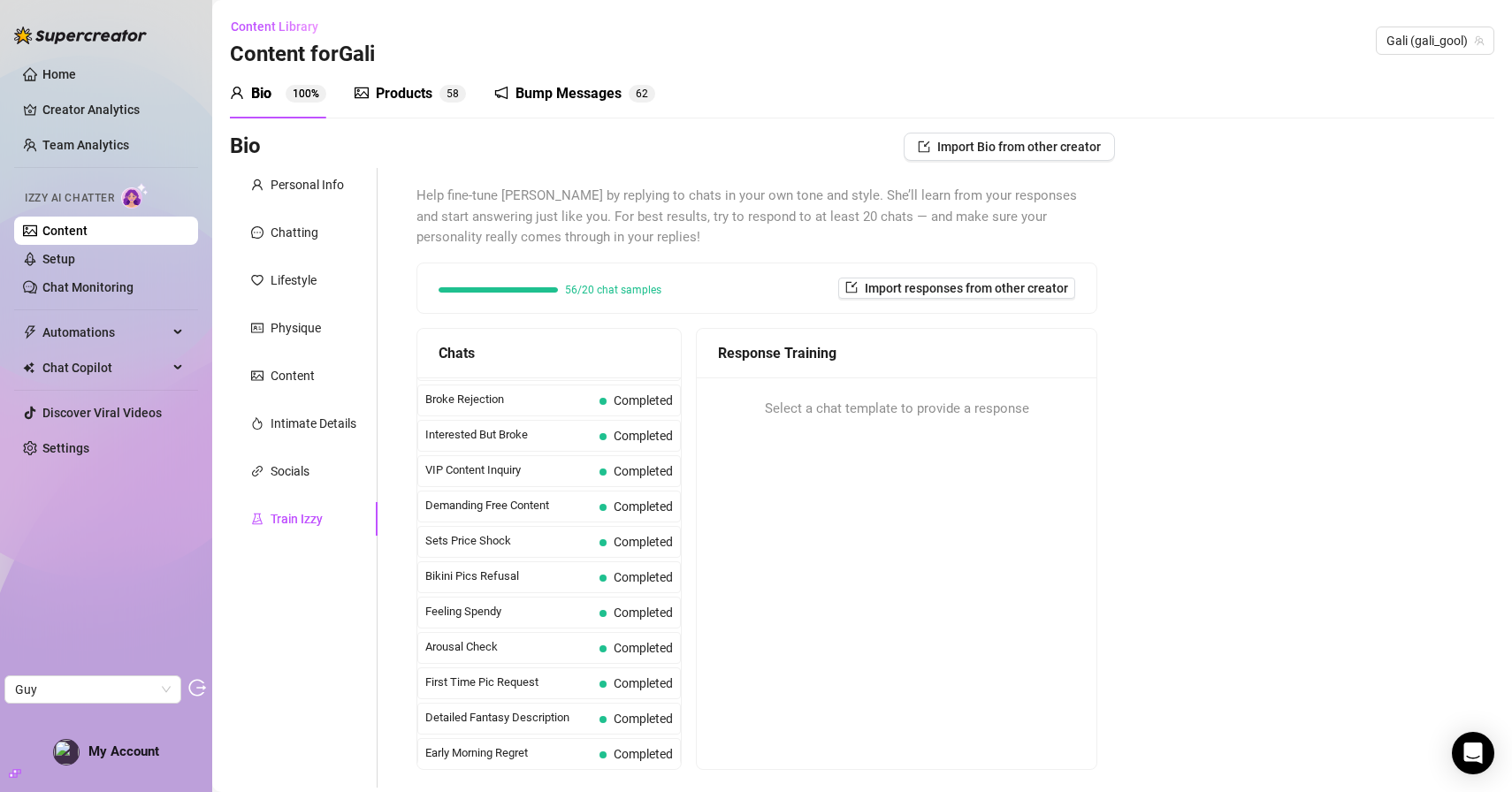
scroll to position [0, 0]
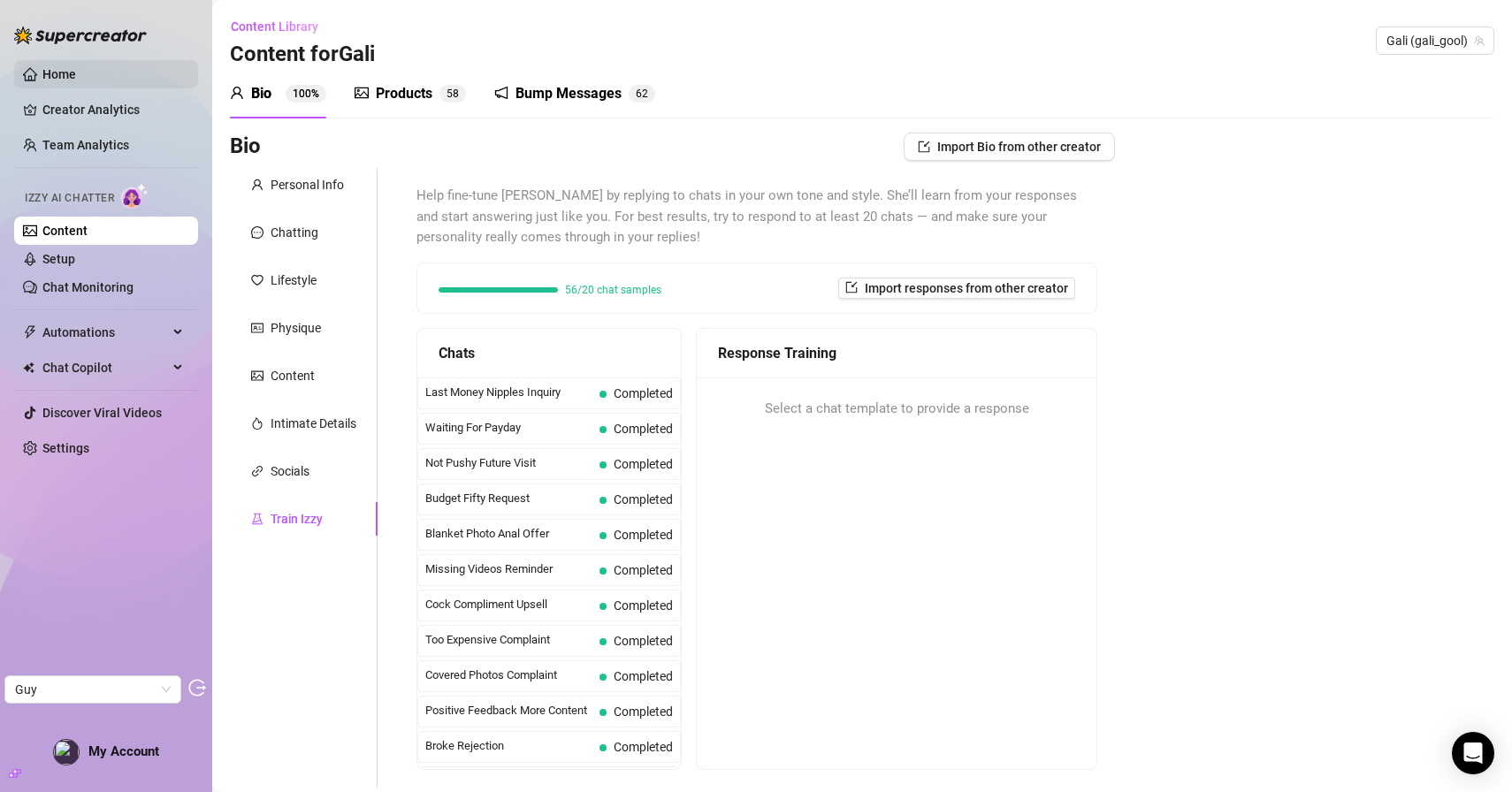
click at [76, 73] on link "Home" at bounding box center [58, 74] width 33 height 14
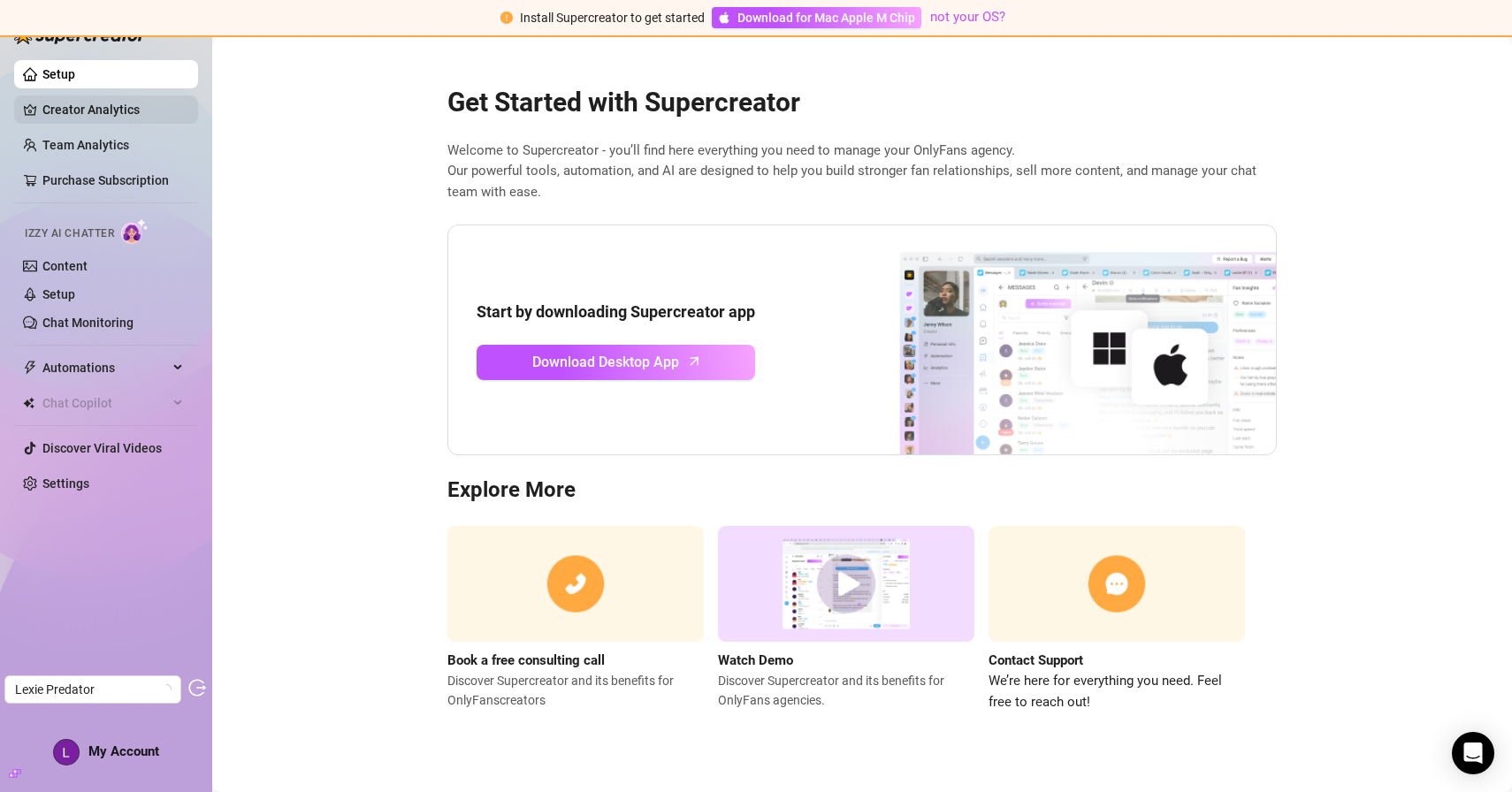
click at [133, 108] on link "Creator Analytics" at bounding box center [113, 110] width 142 height 29
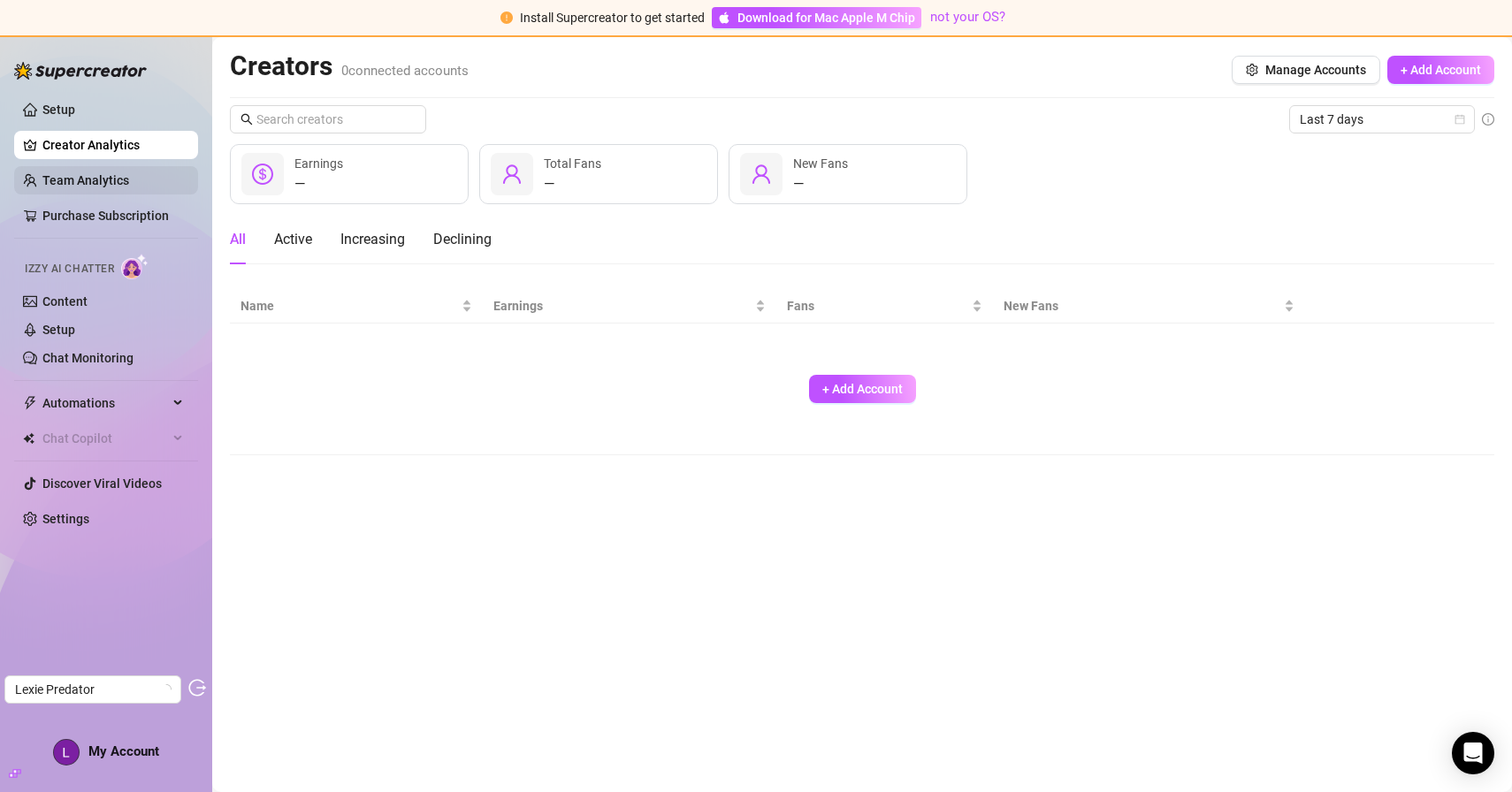
click at [116, 174] on link "Team Analytics" at bounding box center [85, 180] width 87 height 14
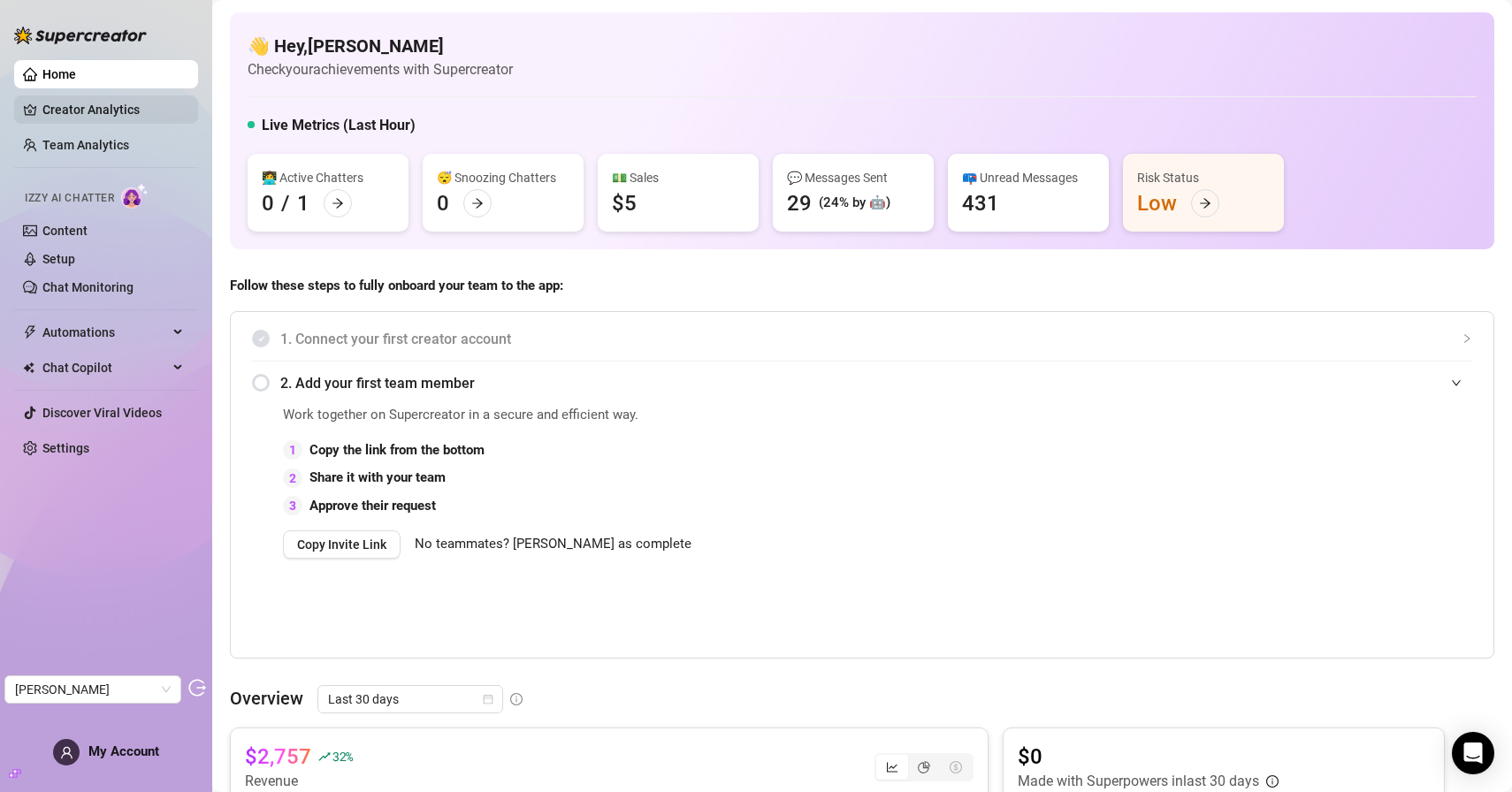
click at [112, 103] on link "Creator Analytics" at bounding box center [113, 110] width 142 height 29
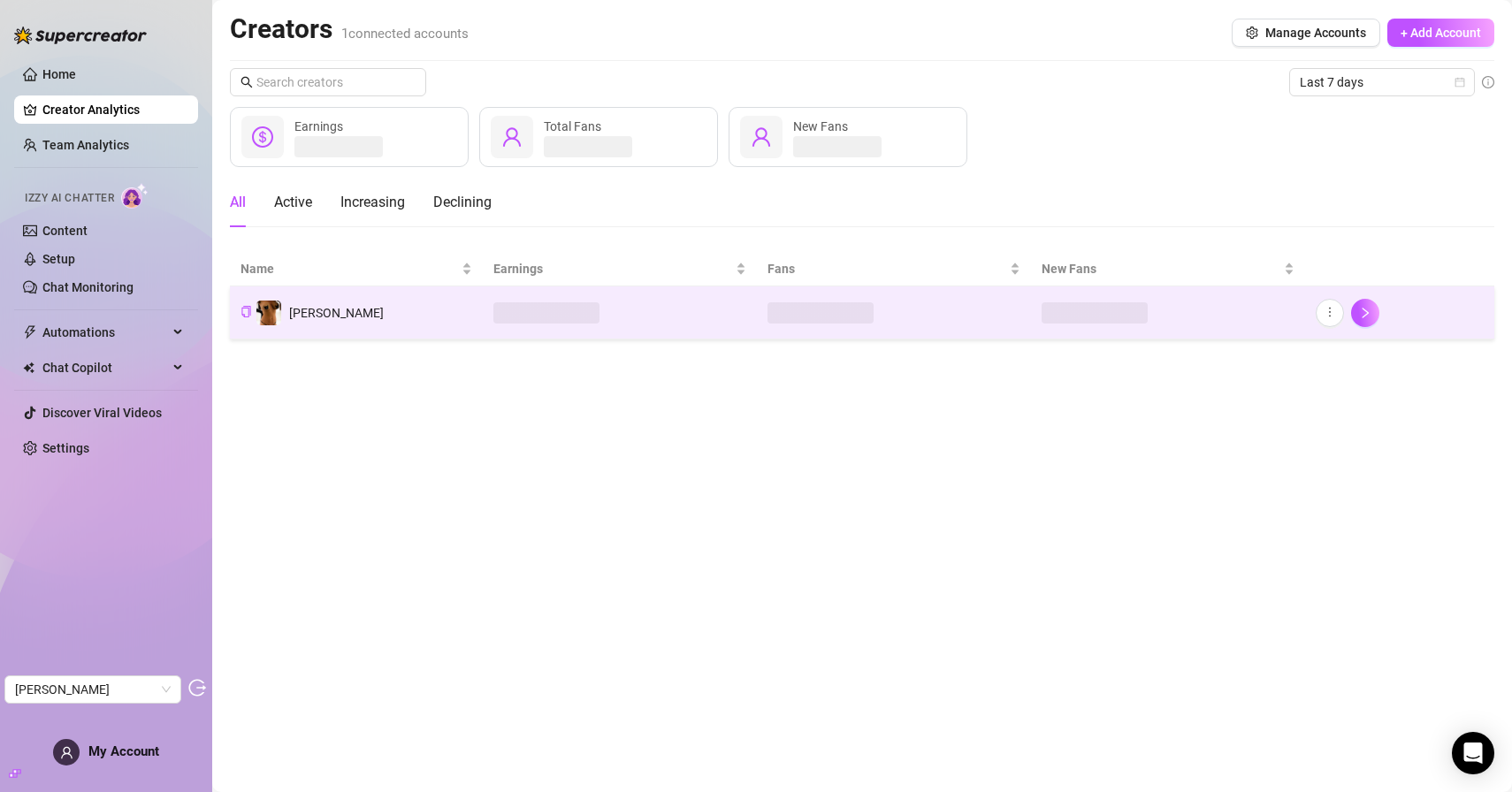
click at [393, 320] on td "Alelí" at bounding box center [357, 313] width 253 height 53
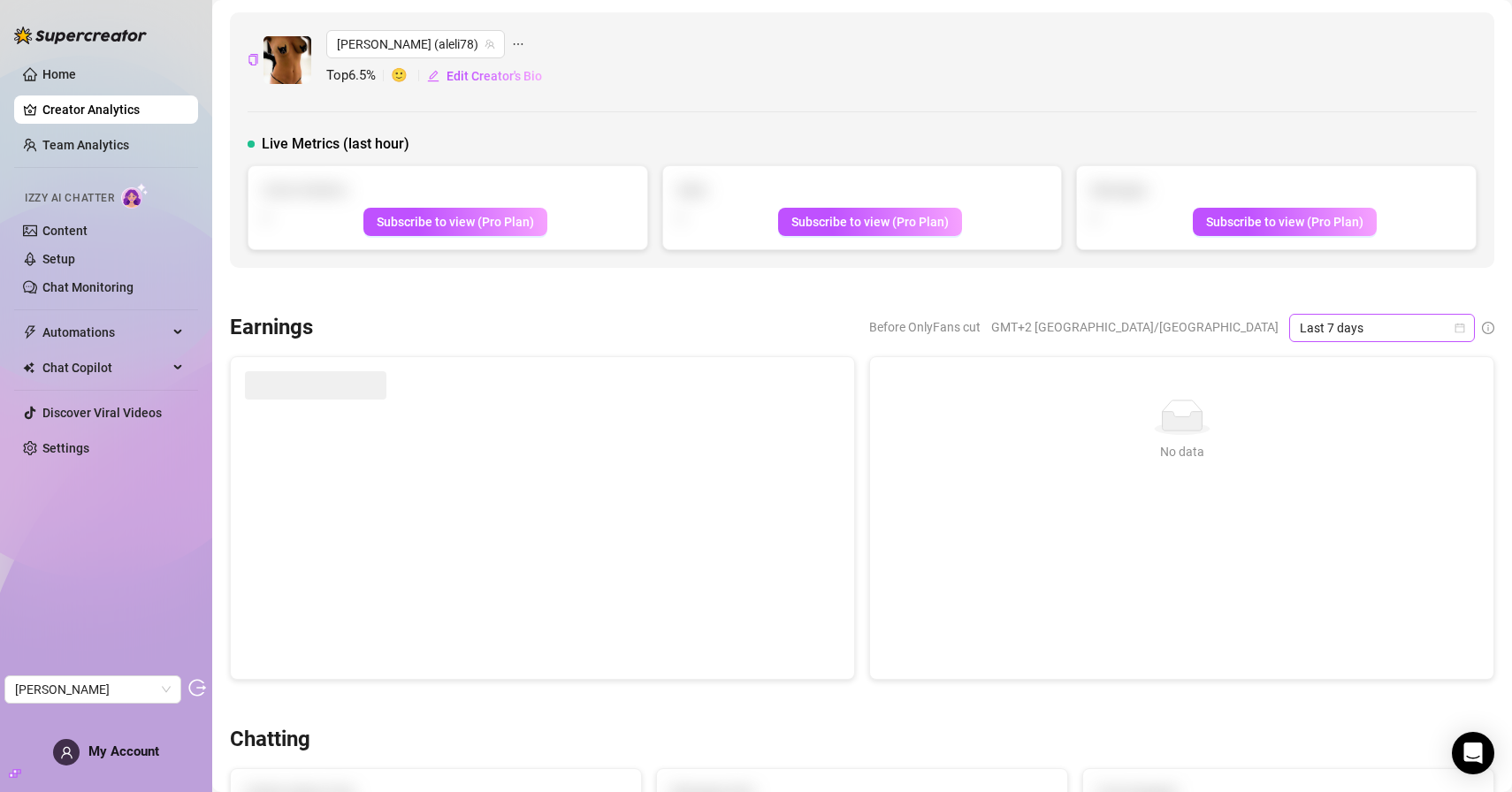
click at [1321, 334] on span "Last 7 days" at bounding box center [1383, 328] width 165 height 27
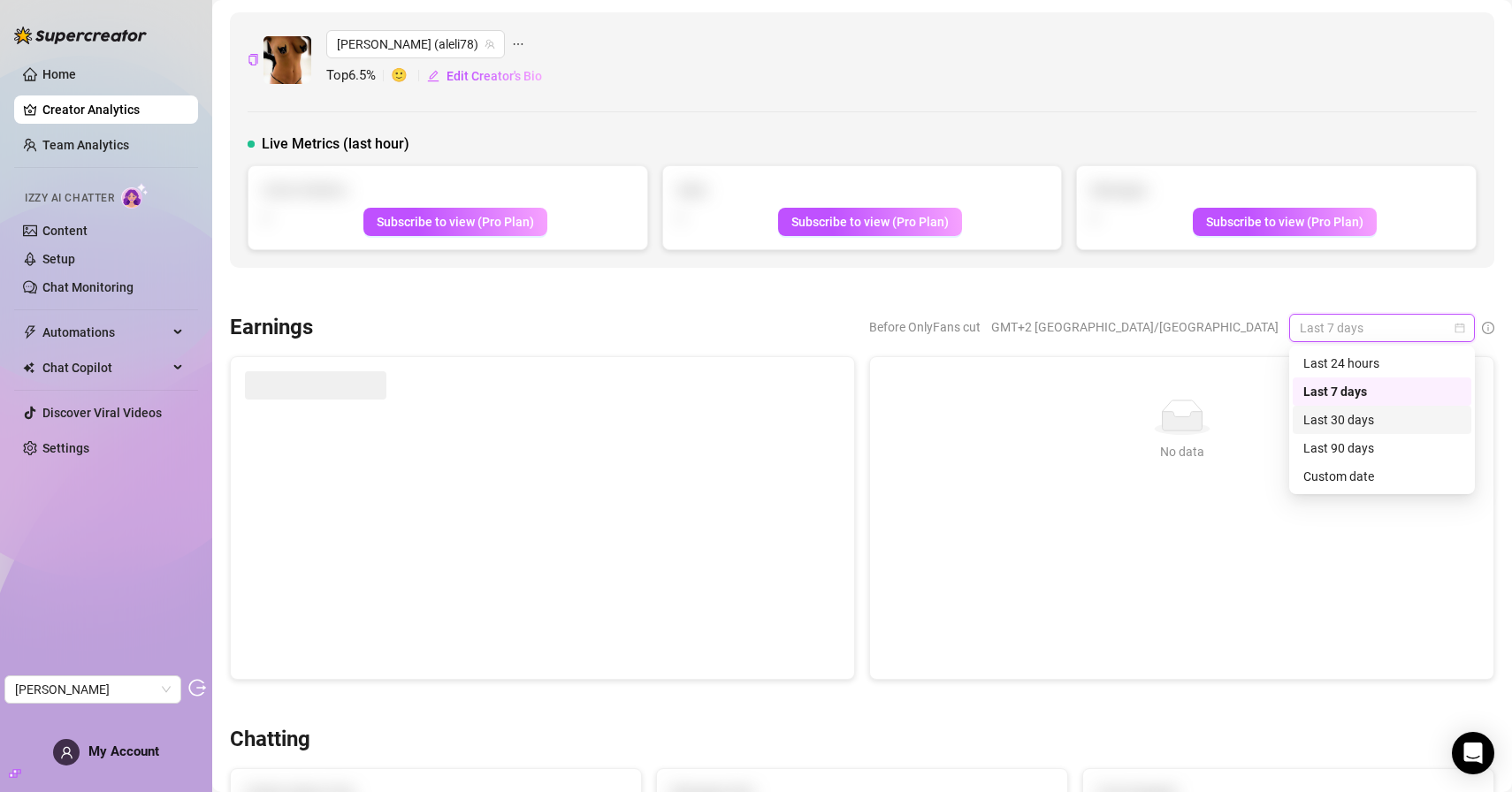
click at [1321, 424] on div "Last 30 days" at bounding box center [1383, 420] width 158 height 20
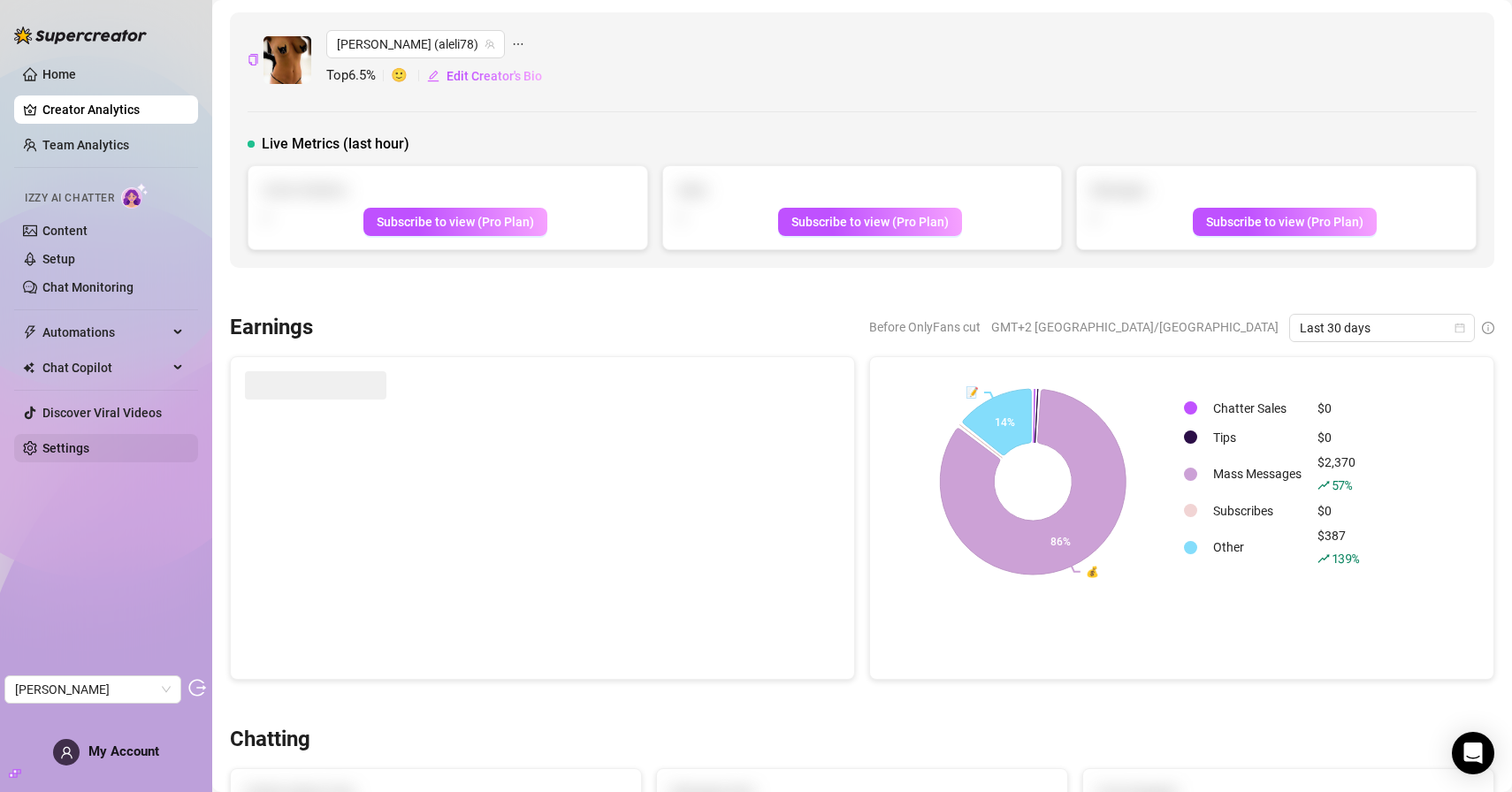
click at [90, 448] on link "Settings" at bounding box center [65, 448] width 47 height 14
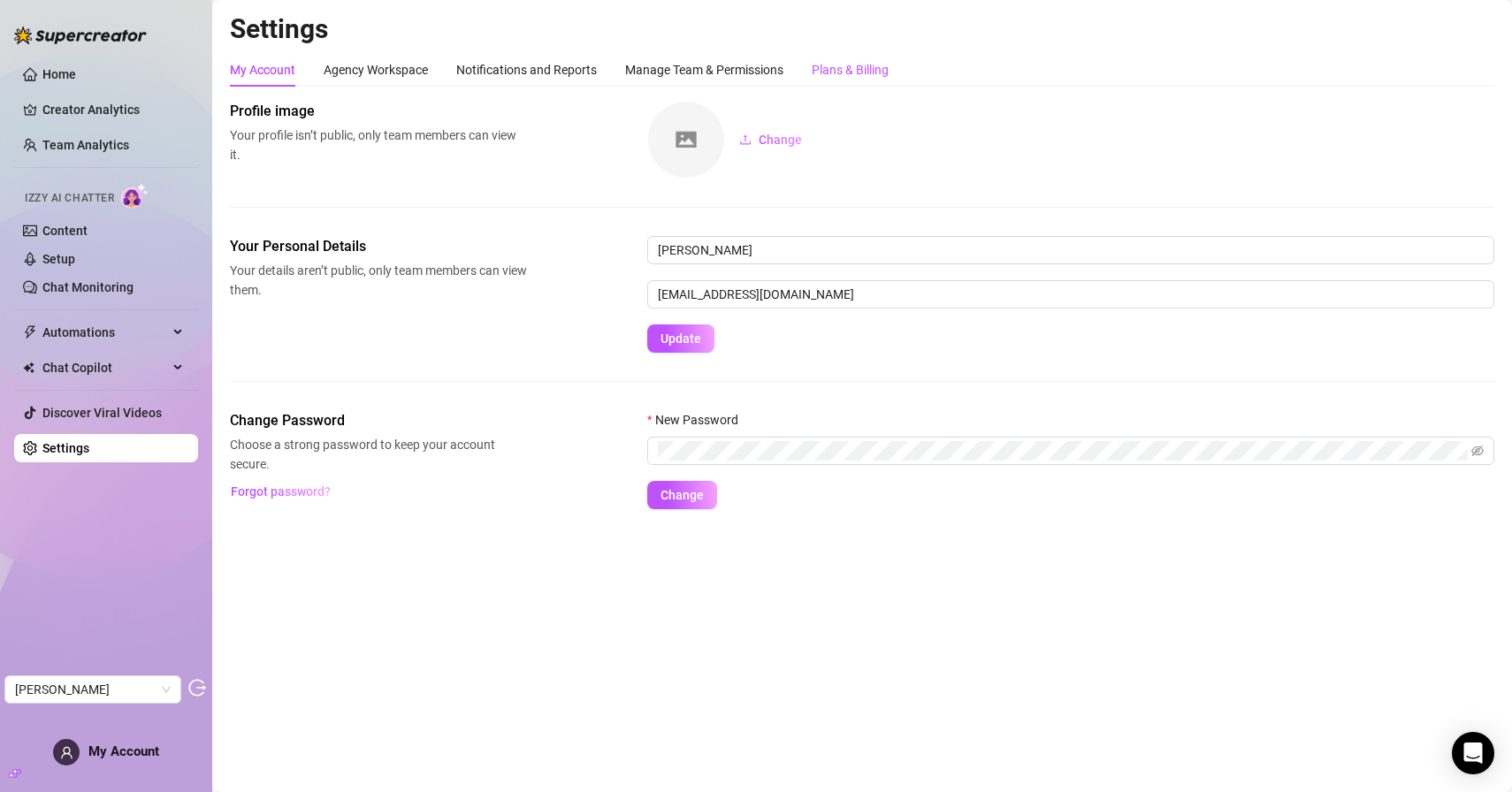
click at [833, 65] on div "Plans & Billing" at bounding box center [851, 70] width 77 height 20
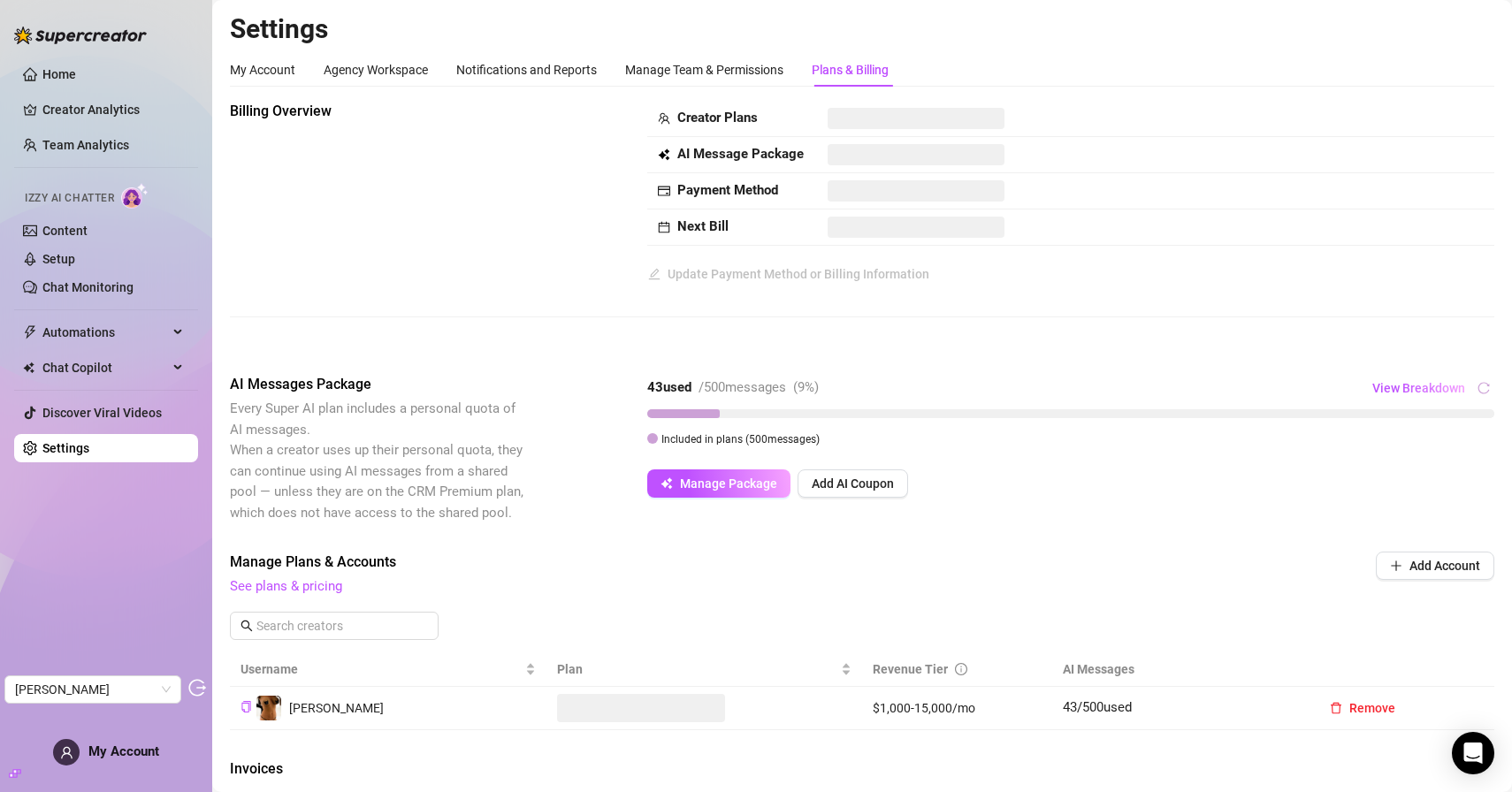
click at [842, 191] on span at bounding box center [916, 191] width 177 height 22
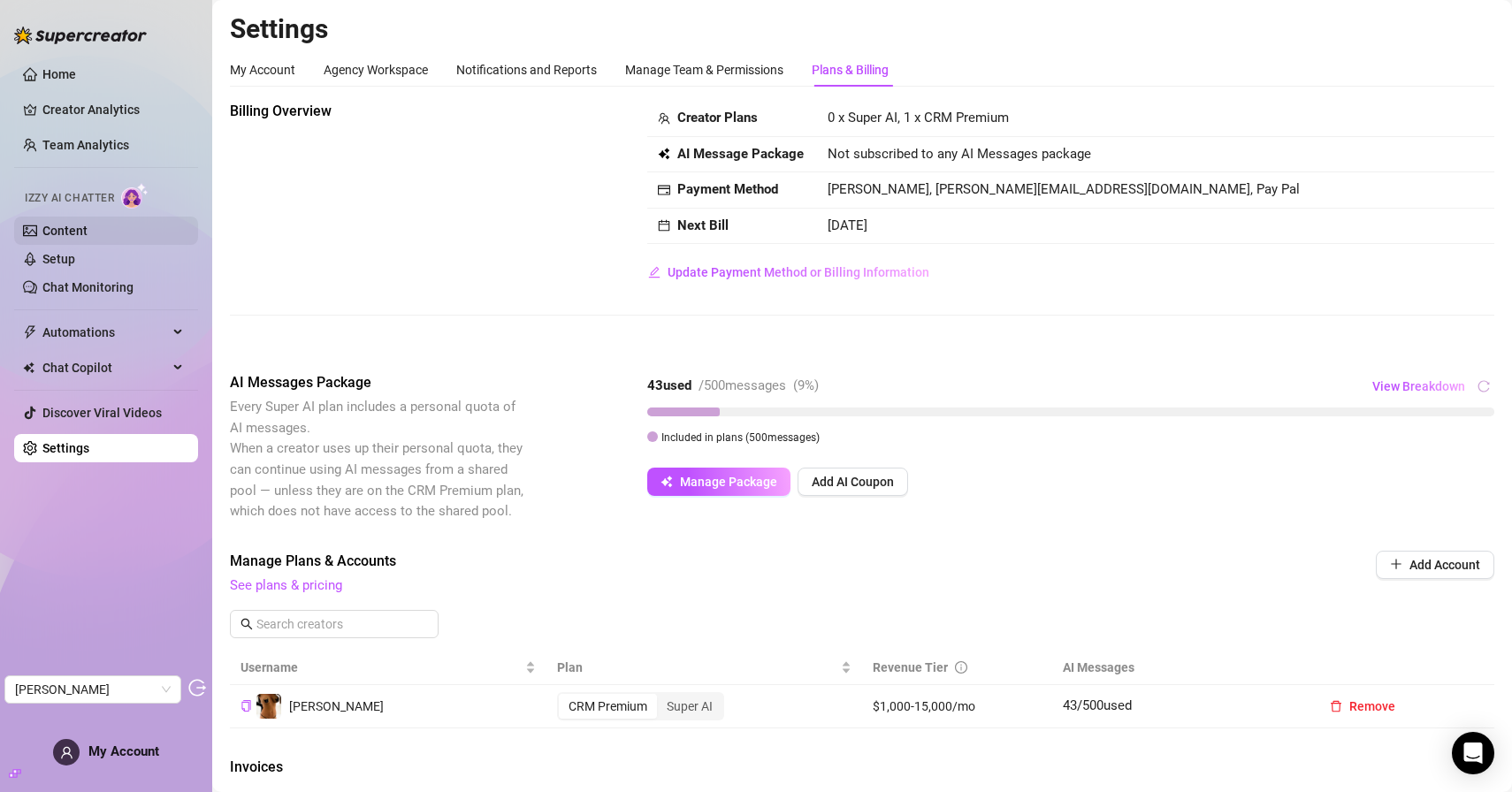
click at [82, 230] on link "Content" at bounding box center [65, 231] width 45 height 14
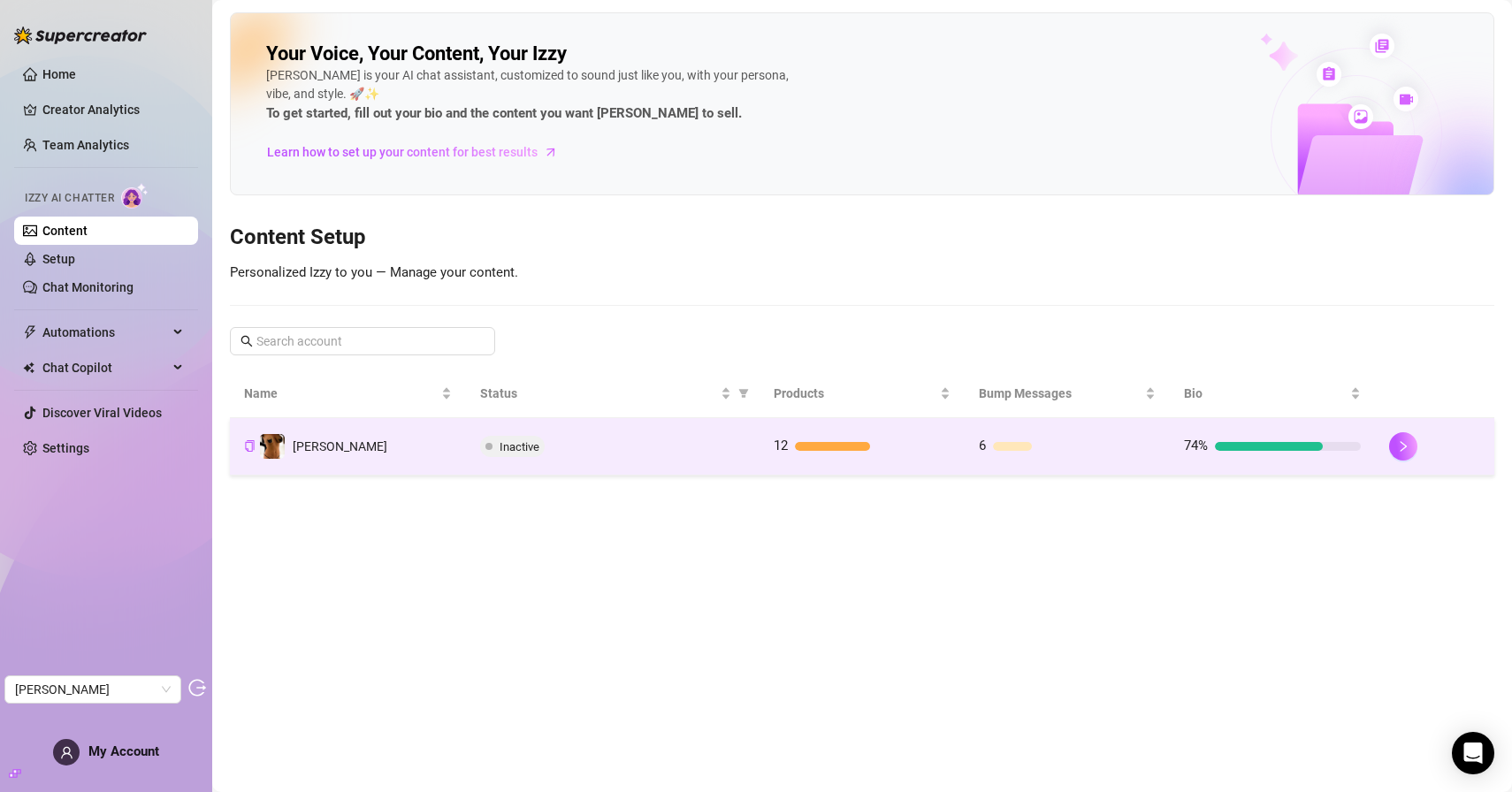
click at [590, 445] on div "Inactive" at bounding box center [613, 447] width 265 height 22
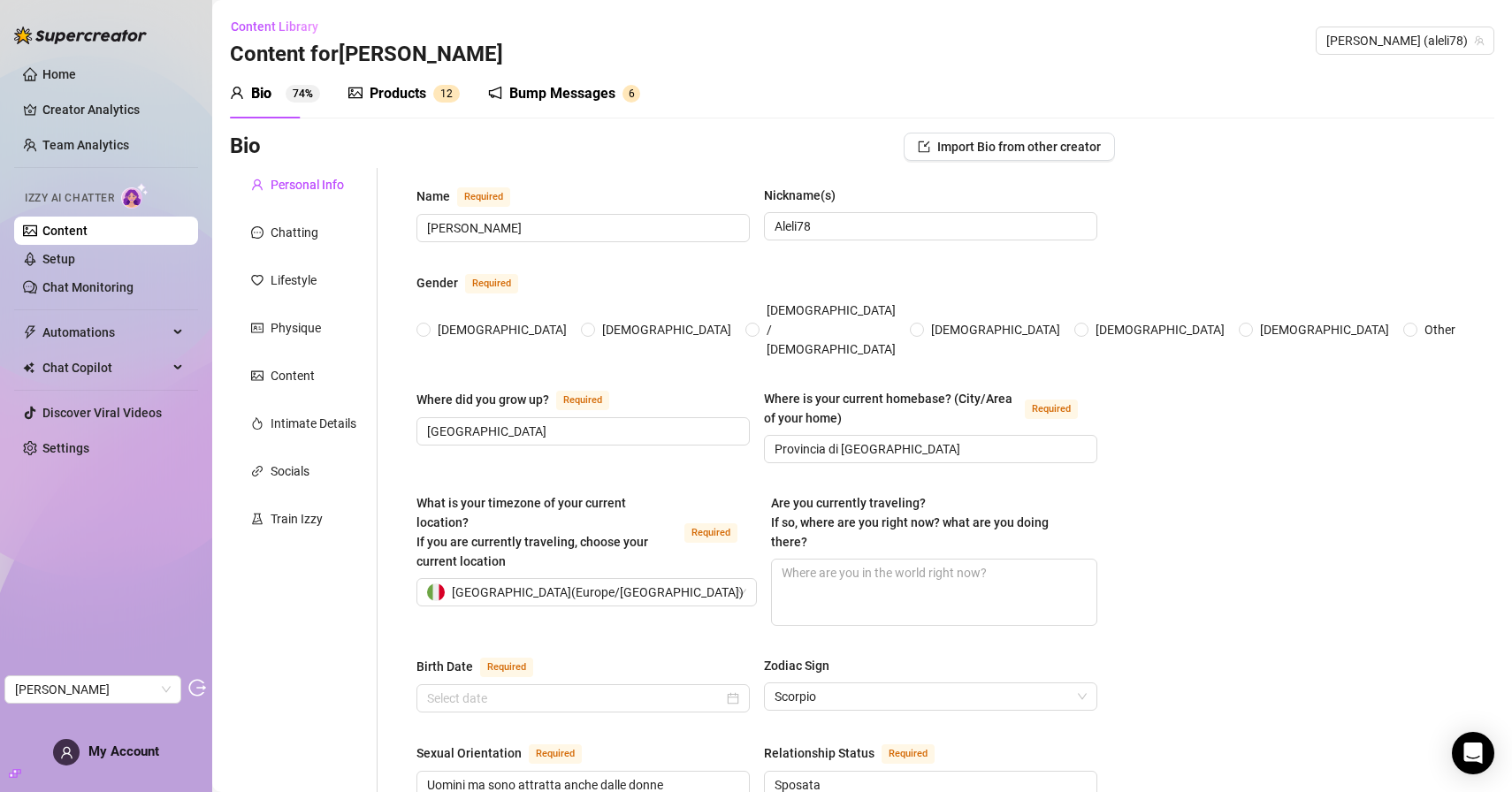
radio input "true"
type input "November 21st, 1978"
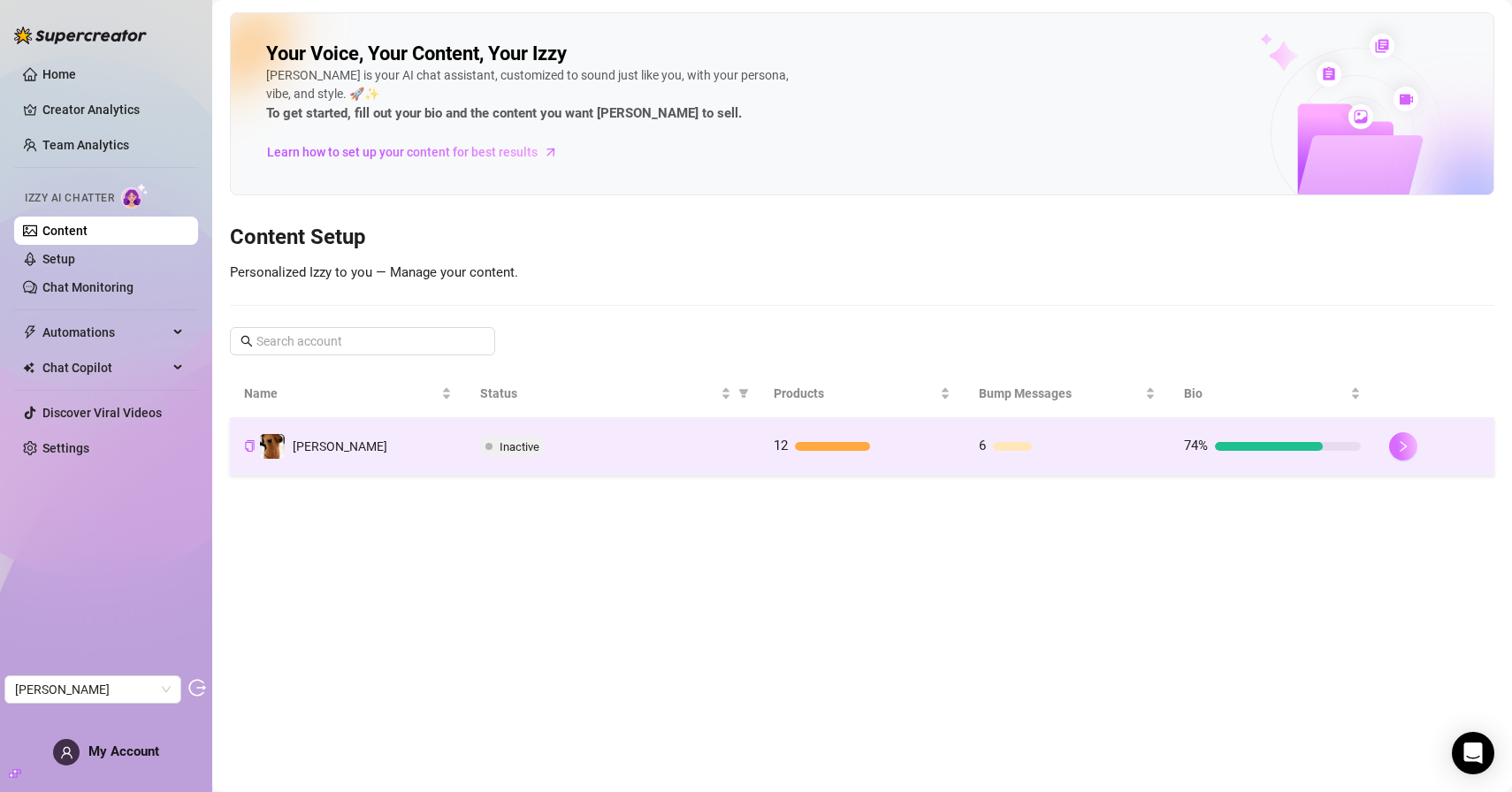
click at [1413, 449] on button "button" at bounding box center [1404, 447] width 29 height 29
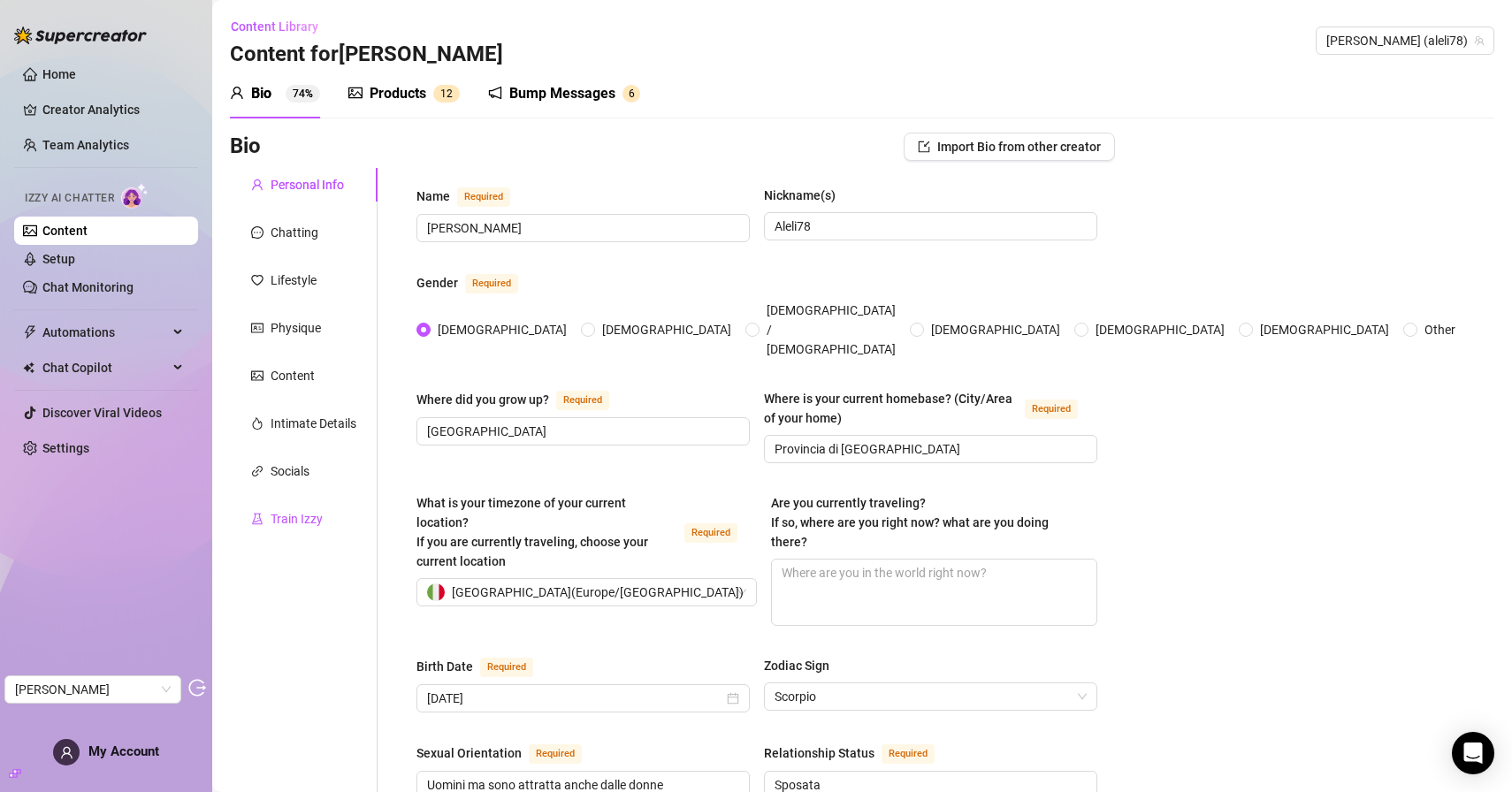
click at [309, 526] on div "Train Izzy" at bounding box center [297, 519] width 52 height 20
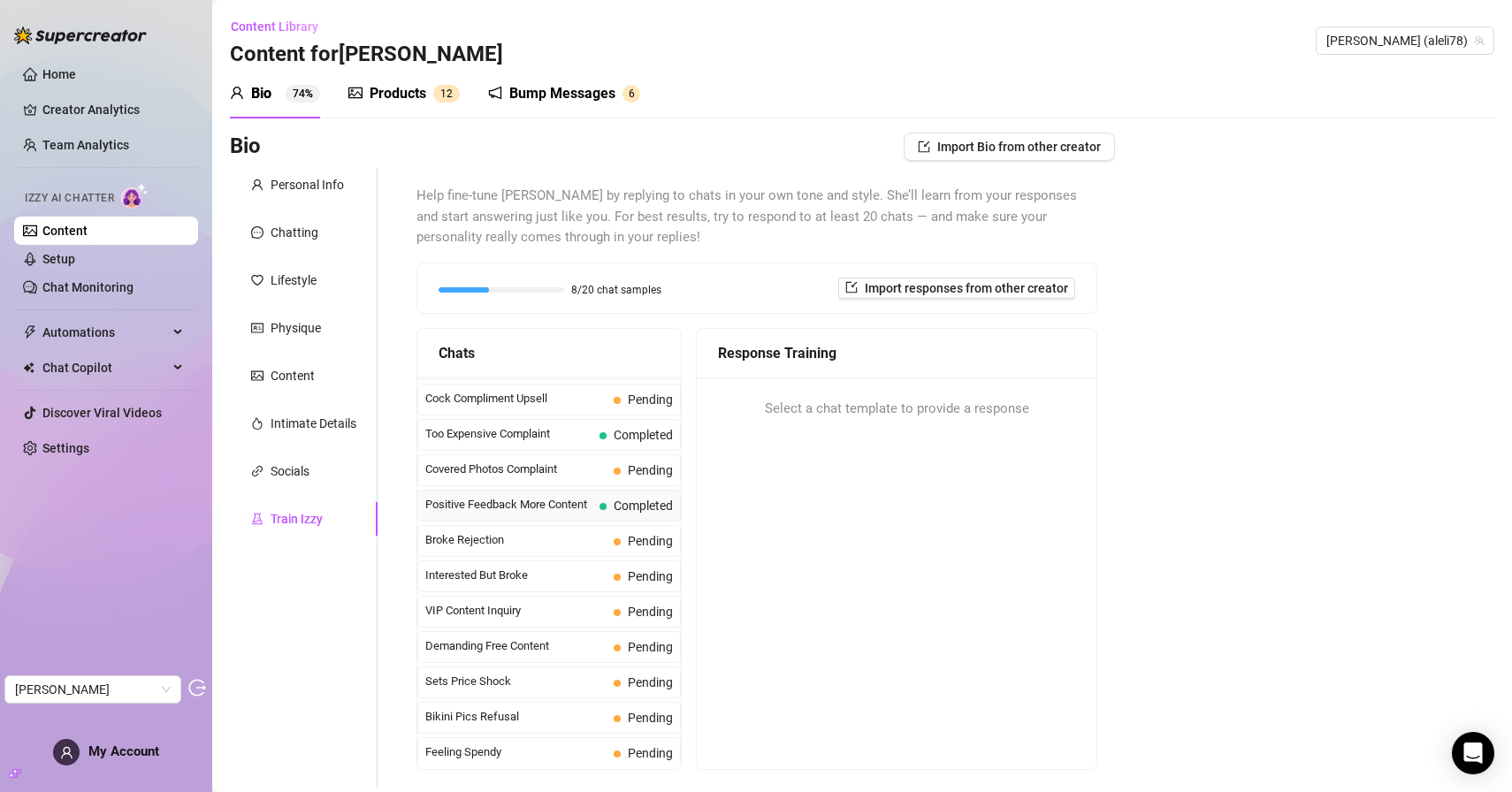
scroll to position [205, 0]
click at [527, 493] on div "Positive Feedback More Content Completed" at bounding box center [549, 507] width 264 height 32
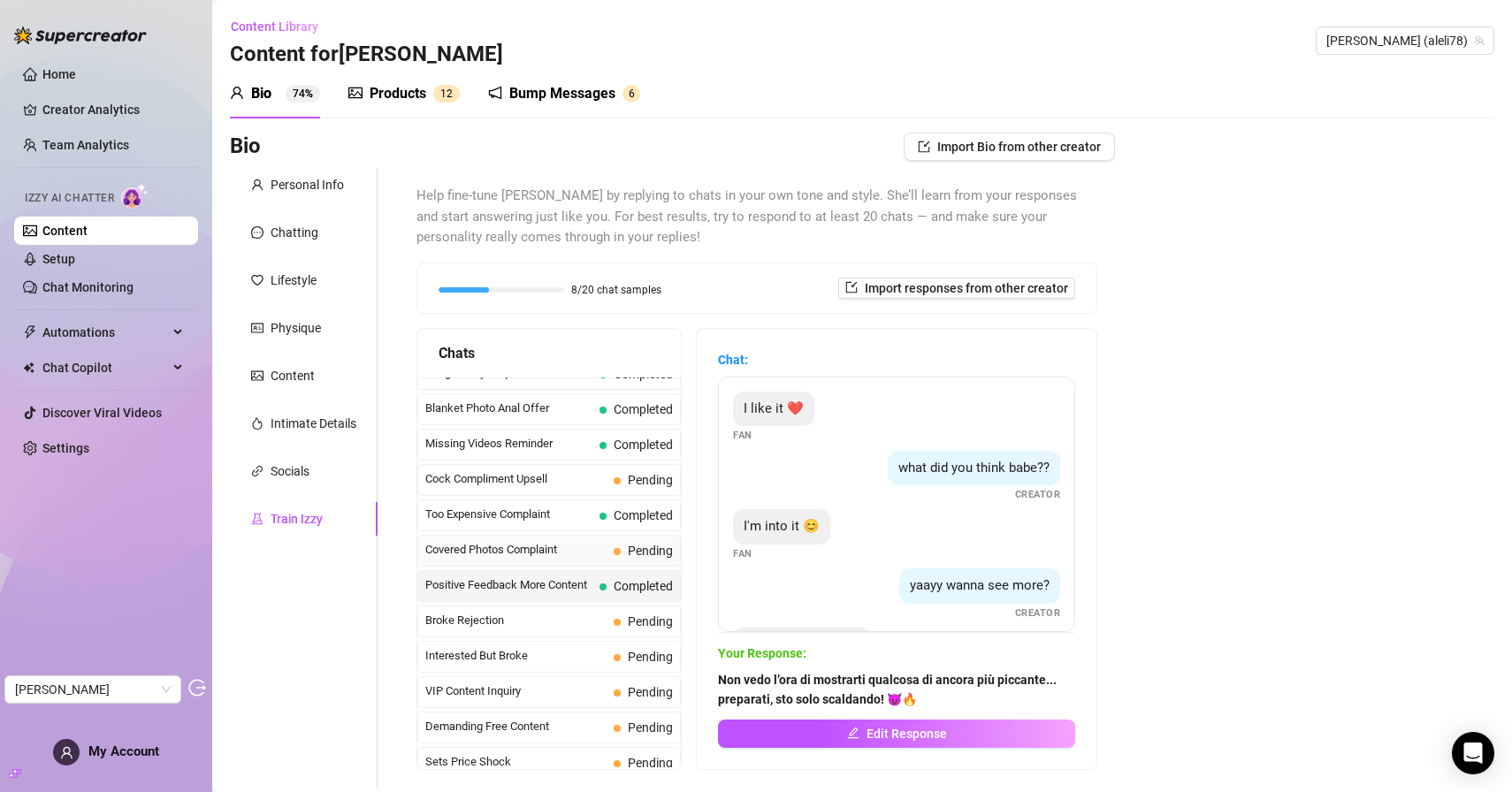
scroll to position [0, 0]
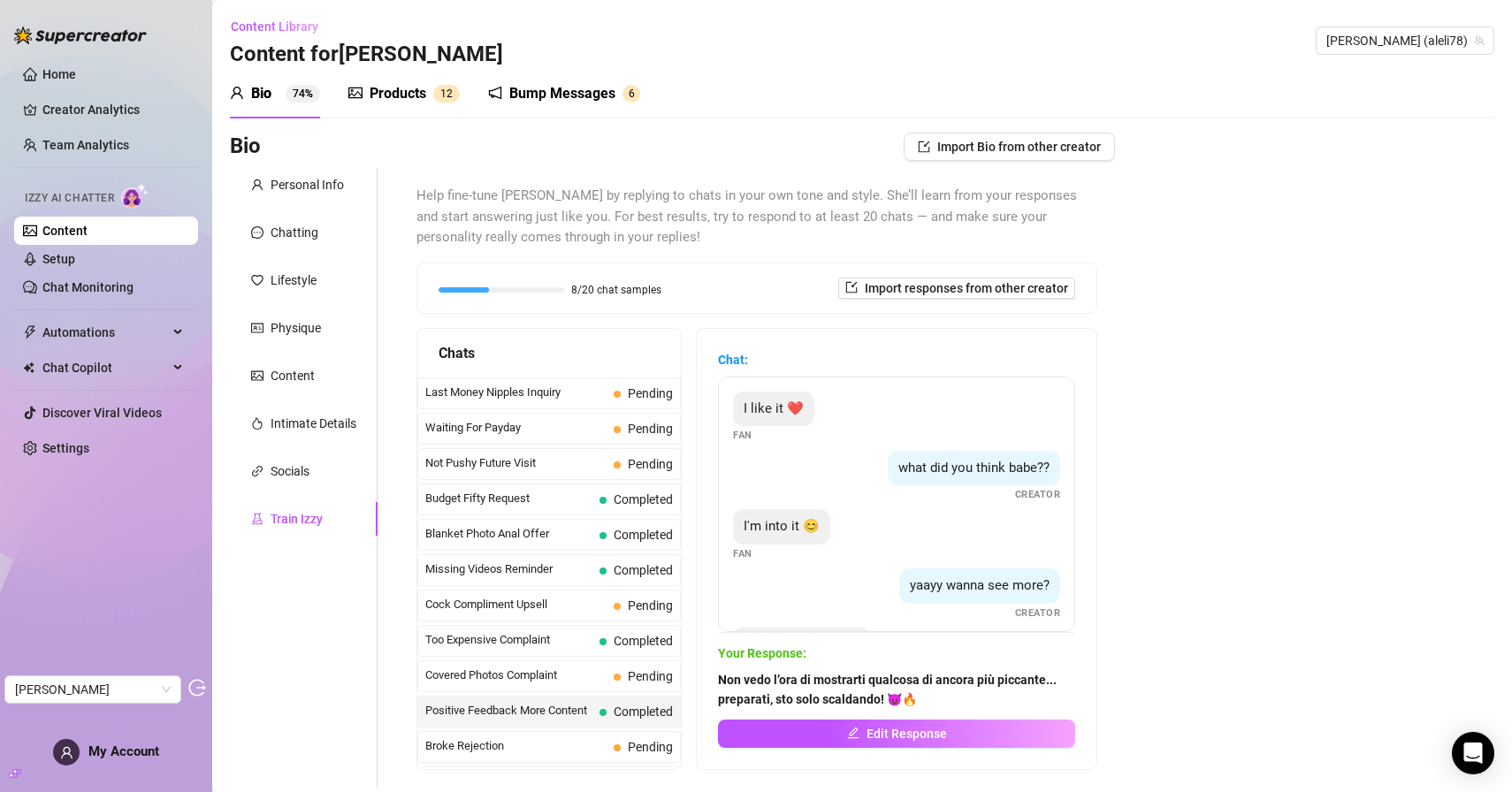
click at [406, 101] on div "Products" at bounding box center [397, 94] width 56 height 22
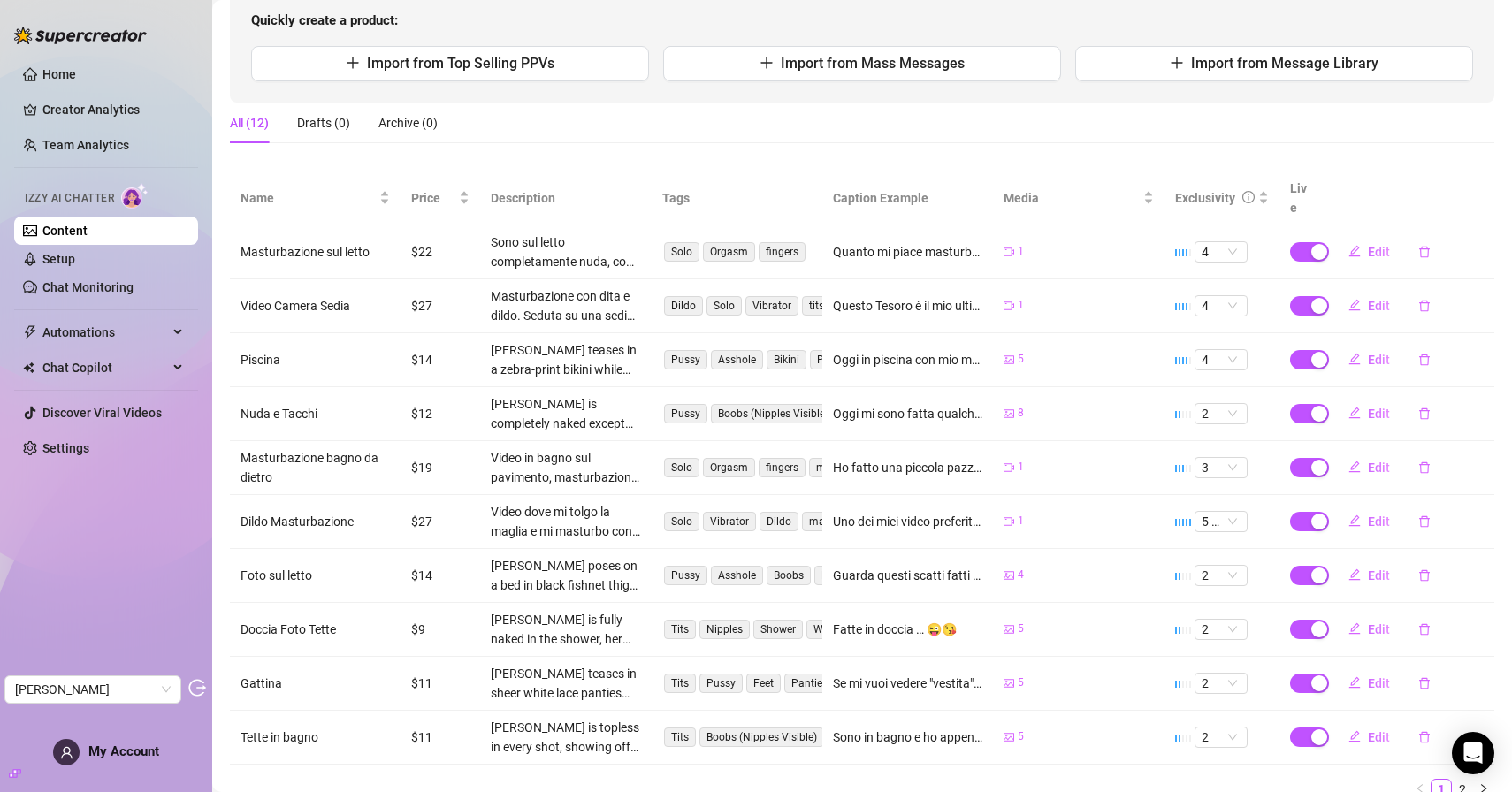
scroll to position [247, 0]
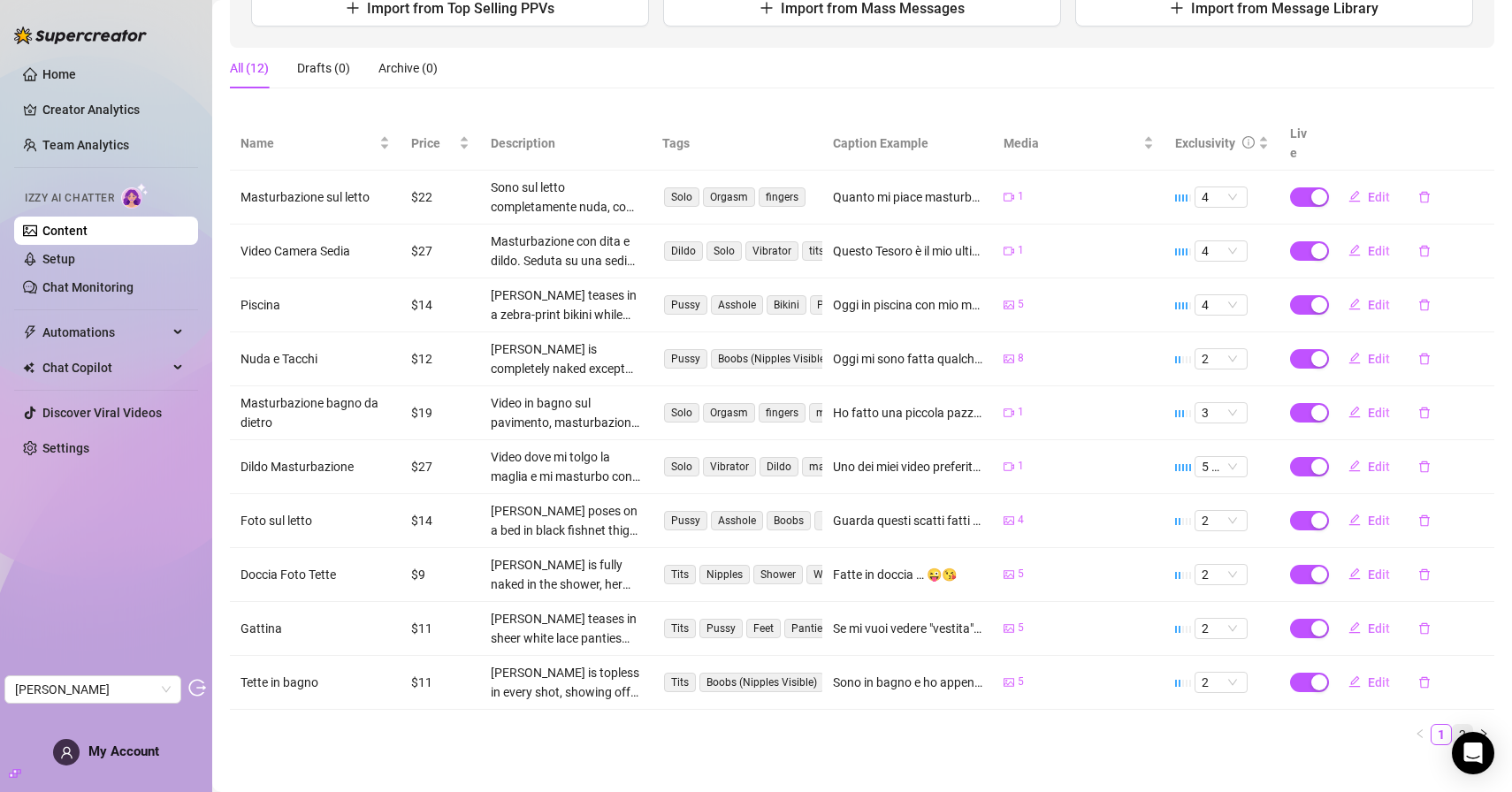
click at [1462, 725] on link "2" at bounding box center [1463, 735] width 20 height 20
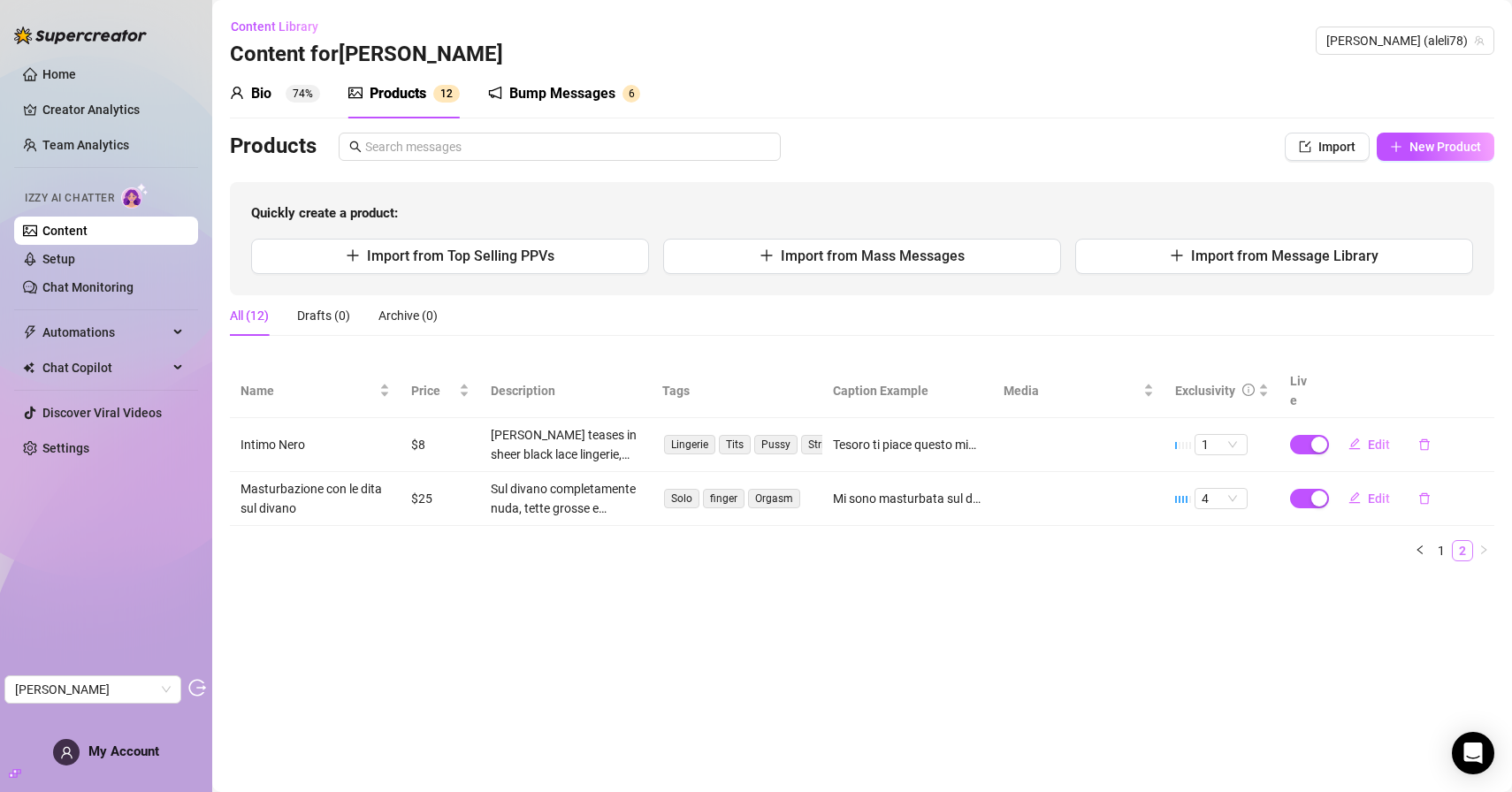
scroll to position [0, 0]
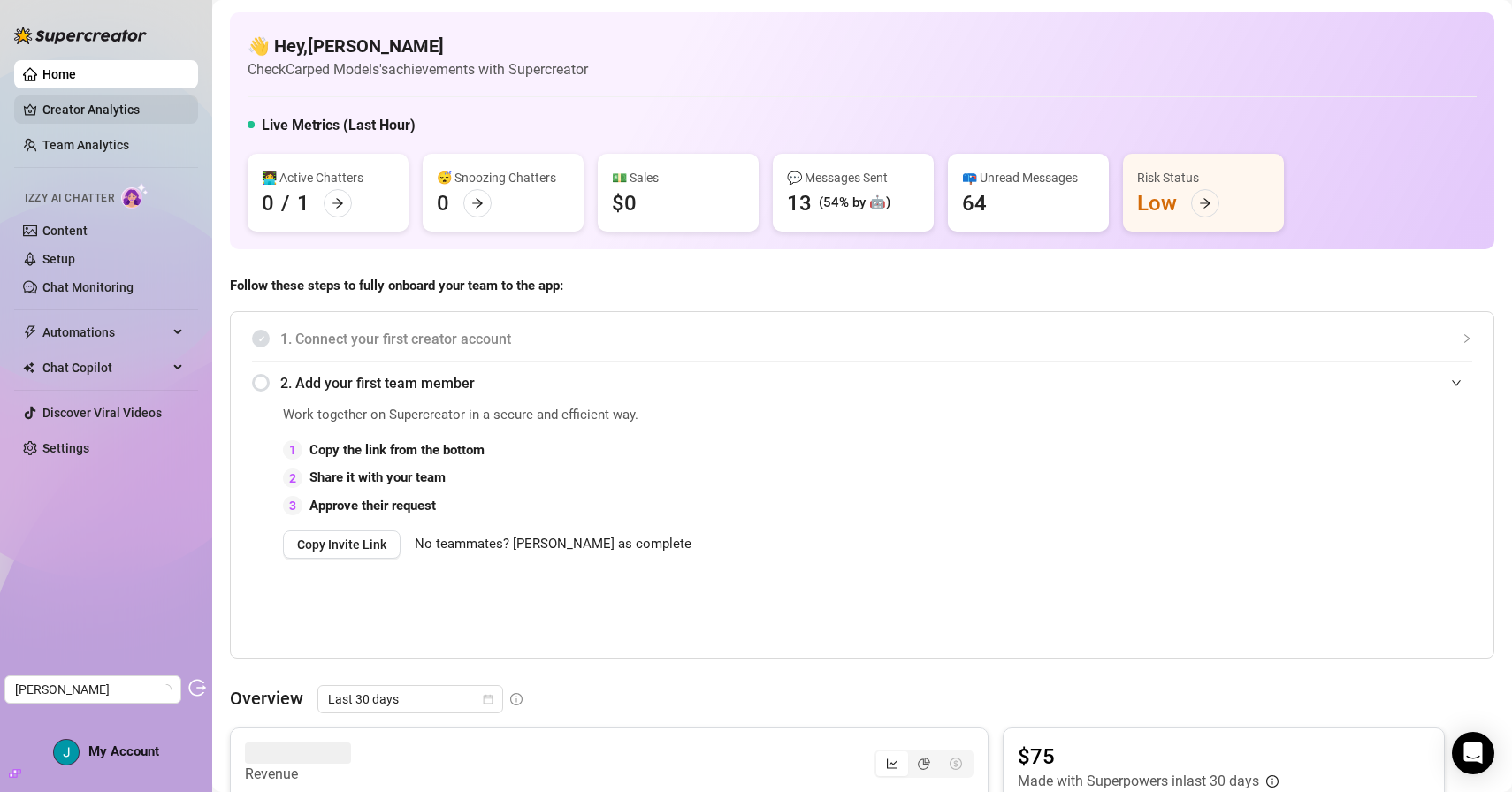
click at [127, 123] on link "Creator Analytics" at bounding box center [113, 110] width 142 height 29
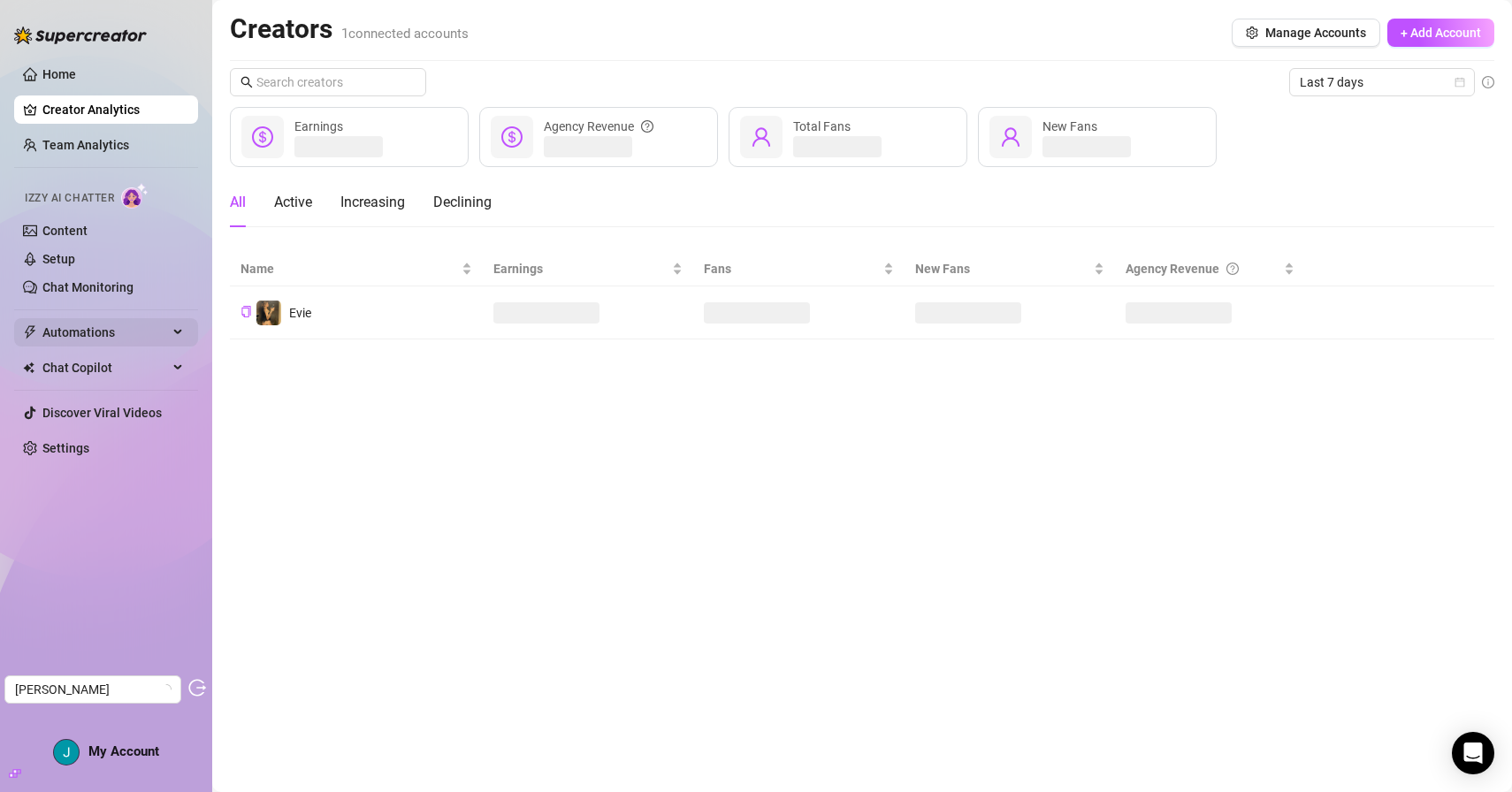
click at [135, 329] on span "Automations" at bounding box center [105, 332] width 125 height 29
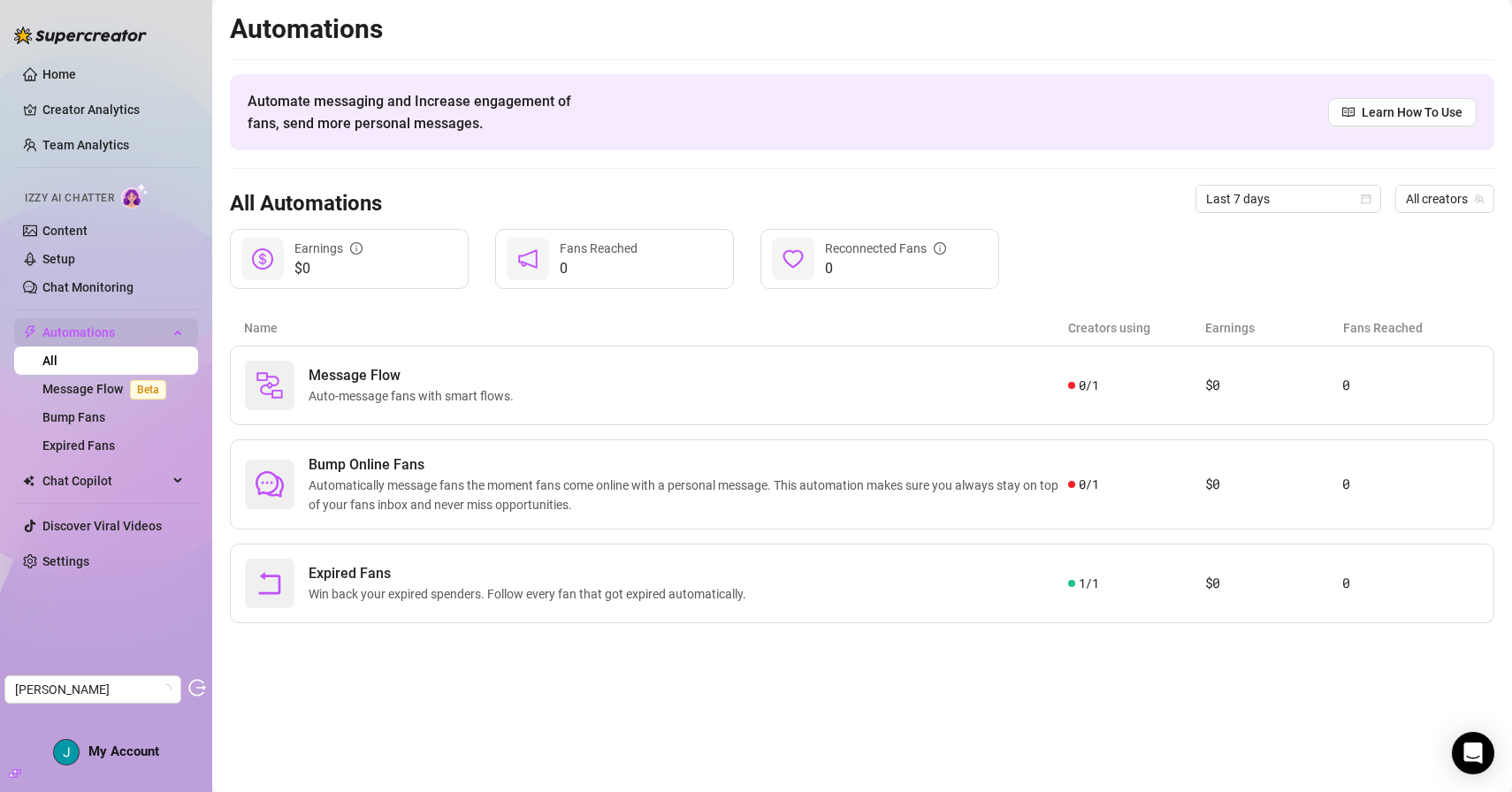
click at [135, 328] on span "Automations" at bounding box center [105, 332] width 125 height 29
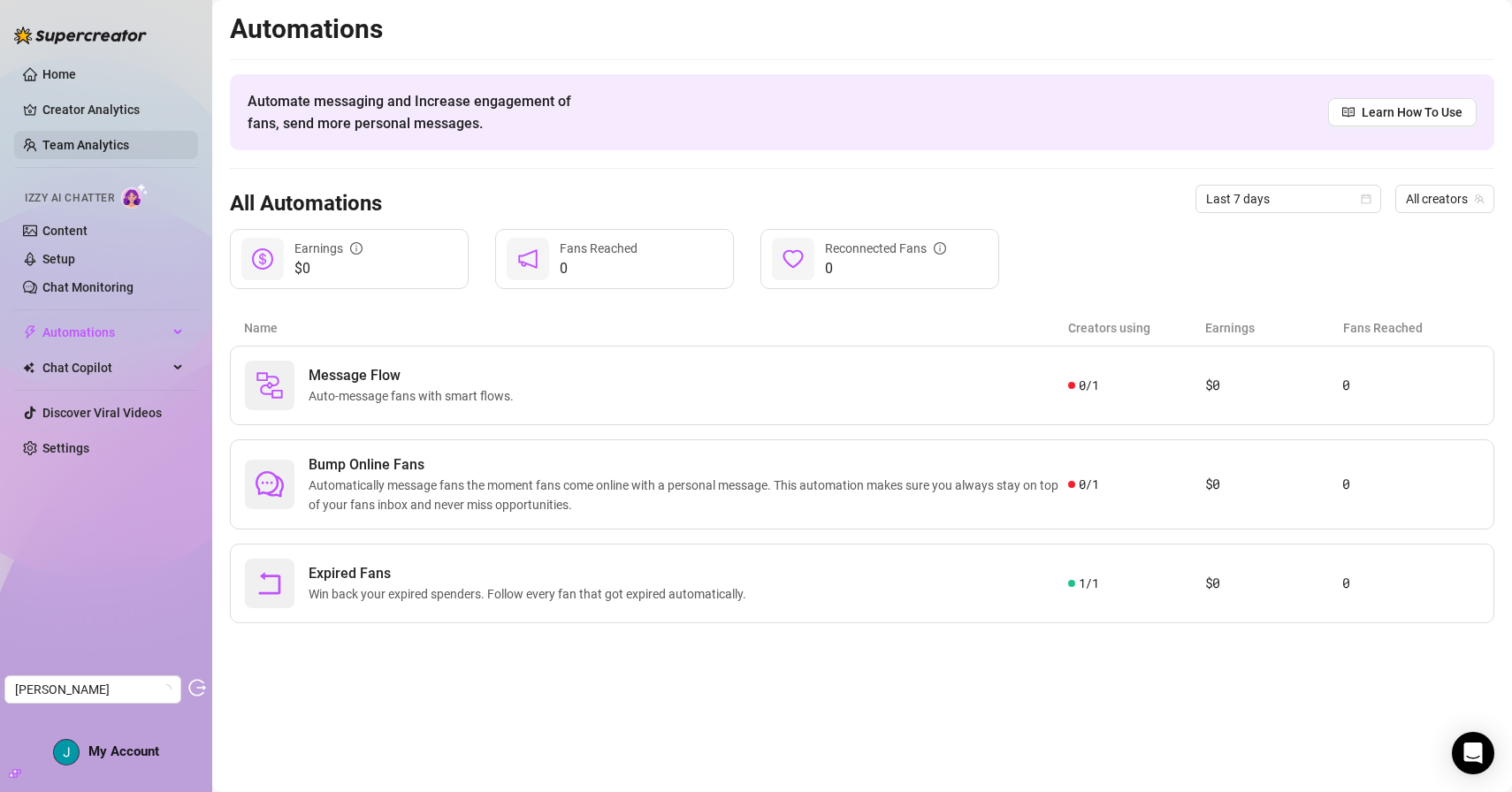
click at [99, 142] on link "Team Analytics" at bounding box center [85, 145] width 87 height 14
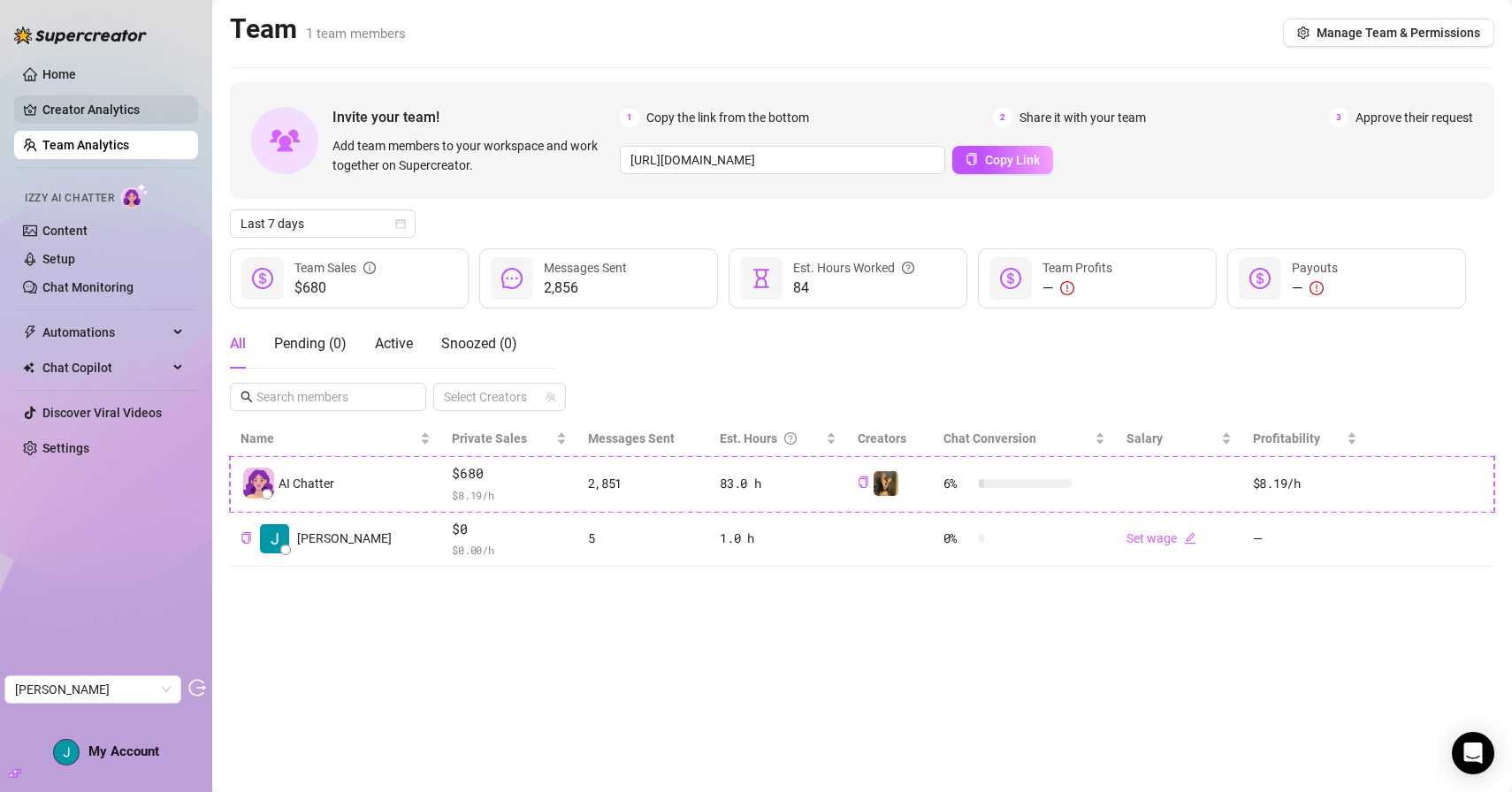
click at [108, 119] on link "Creator Analytics" at bounding box center [113, 110] width 142 height 29
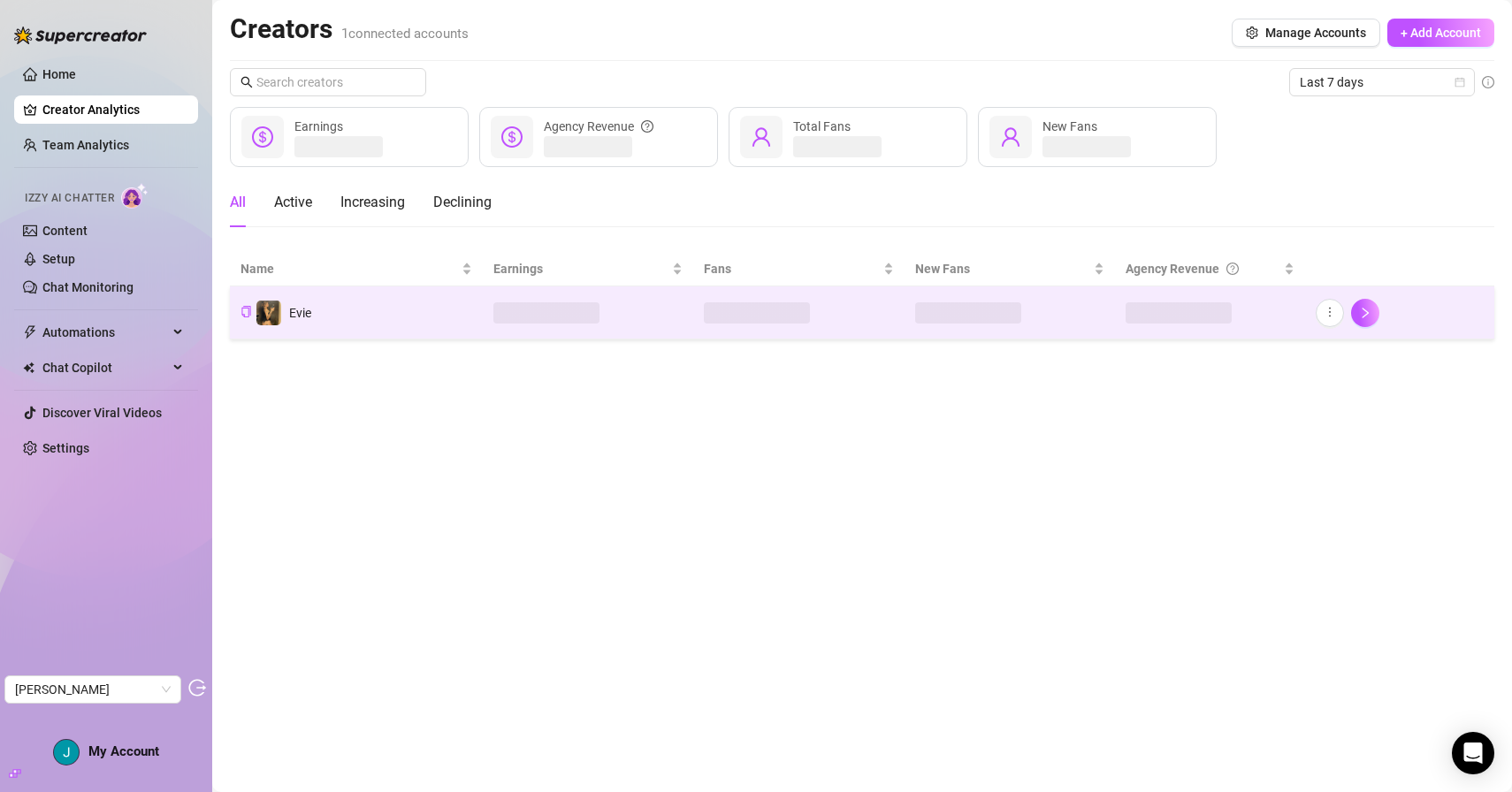
click at [391, 320] on td "Evie" at bounding box center [357, 313] width 253 height 53
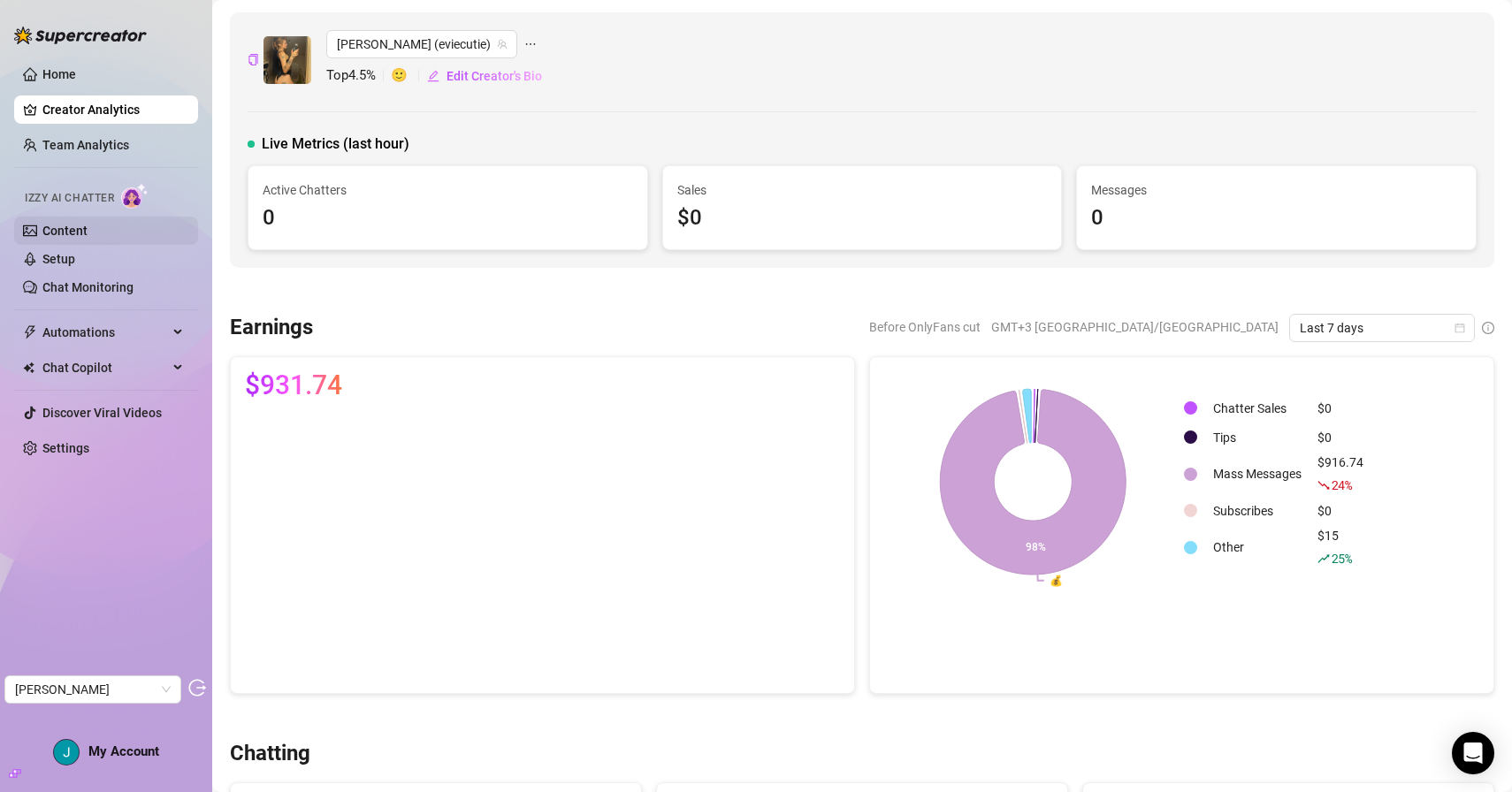
click at [85, 230] on link "Content" at bounding box center [65, 231] width 45 height 14
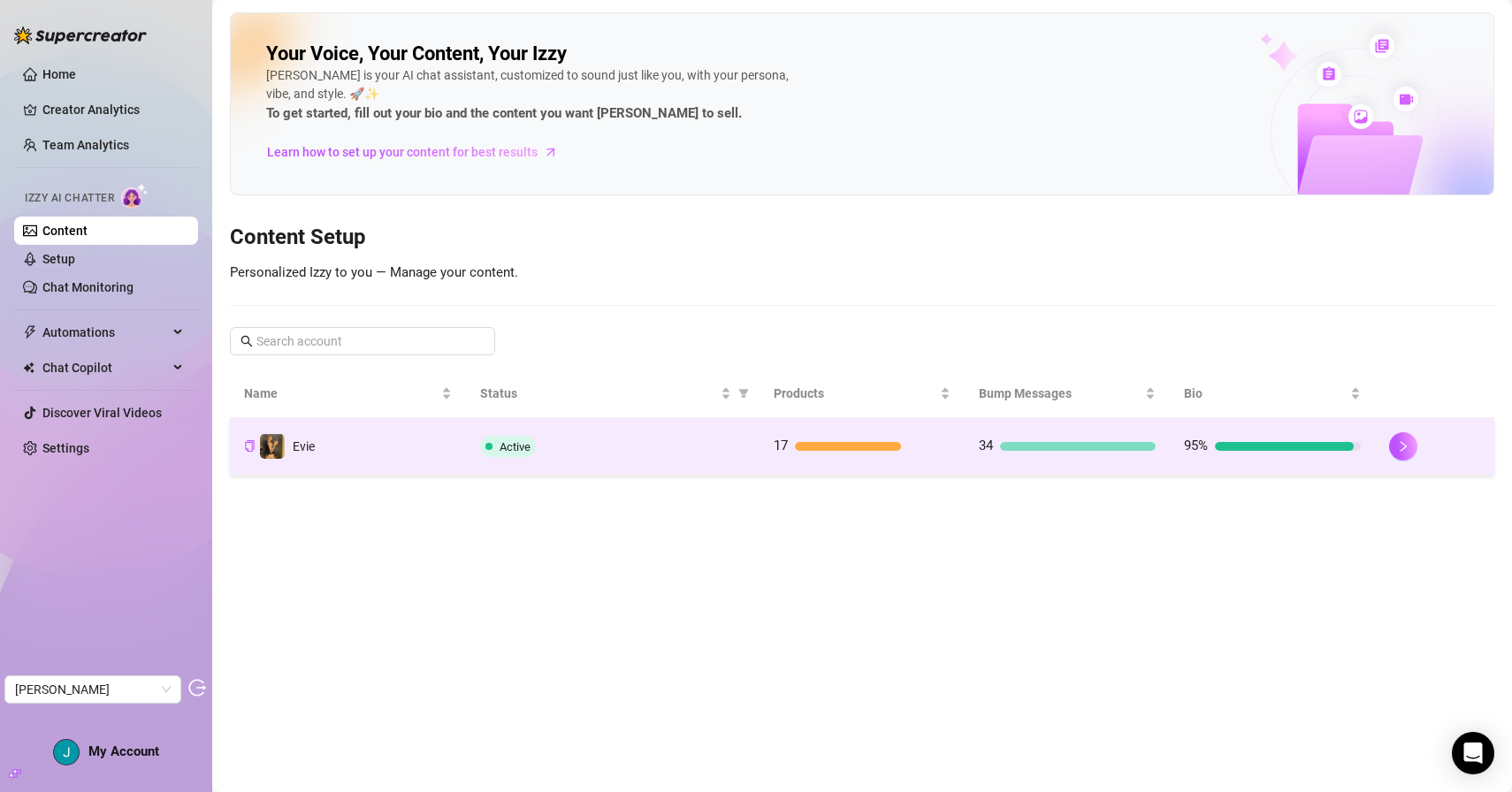
click at [616, 447] on div "Active" at bounding box center [613, 447] width 265 height 22
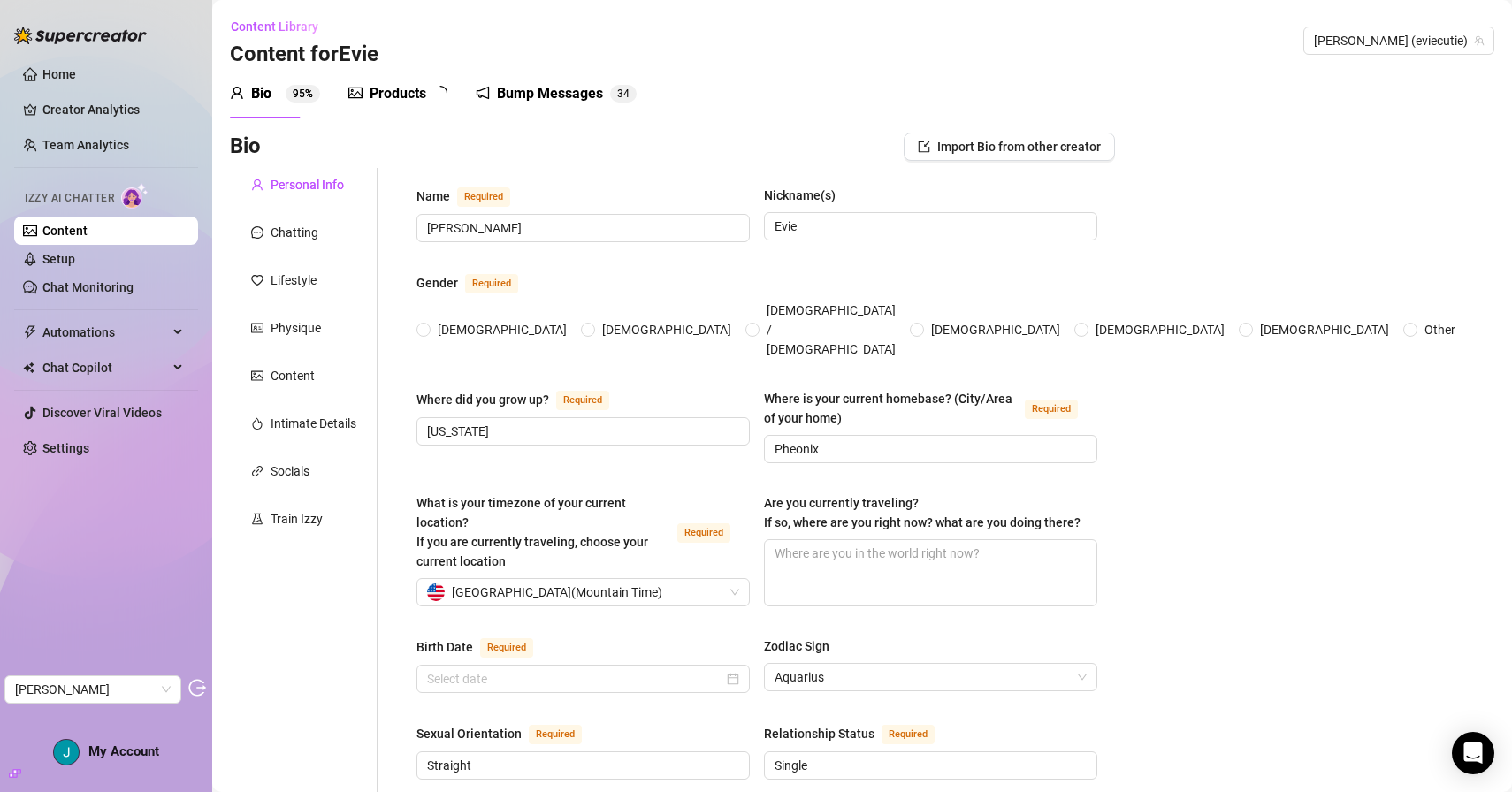
radio input "true"
type input "[DATE]"
click at [309, 515] on div "Train Izzy" at bounding box center [297, 519] width 52 height 20
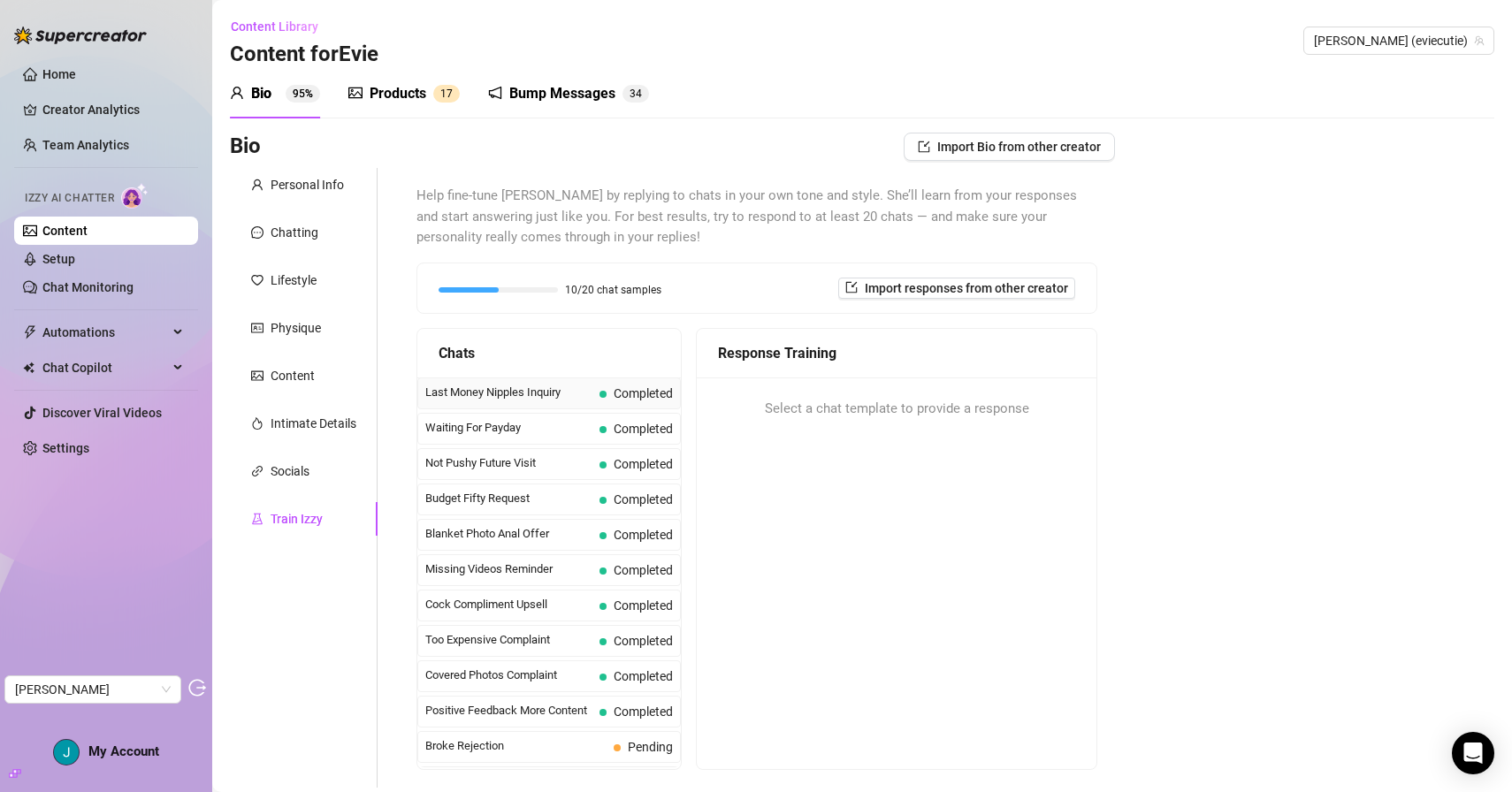
click at [566, 404] on div "Last Money Nipples Inquiry Completed" at bounding box center [549, 393] width 264 height 32
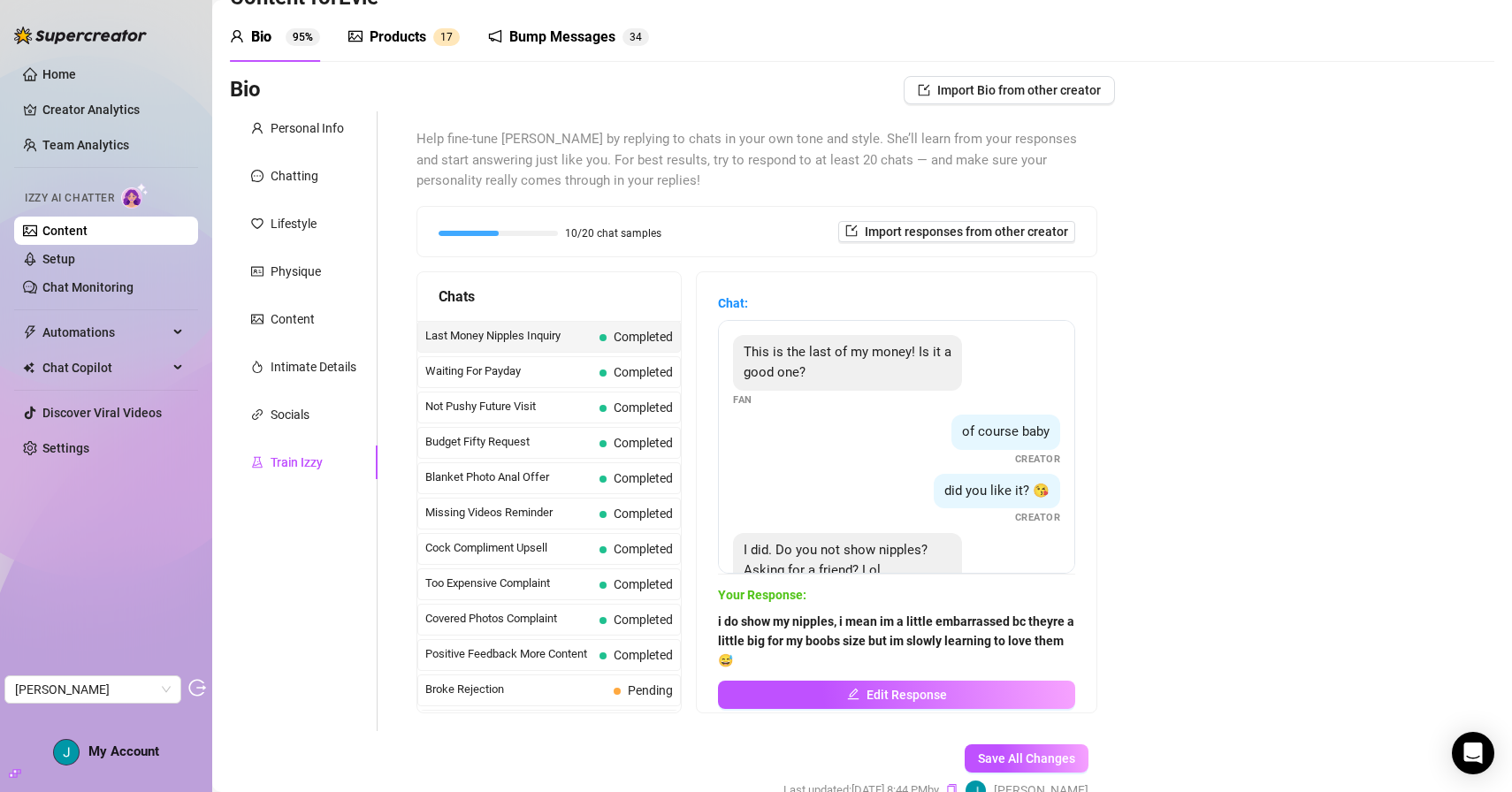
scroll to position [67, 0]
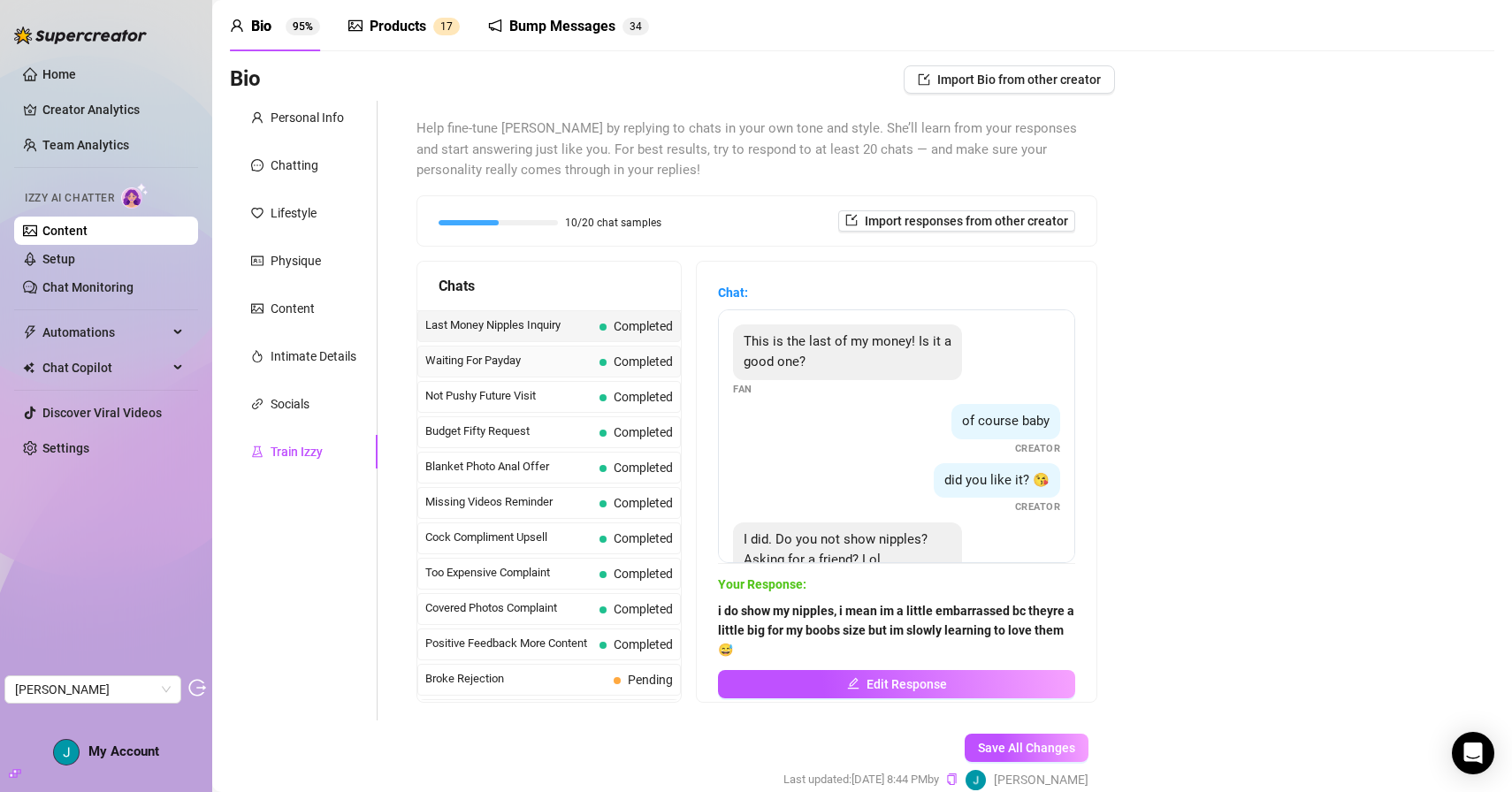
click at [513, 376] on div "Waiting For Payday Completed" at bounding box center [549, 362] width 264 height 32
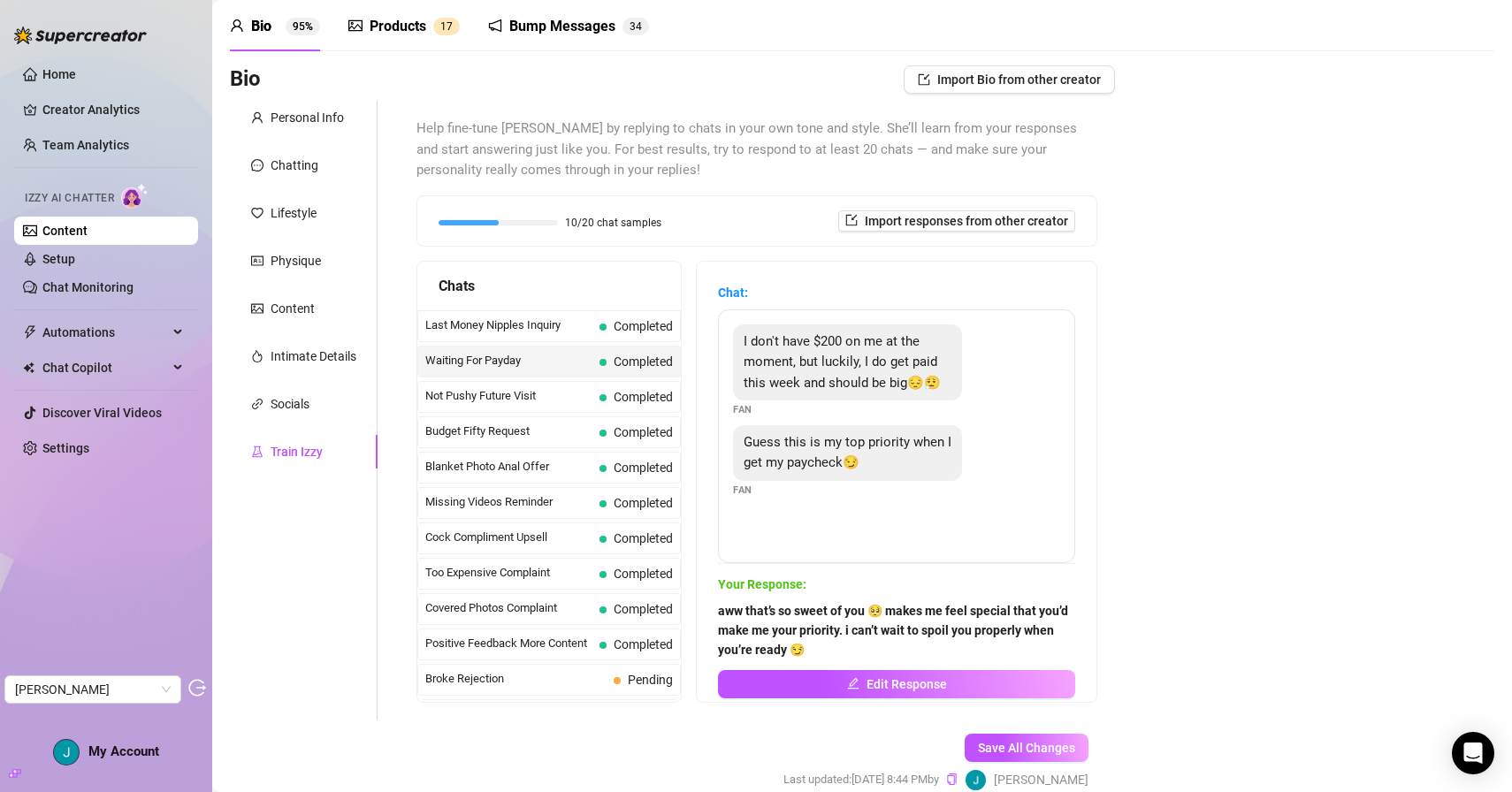
click at [525, 33] on div "Bump Messages" at bounding box center [562, 27] width 106 height 22
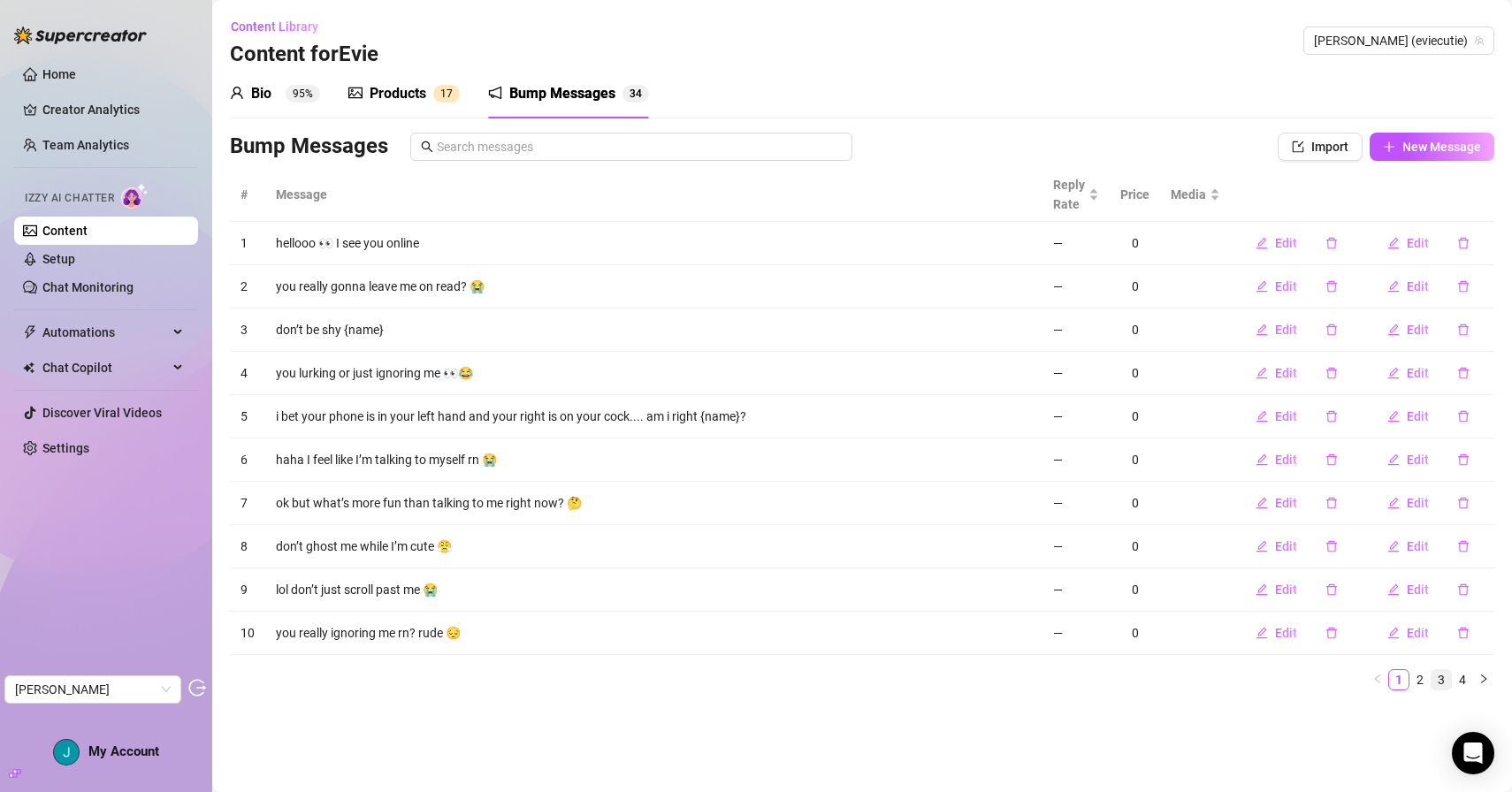
click at [1443, 674] on link "3" at bounding box center [1442, 680] width 20 height 20
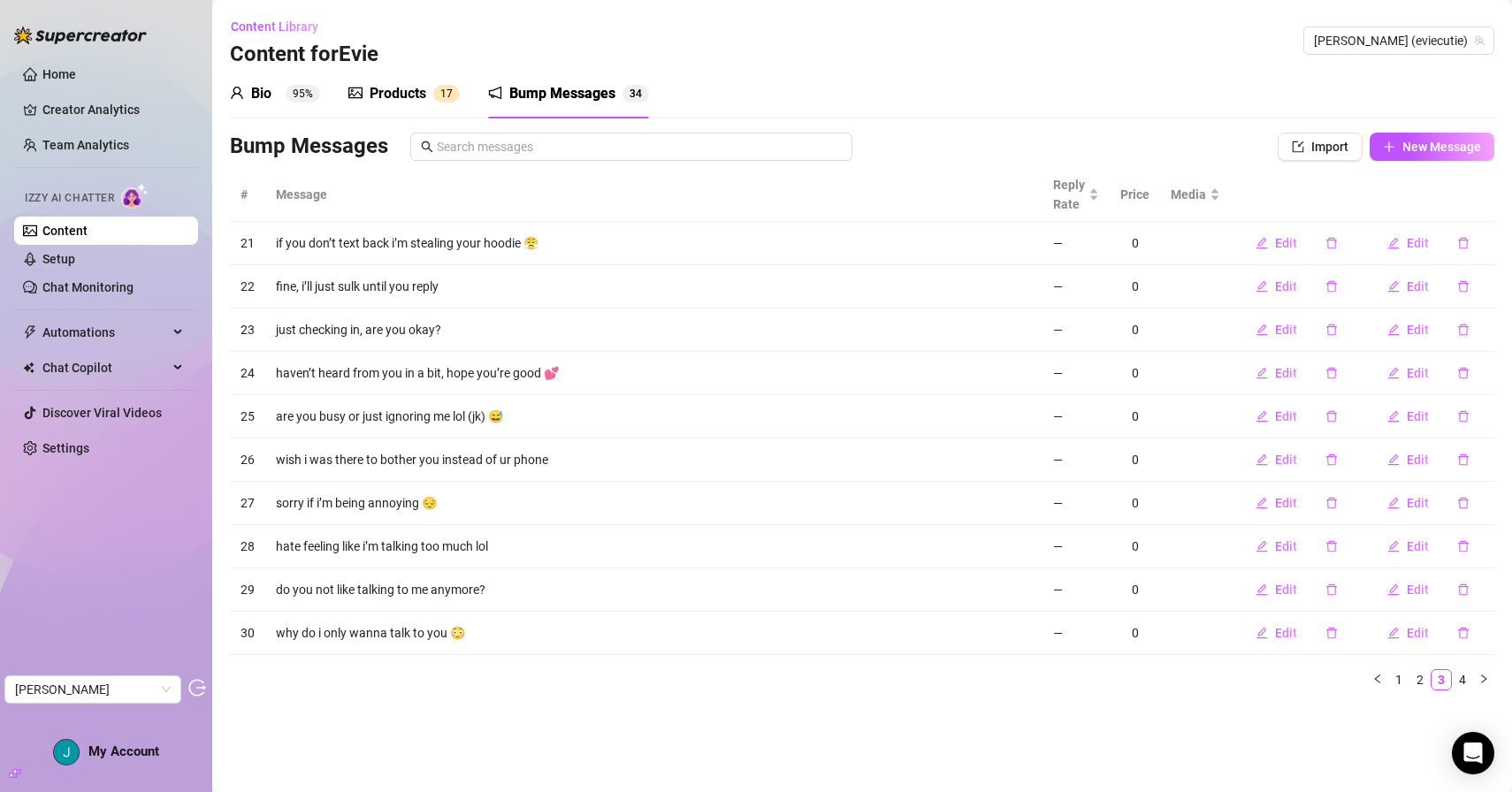
click at [421, 98] on div "Products" at bounding box center [397, 94] width 56 height 22
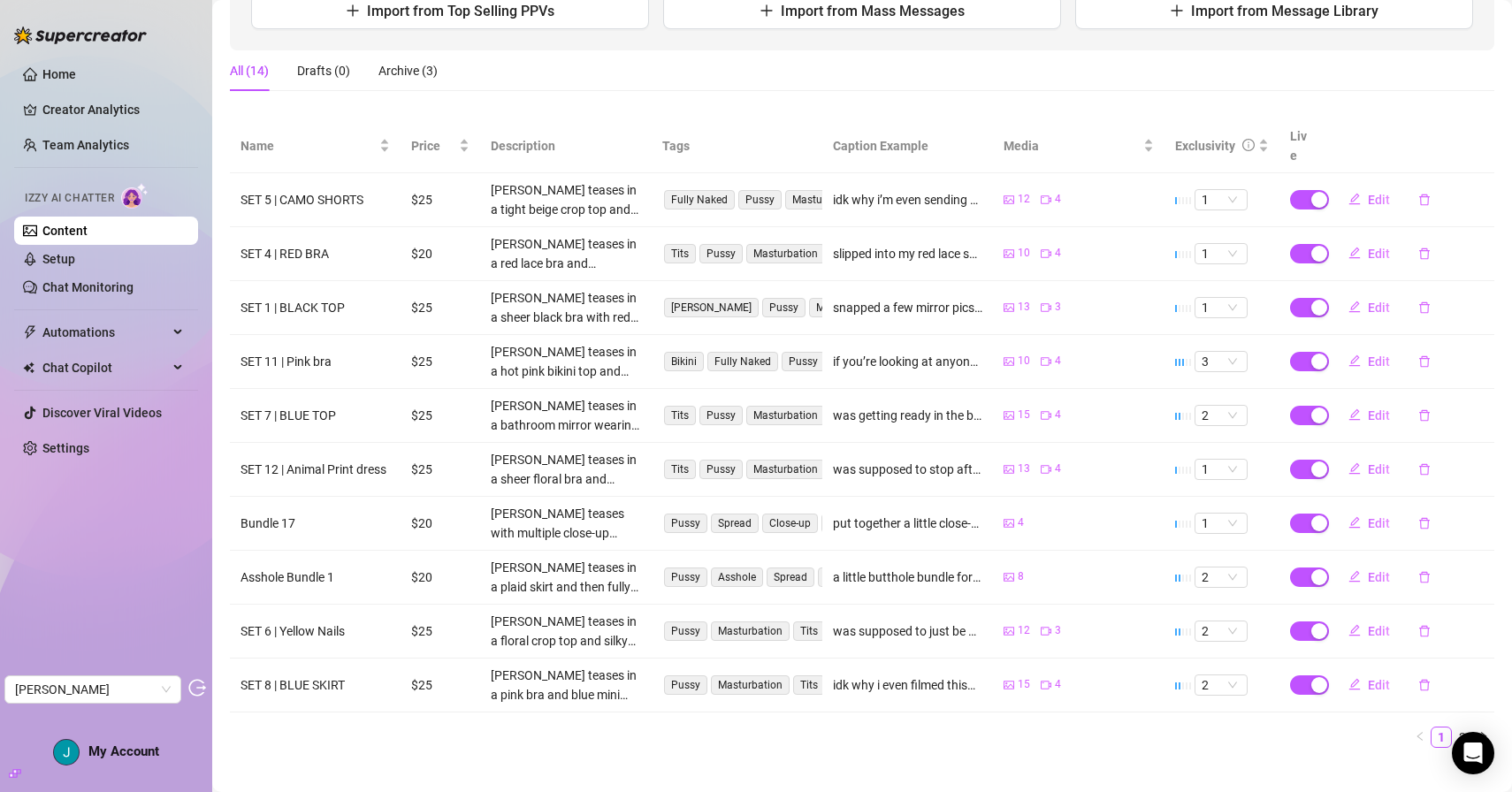
scroll to position [247, 0]
click at [1464, 725] on link "2" at bounding box center [1463, 735] width 20 height 20
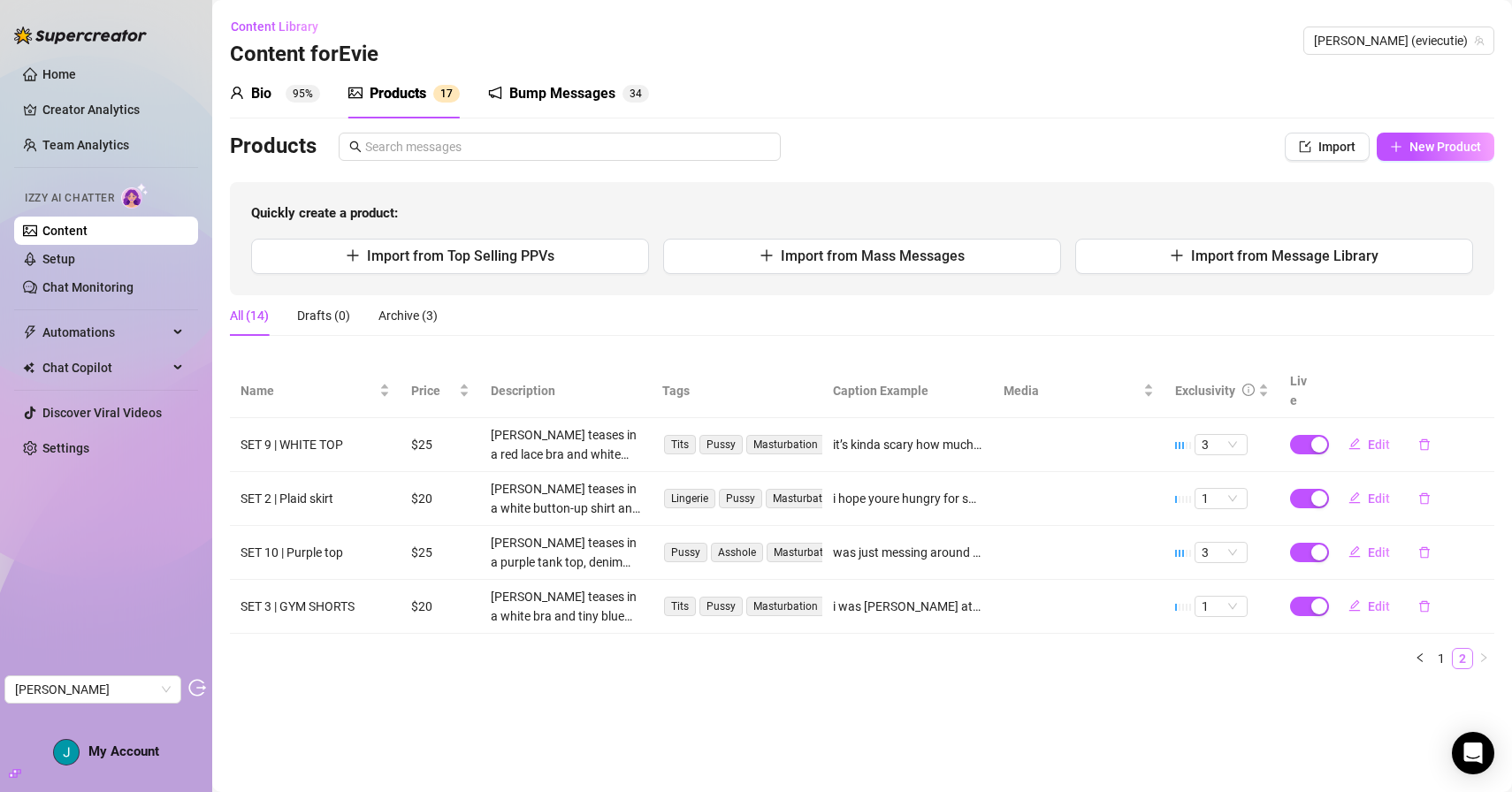
scroll to position [0, 0]
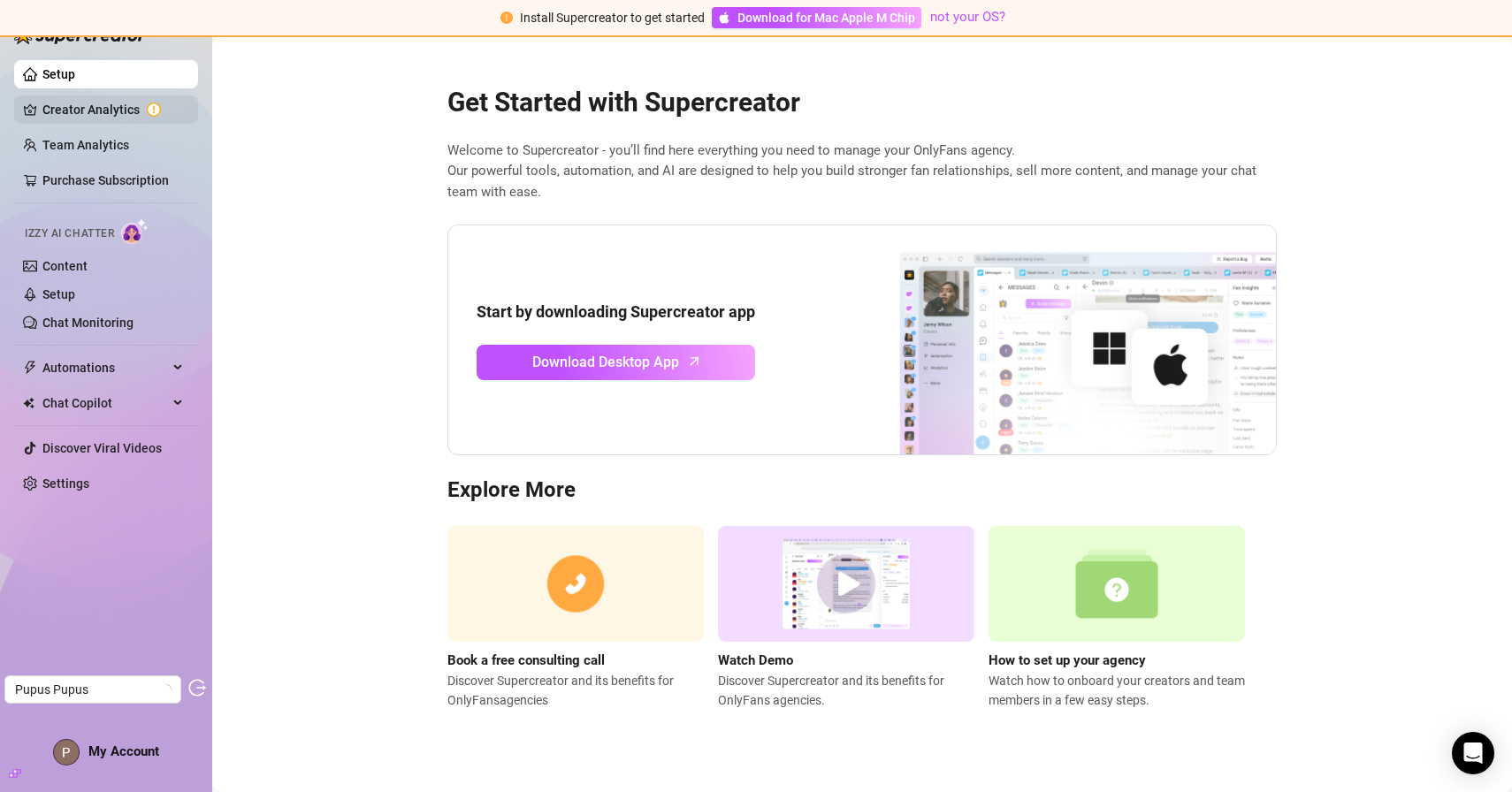
click at [66, 115] on link "Creator Analytics" at bounding box center [113, 110] width 142 height 29
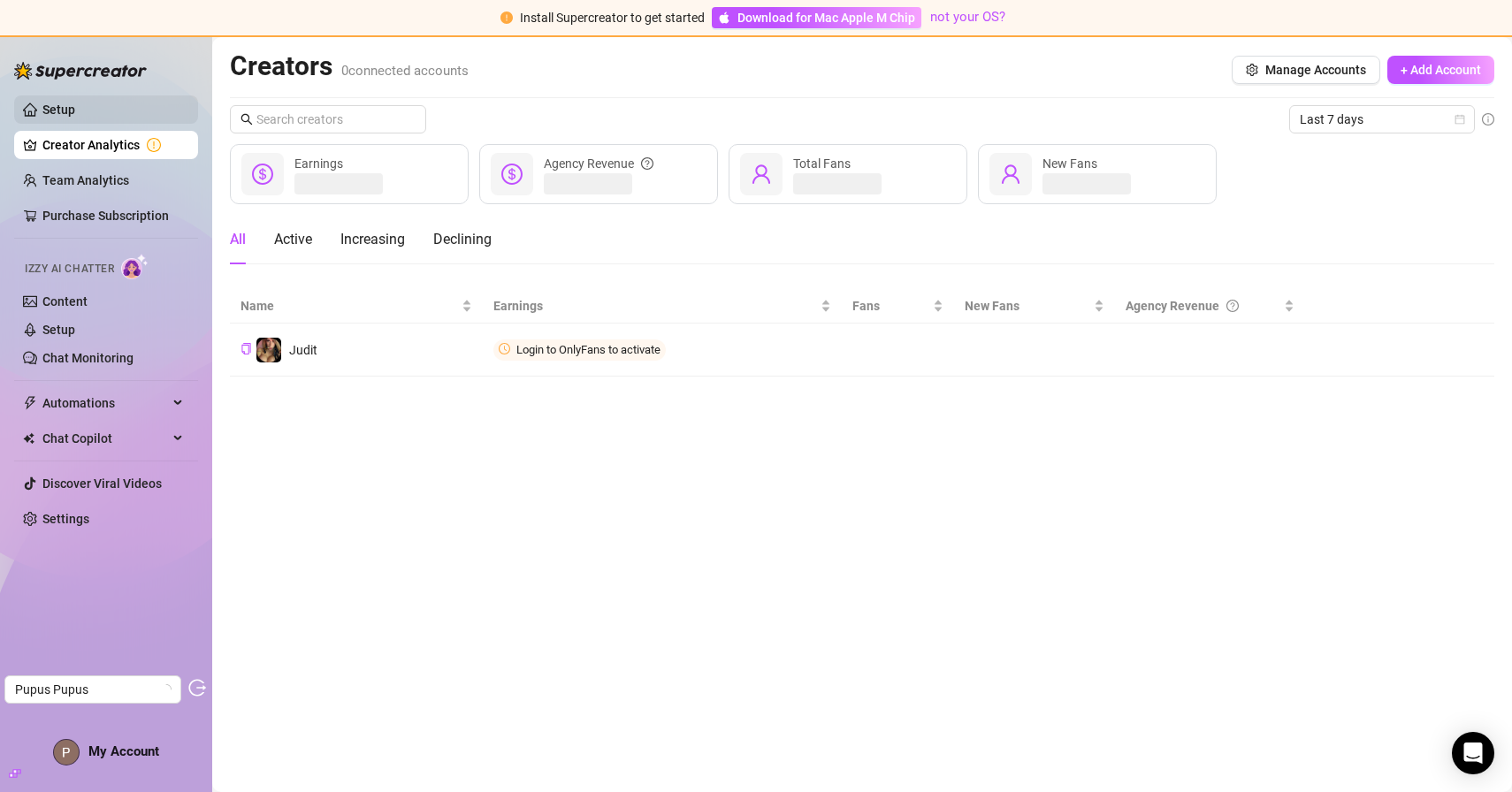
click at [75, 108] on link "Setup" at bounding box center [58, 109] width 33 height 14
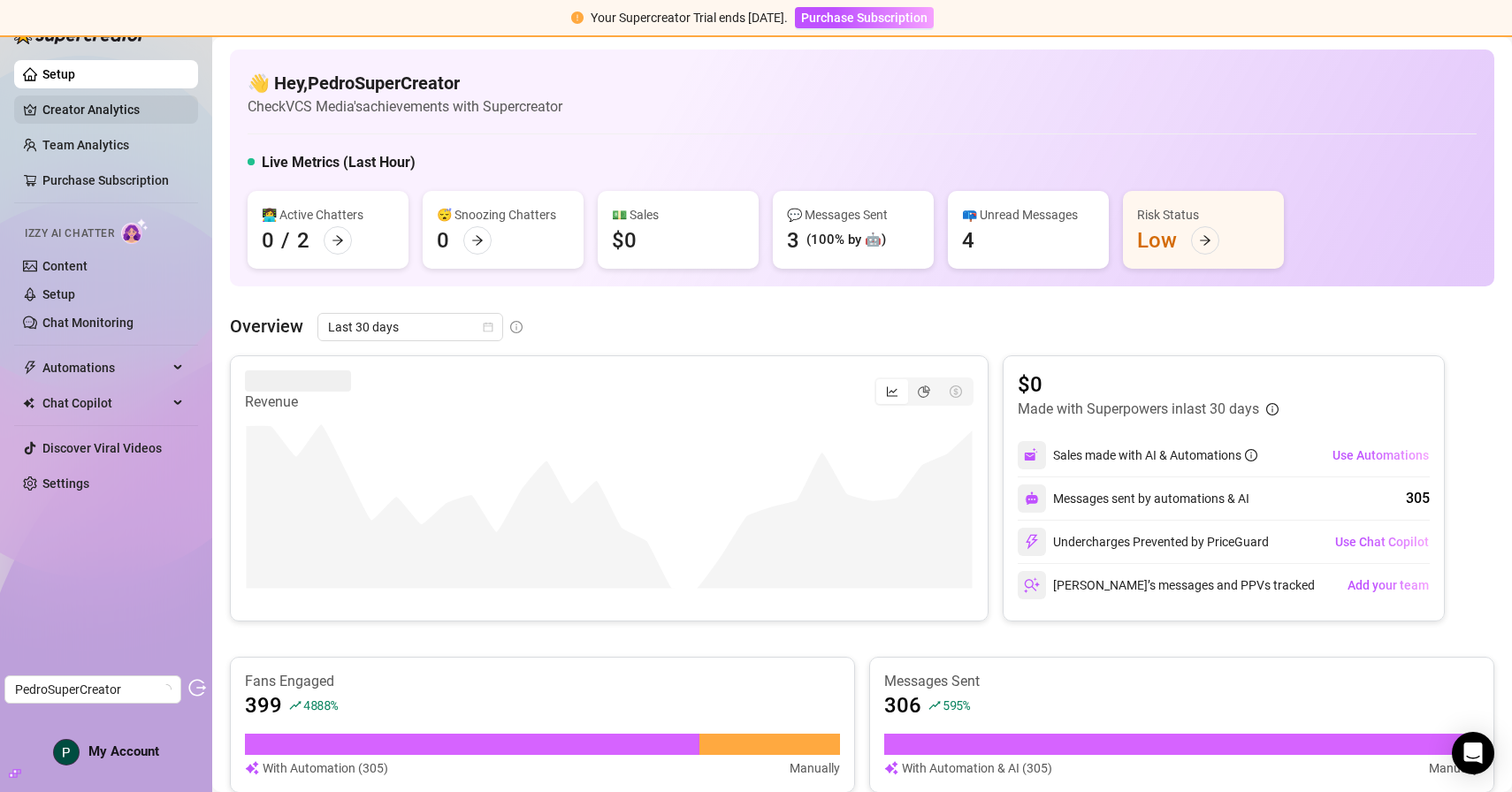
click at [156, 112] on link "Creator Analytics" at bounding box center [113, 110] width 142 height 29
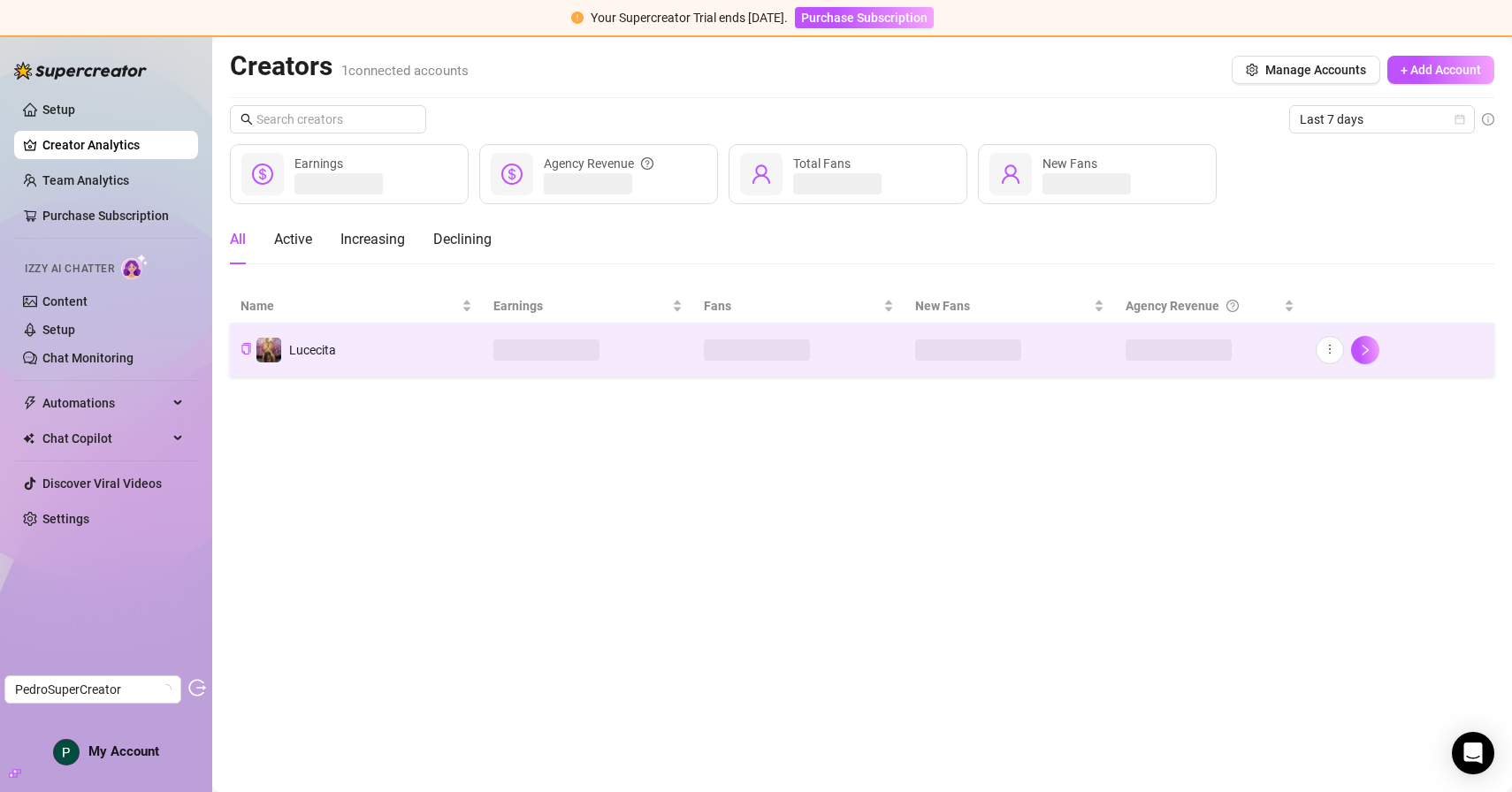
click at [391, 349] on td "Lucecita" at bounding box center [357, 349] width 253 height 53
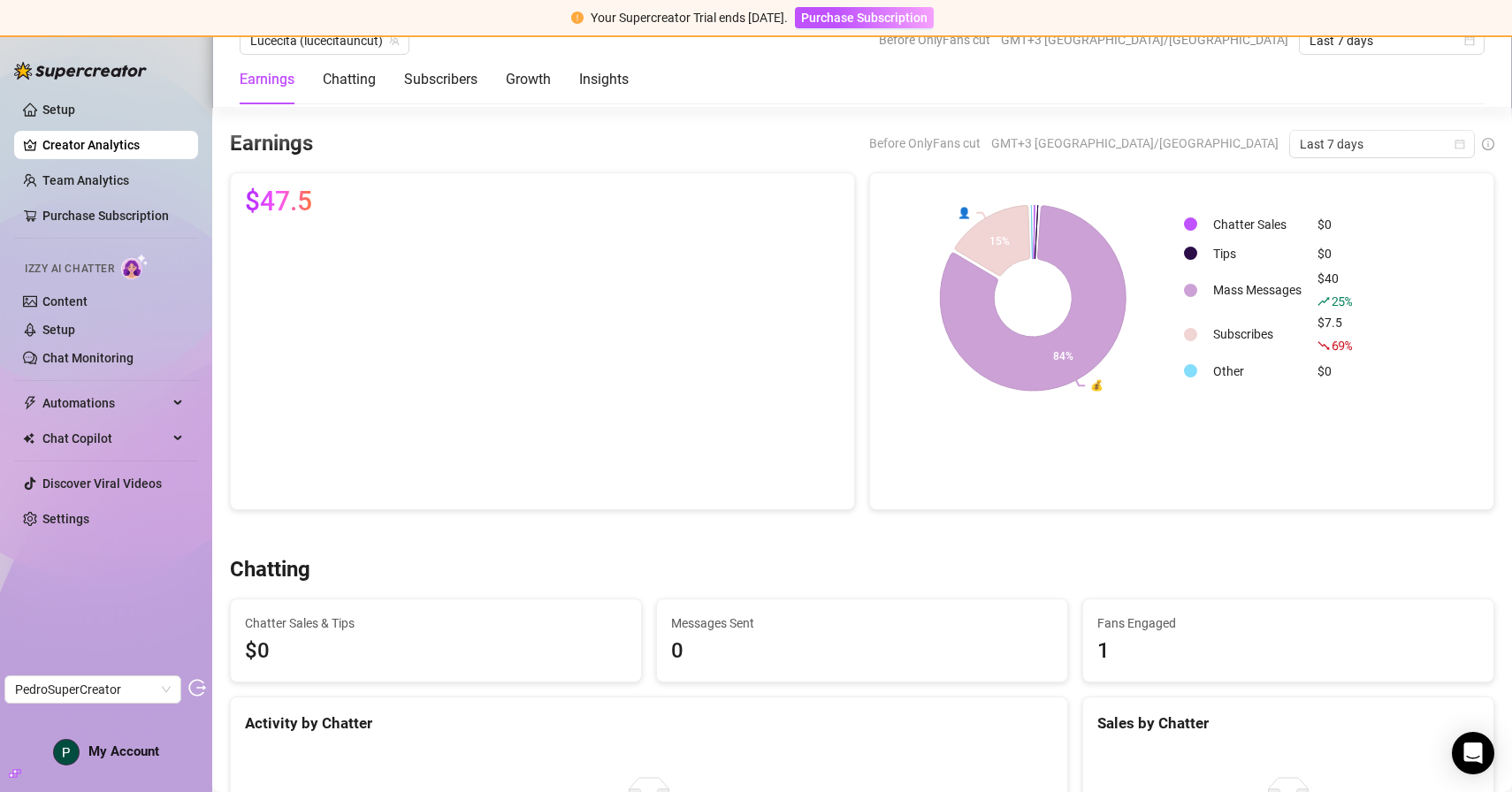
scroll to position [72, 0]
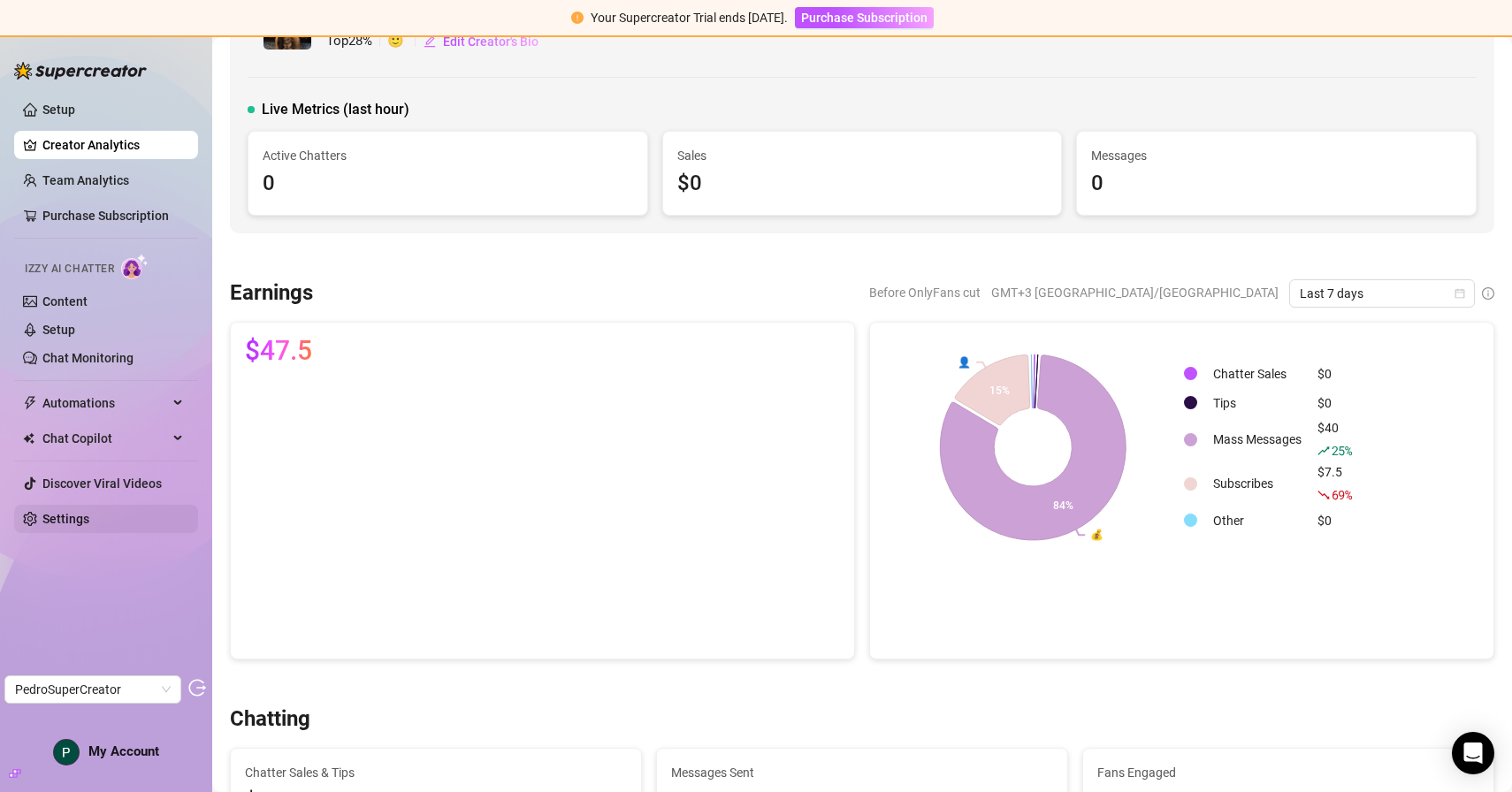
click at [89, 521] on link "Settings" at bounding box center [65, 519] width 47 height 14
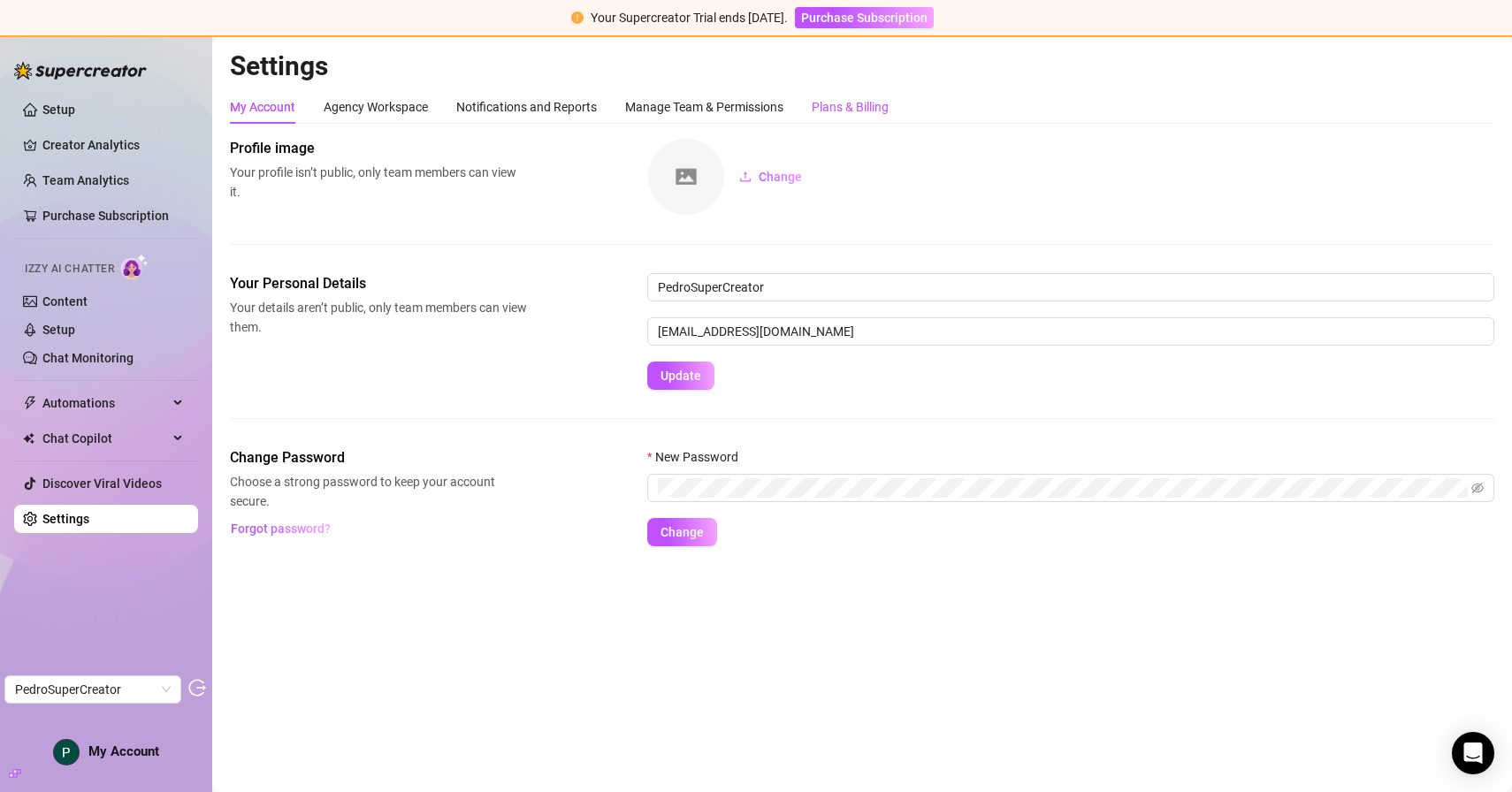
click at [885, 99] on div "Plans & Billing" at bounding box center [851, 108] width 77 height 20
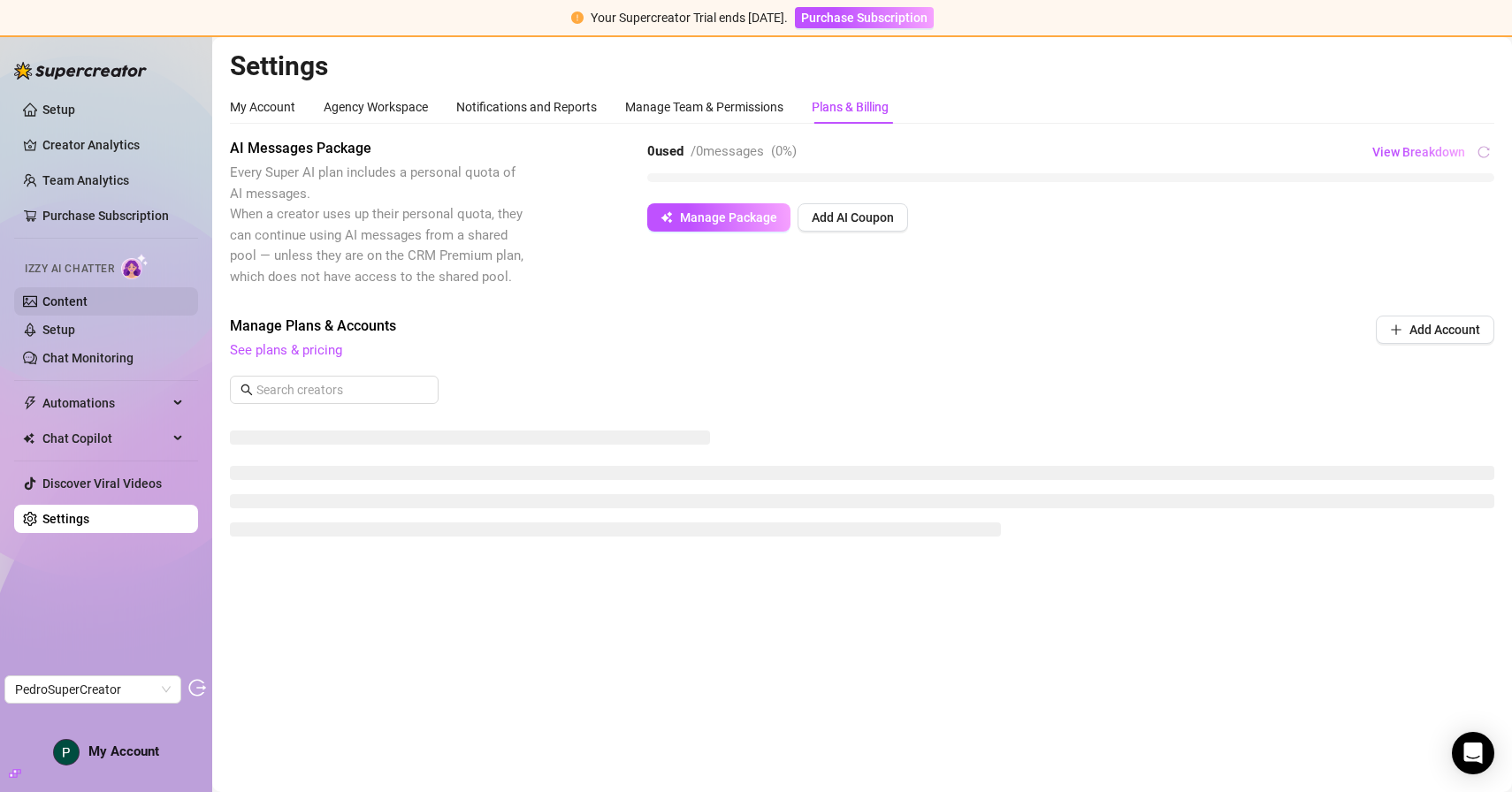
click at [82, 303] on link "Content" at bounding box center [65, 302] width 45 height 14
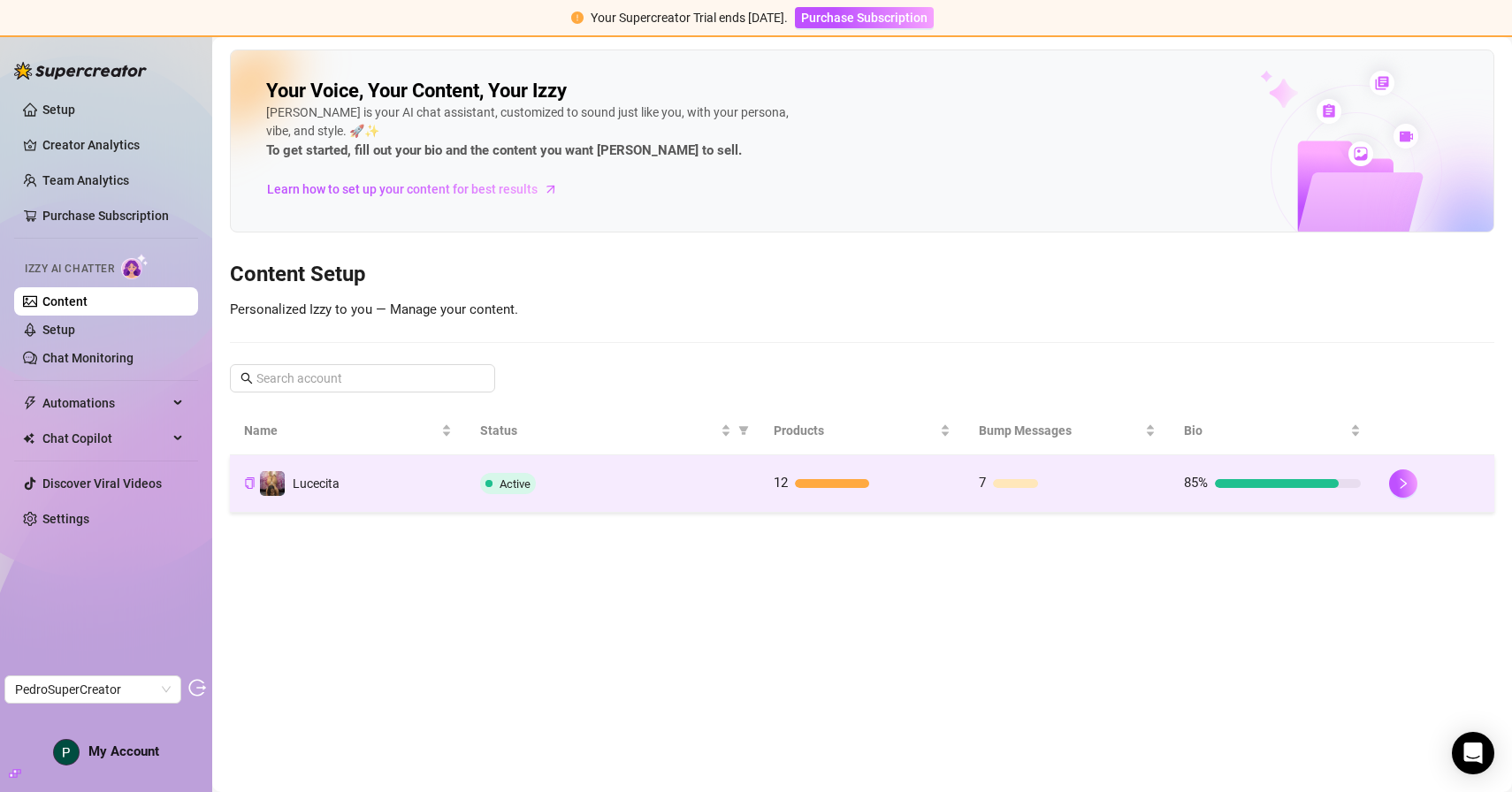
click at [385, 496] on td "Lucecita" at bounding box center [348, 484] width 236 height 57
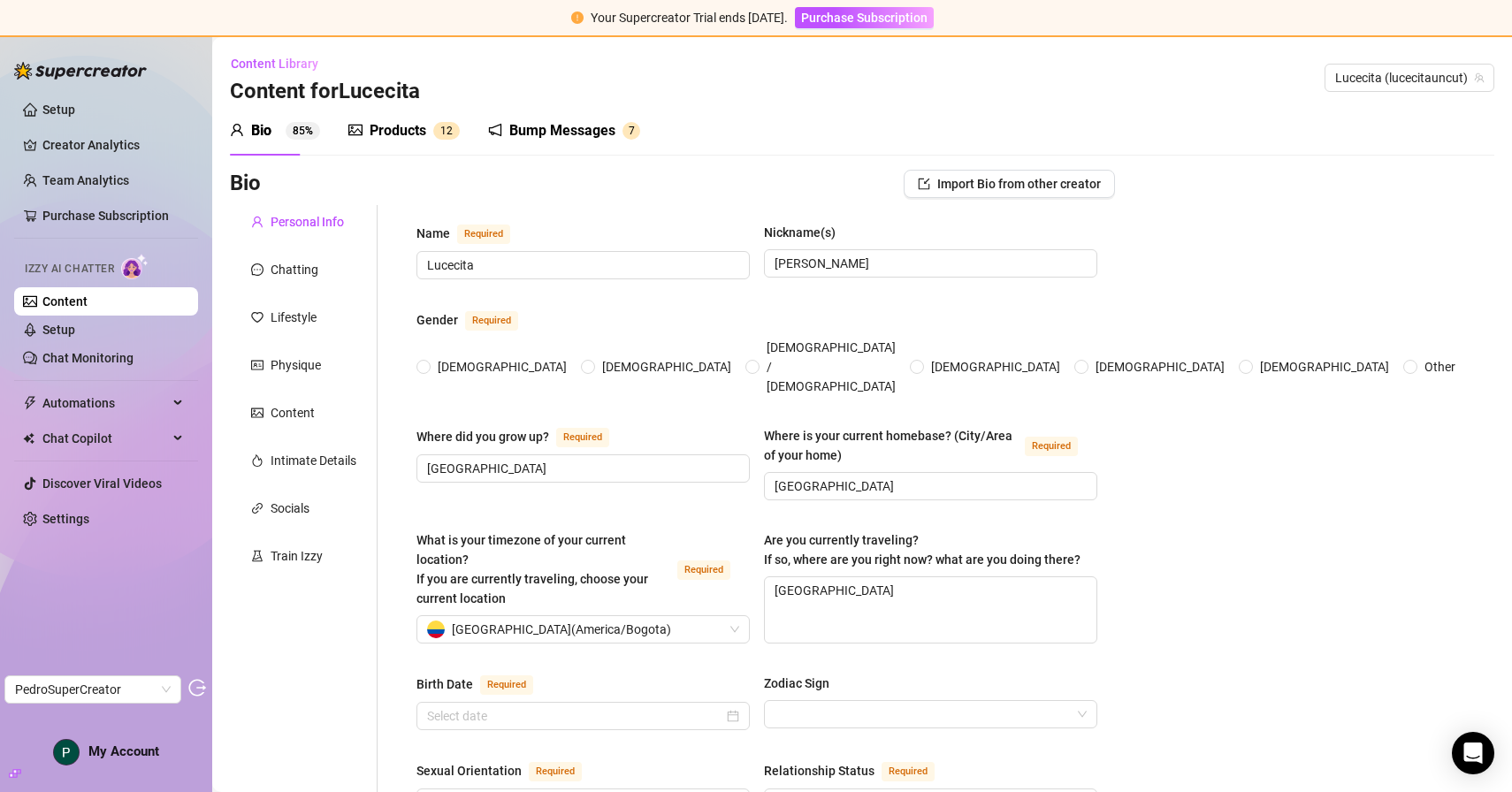
radio input "true"
type input "December 17th, 1985"
click at [402, 135] on div "Products" at bounding box center [397, 131] width 56 height 22
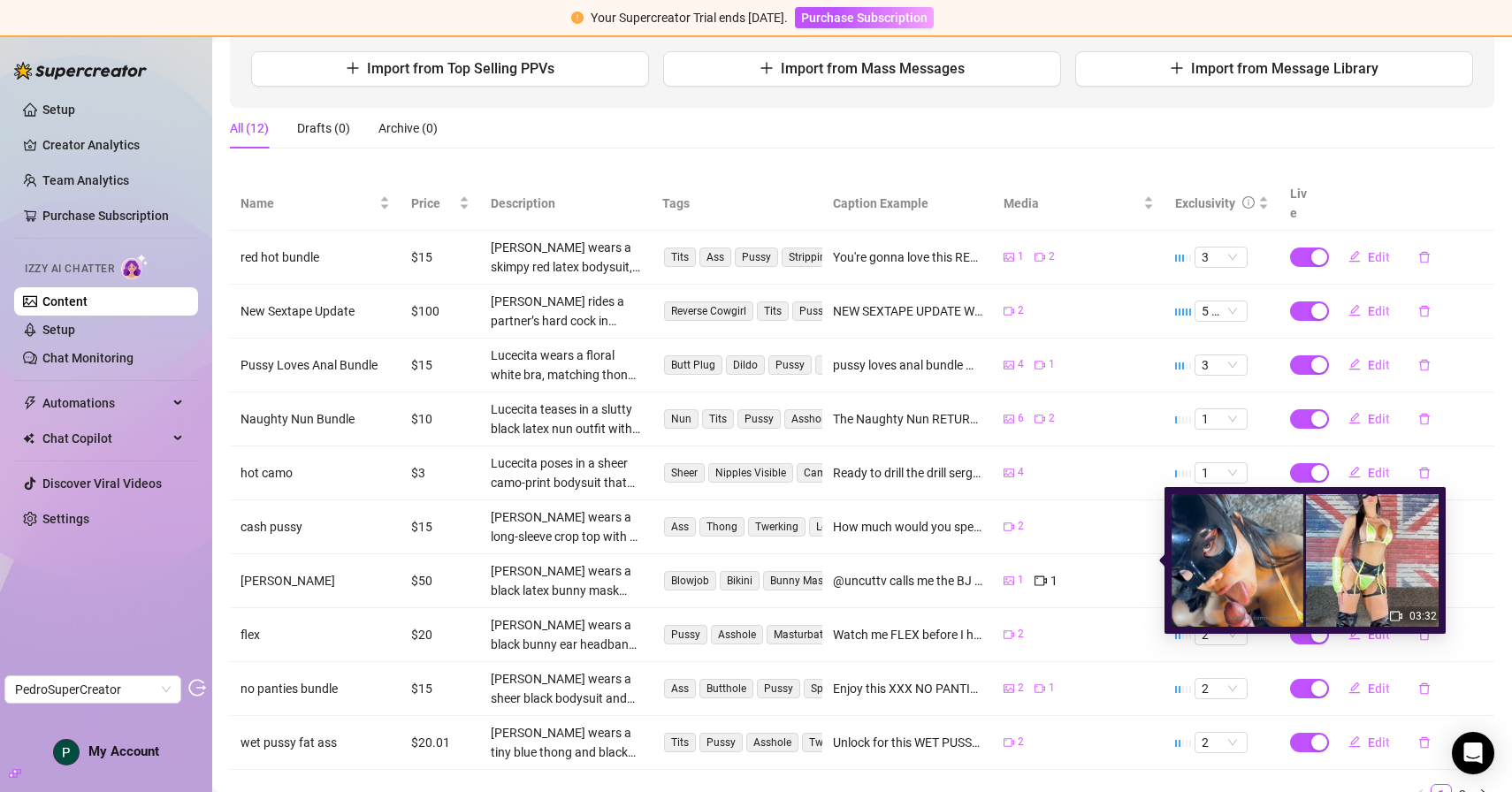
scroll to position [285, 0]
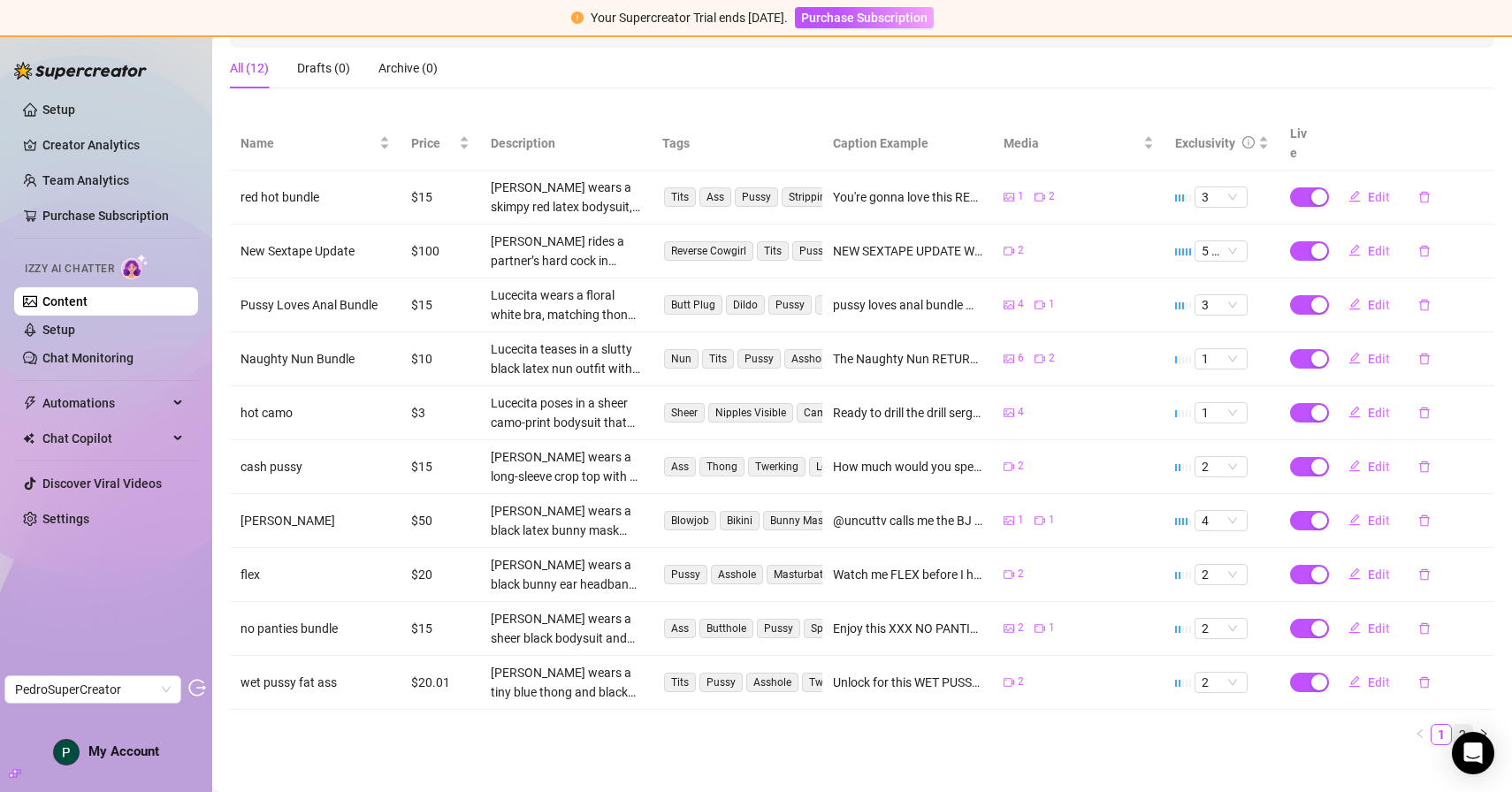
click at [1467, 725] on link "2" at bounding box center [1463, 735] width 20 height 20
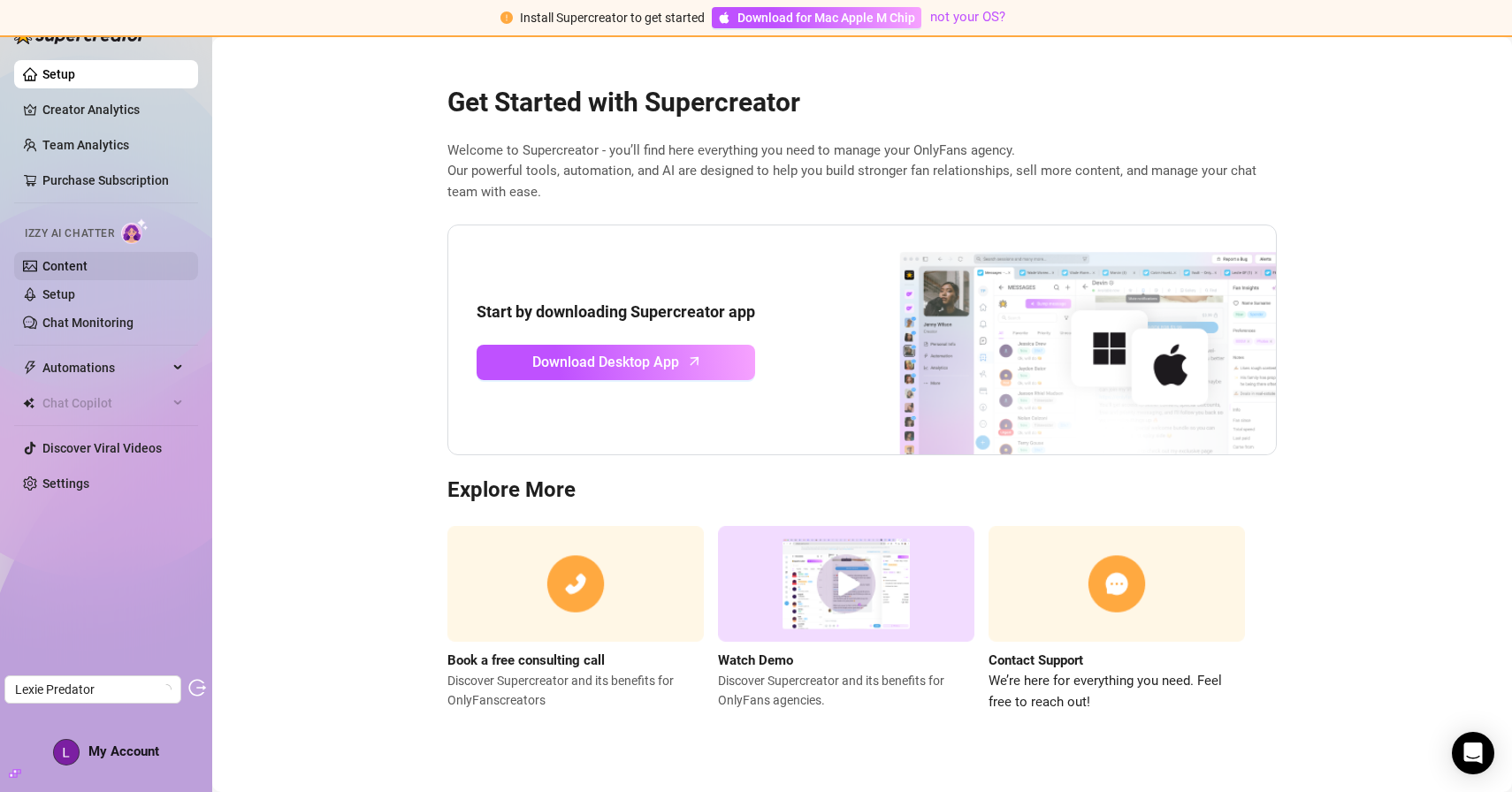
click at [88, 259] on link "Content" at bounding box center [65, 266] width 45 height 14
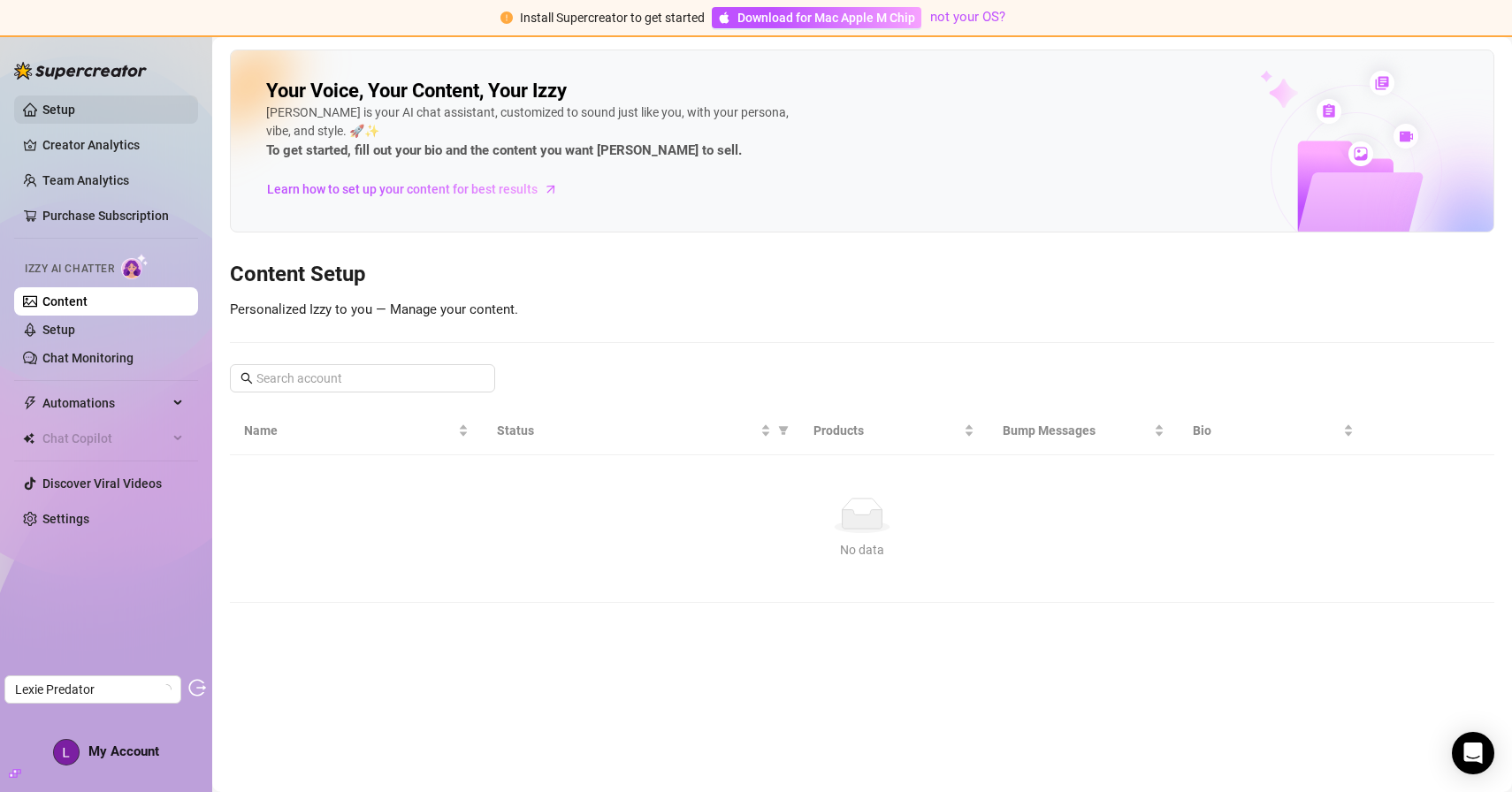
click at [75, 102] on link "Setup" at bounding box center [58, 109] width 33 height 14
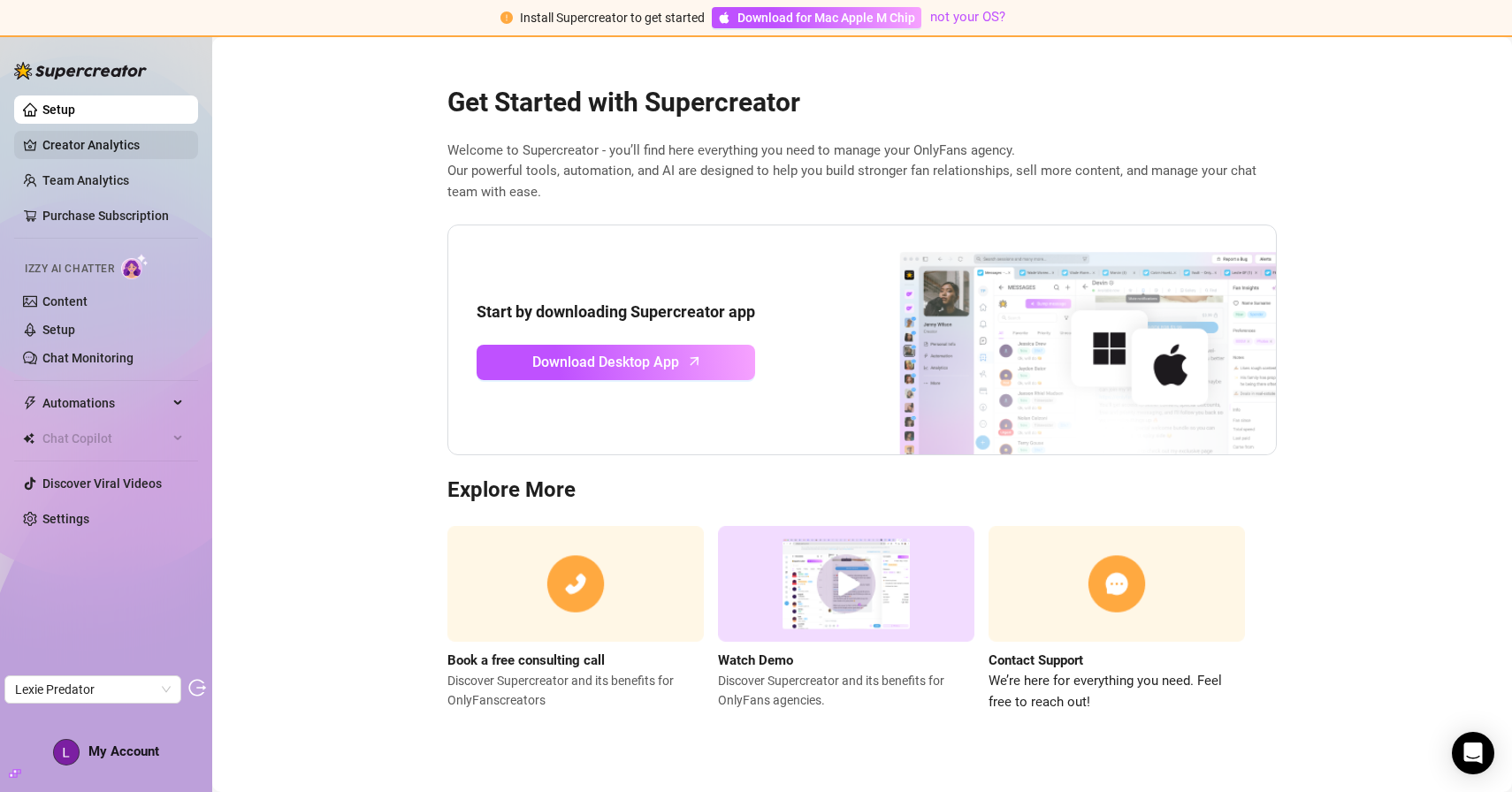
click at [111, 143] on link "Creator Analytics" at bounding box center [113, 145] width 142 height 29
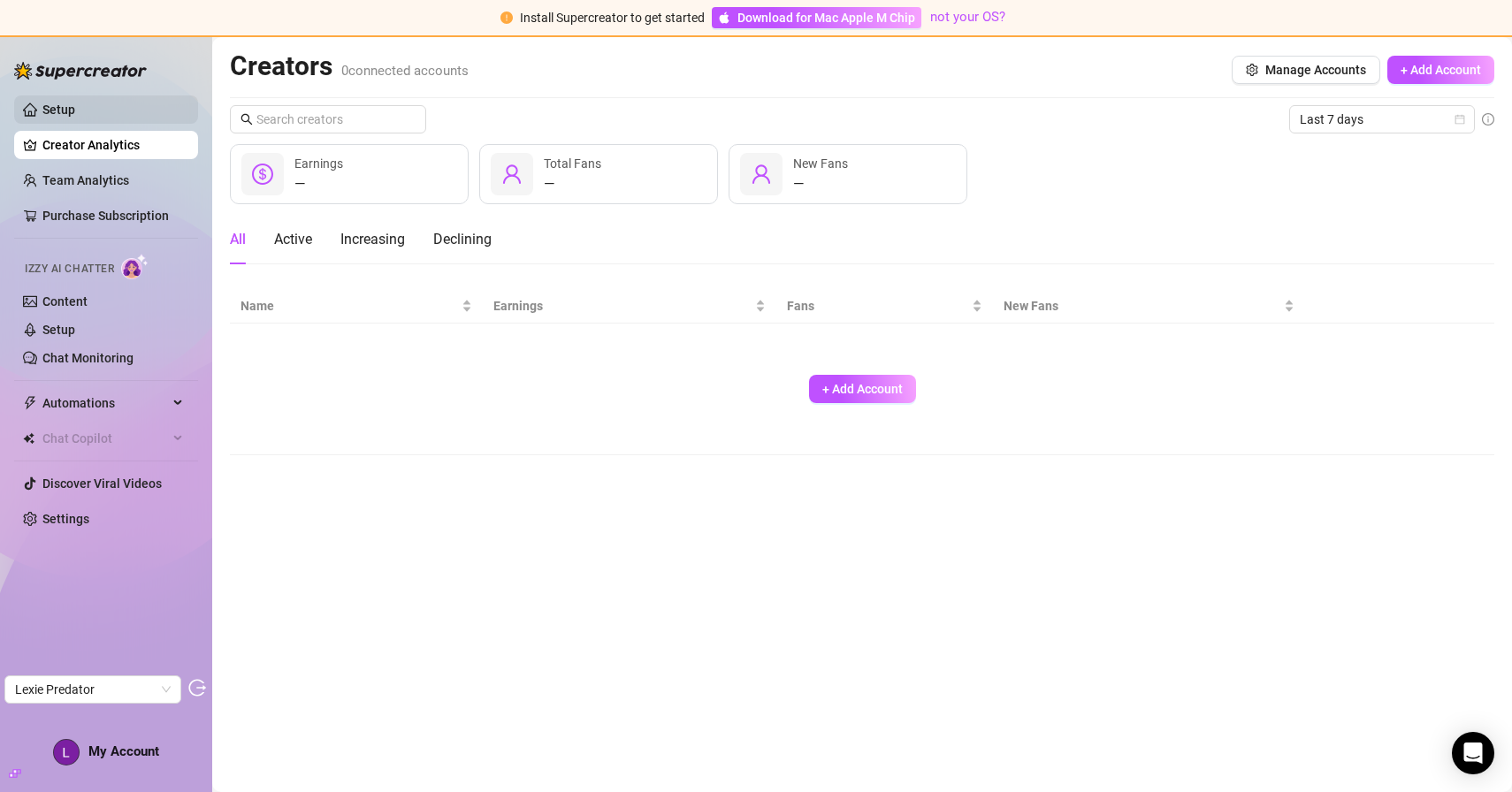
click at [75, 111] on link "Setup" at bounding box center [58, 109] width 33 height 14
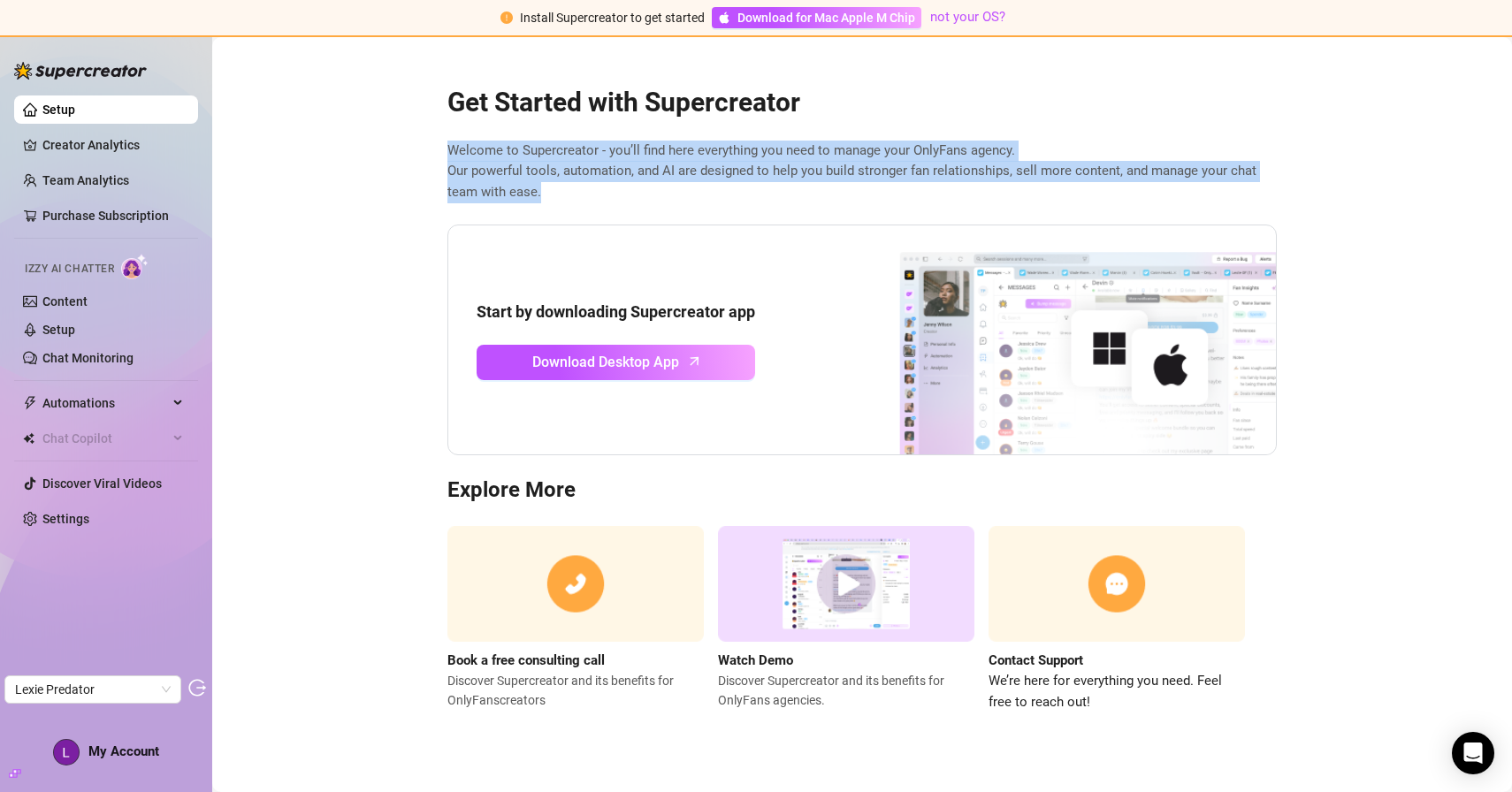
drag, startPoint x: 441, startPoint y: 145, endPoint x: 600, endPoint y: 197, distance: 167.3
click at [600, 197] on div "Get Started with Supercreator Welcome to Supercreator - you’ll find here everyt…" at bounding box center [862, 388] width 858 height 650
click at [600, 197] on span "Welcome to Supercreator - you’ll find here everything you need to manage your O…" at bounding box center [862, 172] width 830 height 63
